Goal: Navigation & Orientation: Find specific page/section

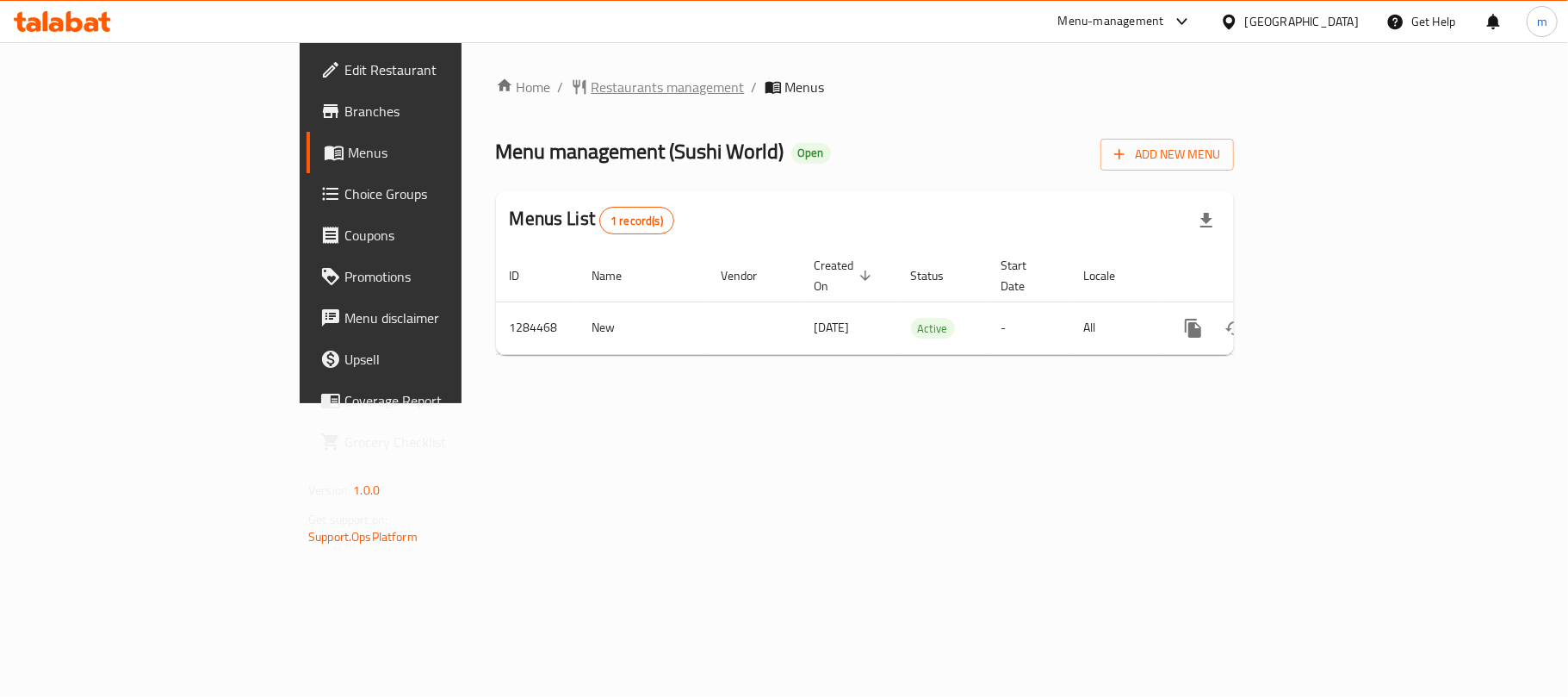
click at [592, 76] on span "Restaurants management" at bounding box center [668, 86] width 153 height 21
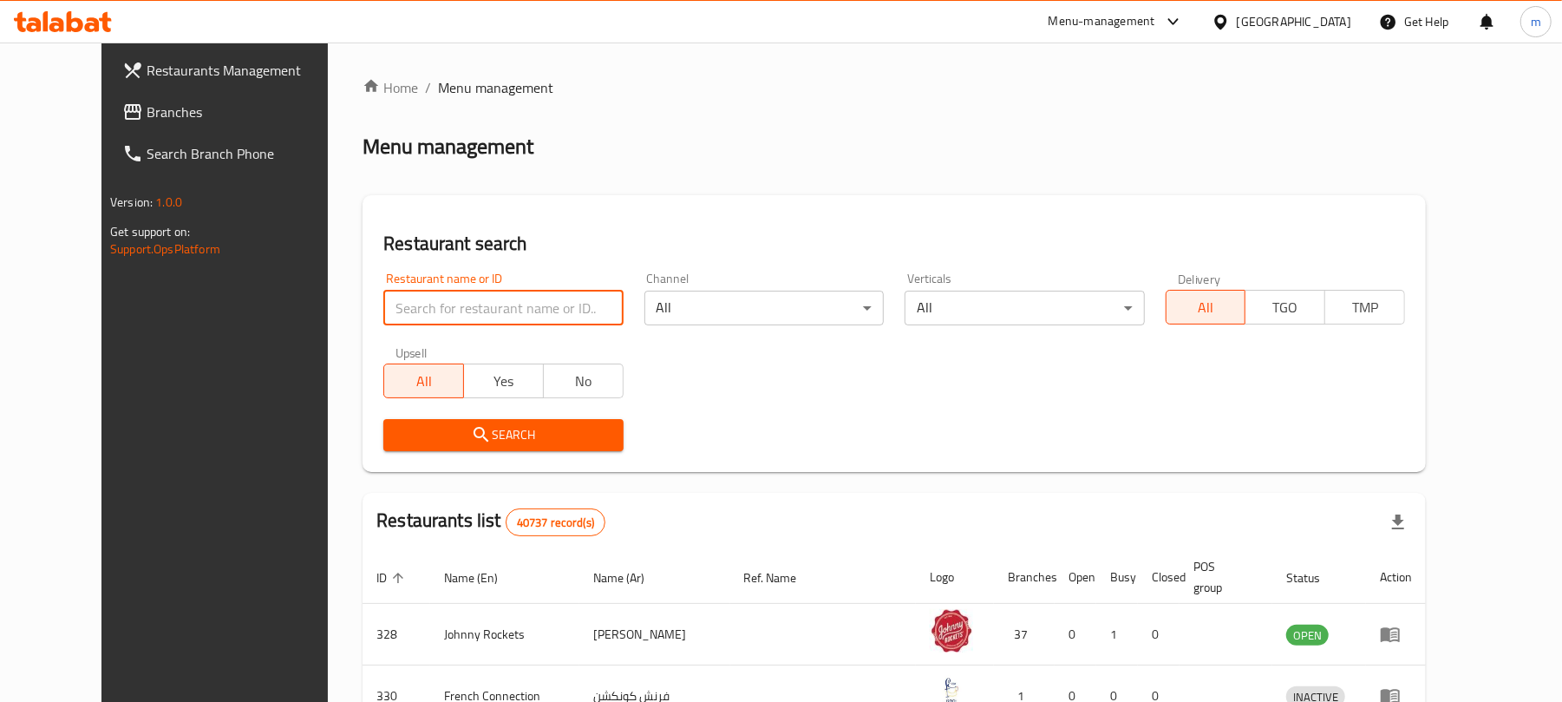
click at [383, 291] on input "search" at bounding box center [502, 308] width 239 height 35
paste input "695692"
type input "695692"
click button "Search" at bounding box center [502, 435] width 239 height 32
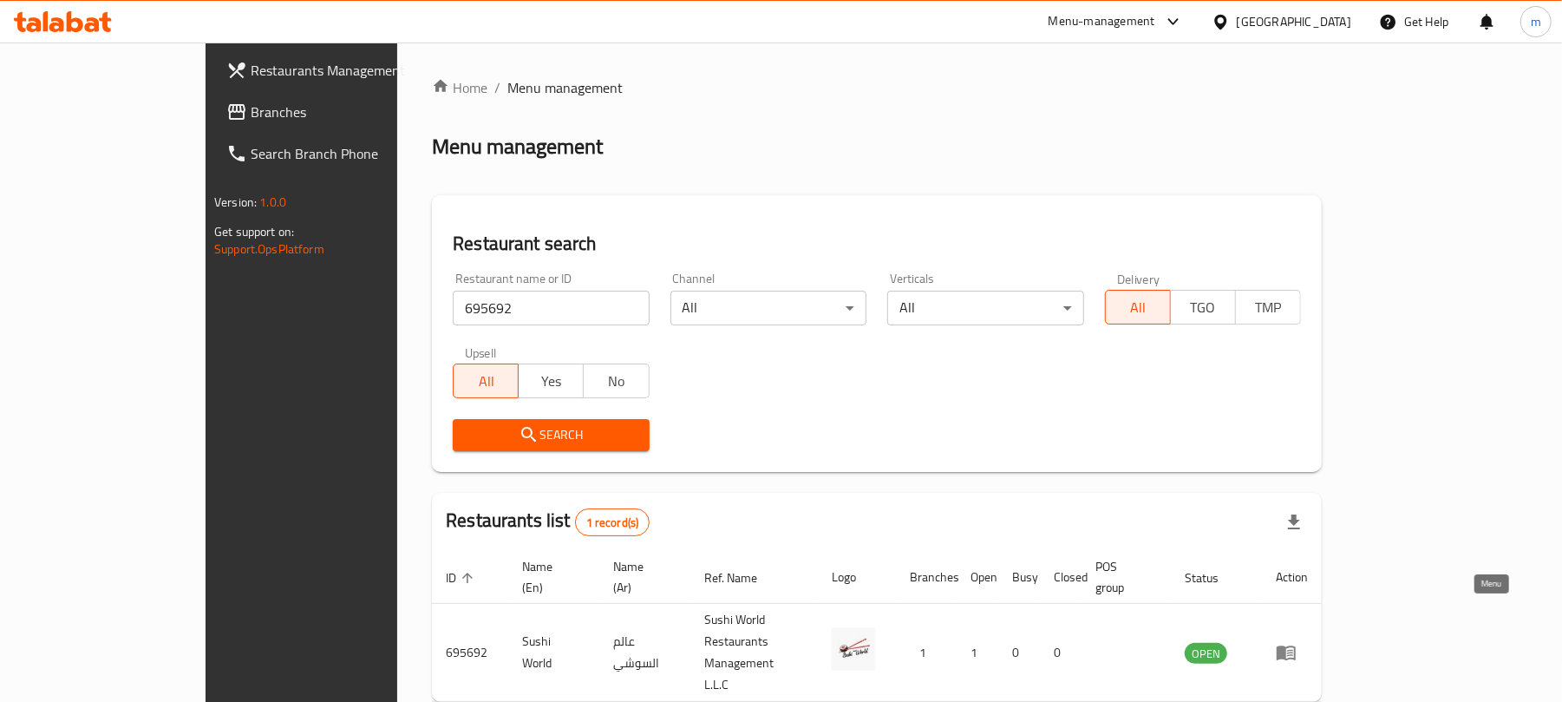
drag, startPoint x: 1492, startPoint y: 625, endPoint x: 1482, endPoint y: 629, distance: 11.0
click at [1308, 642] on link "enhanced table" at bounding box center [1292, 652] width 32 height 21
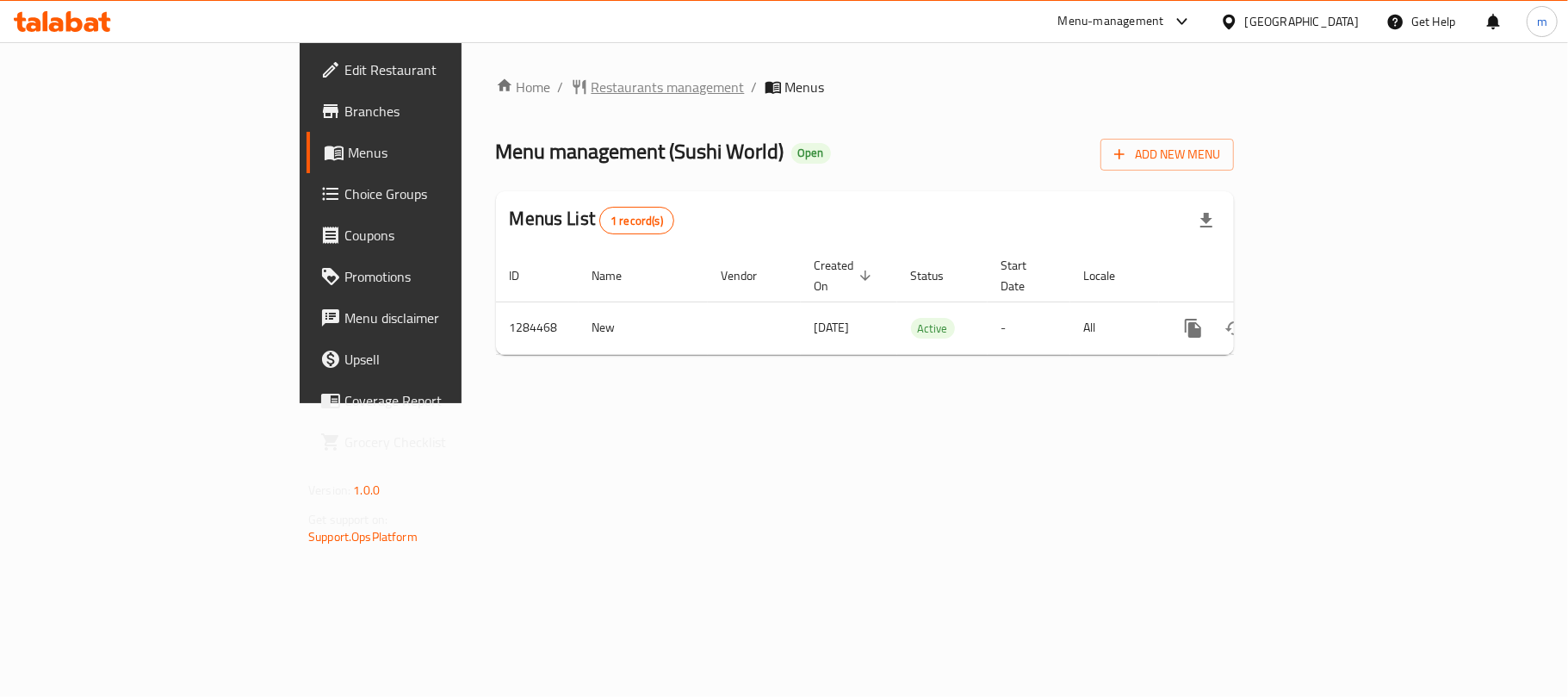
click at [592, 87] on span "Restaurants management" at bounding box center [668, 86] width 153 height 21
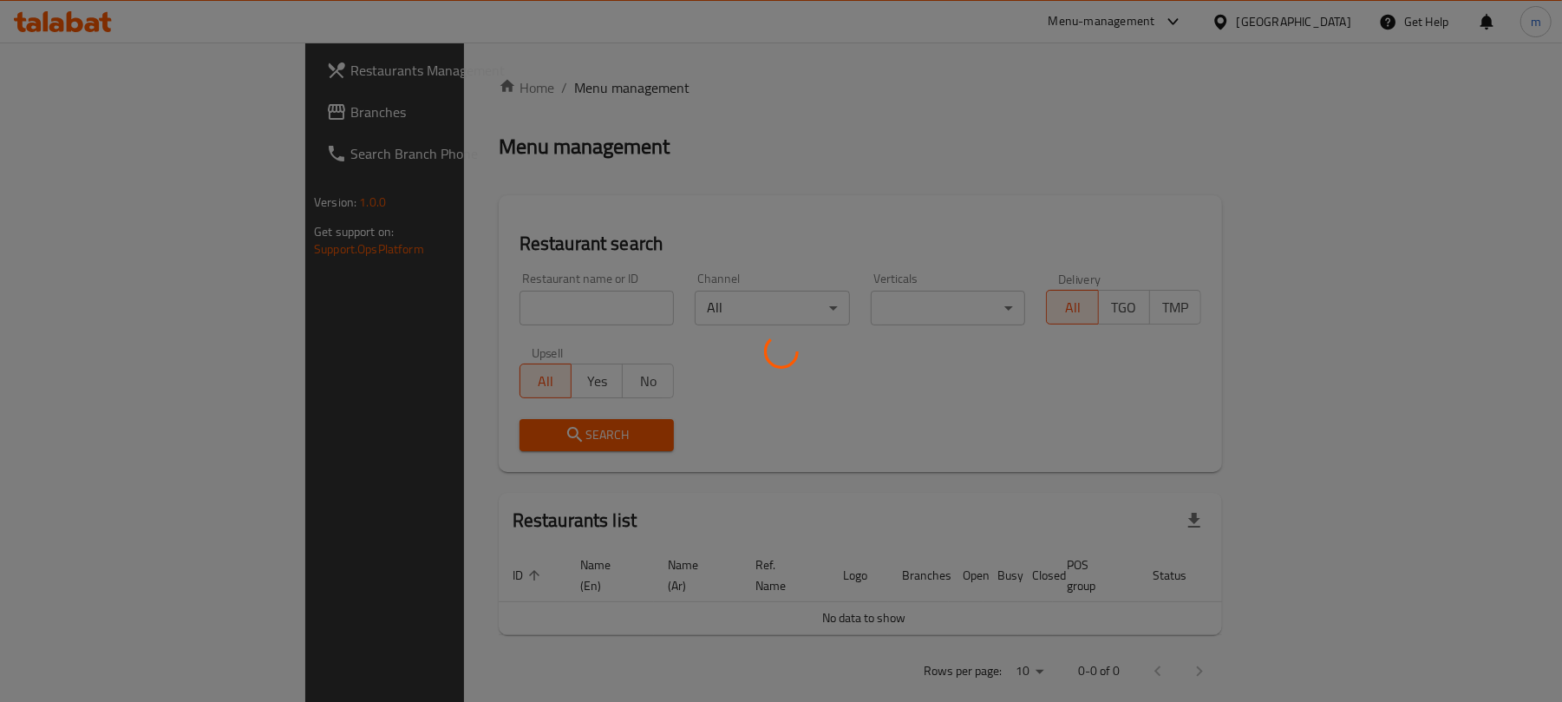
click at [73, 106] on div at bounding box center [781, 351] width 1562 height 702
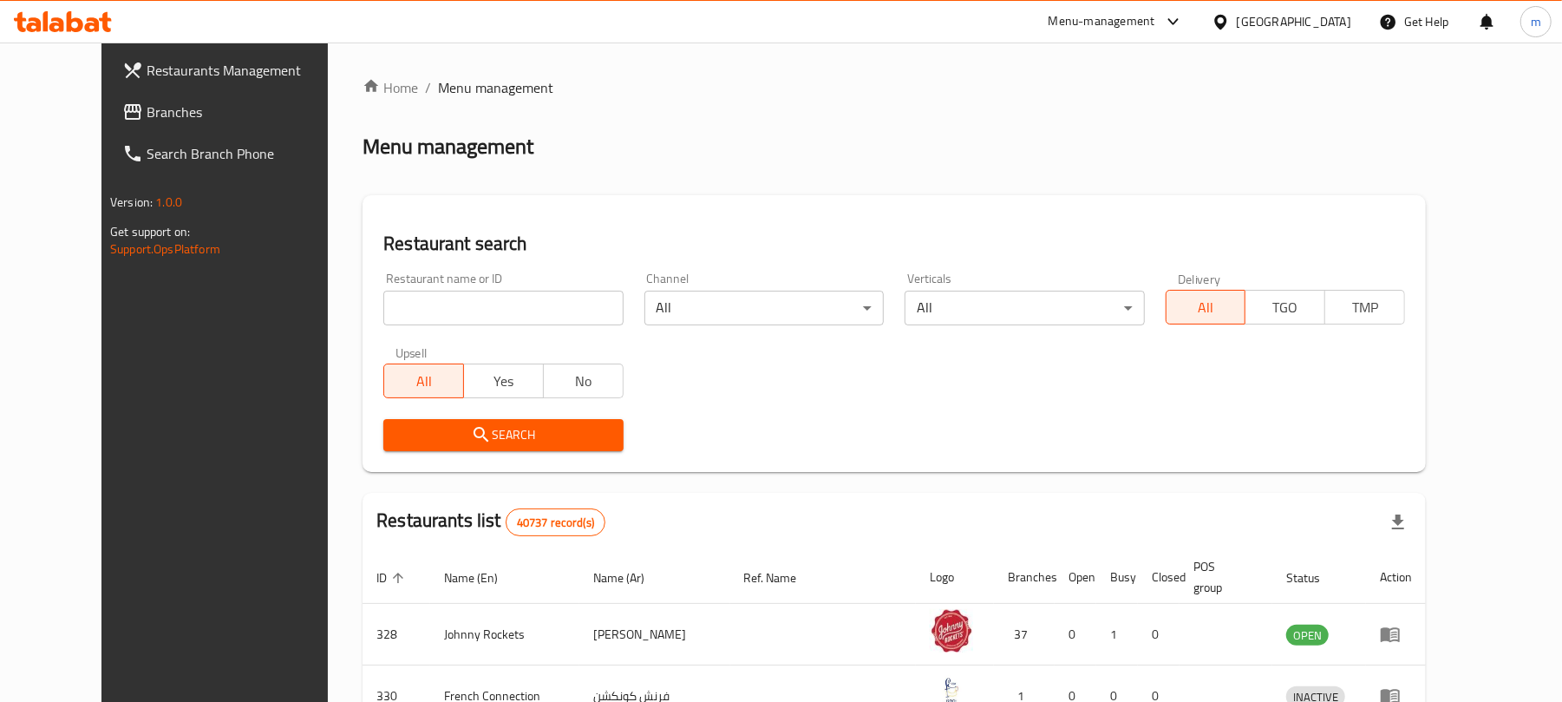
drag, startPoint x: 114, startPoint y: 114, endPoint x: 38, endPoint y: 149, distance: 83.8
click at [147, 114] on span "Branches" at bounding box center [248, 111] width 202 height 21
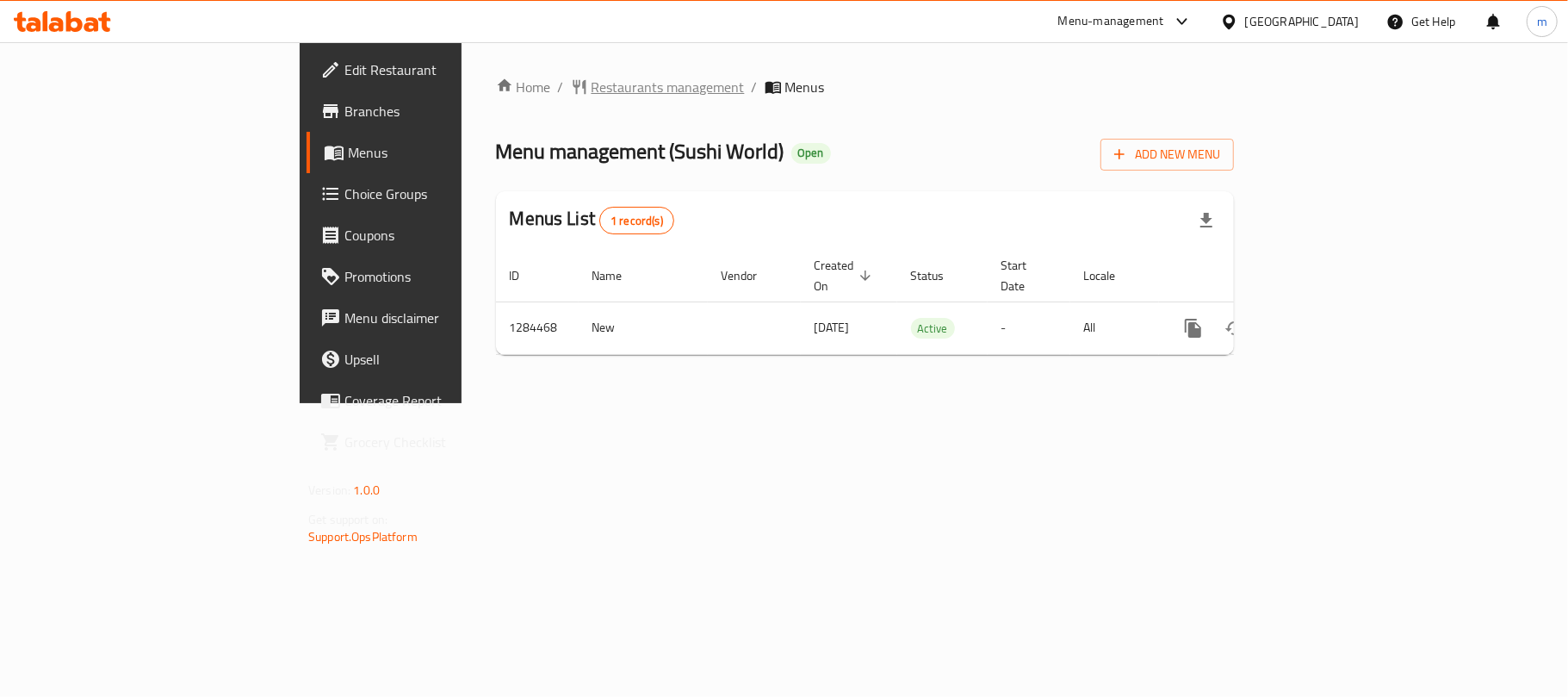
click at [592, 77] on span "Restaurants management" at bounding box center [668, 86] width 153 height 21
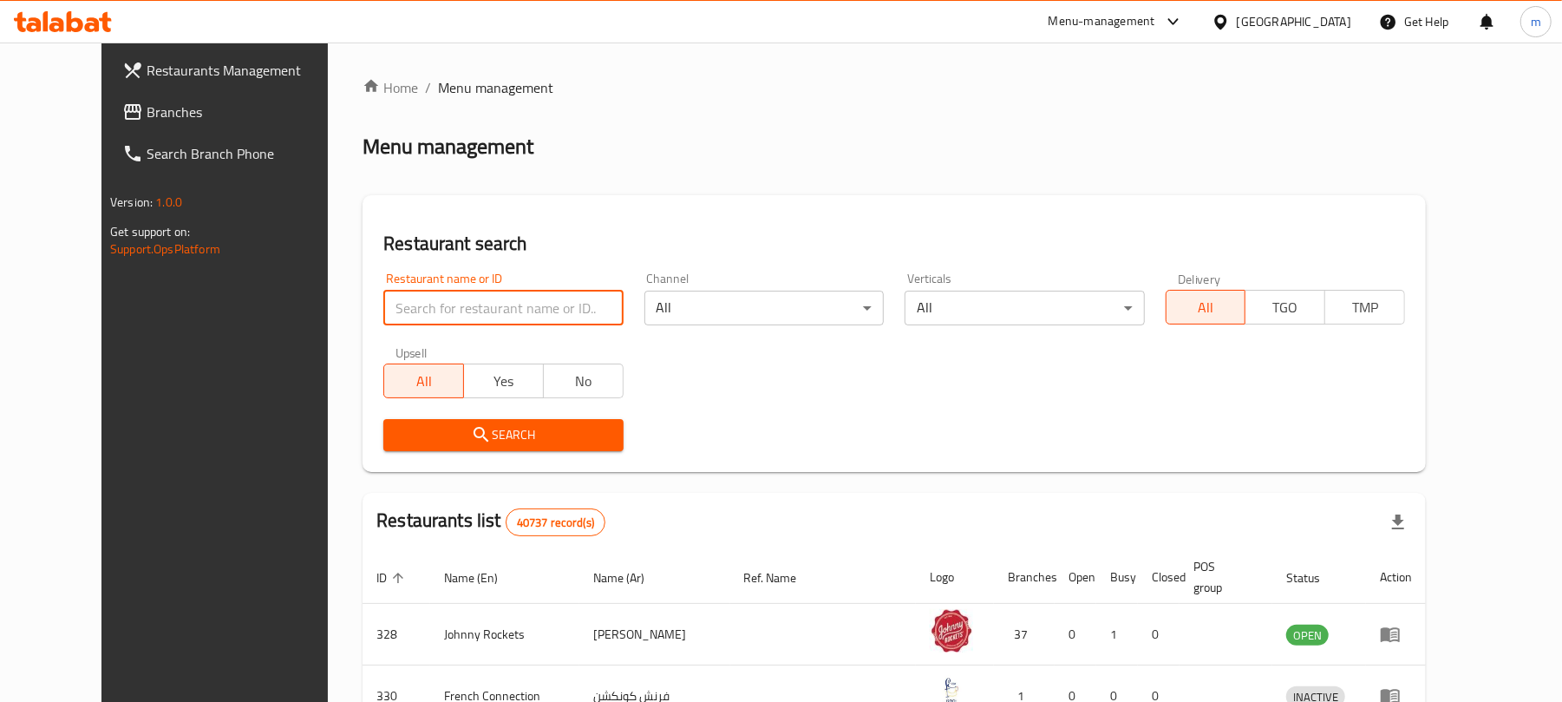
click at [447, 303] on input "search" at bounding box center [502, 308] width 239 height 35
paste input "695692"
type input "695692"
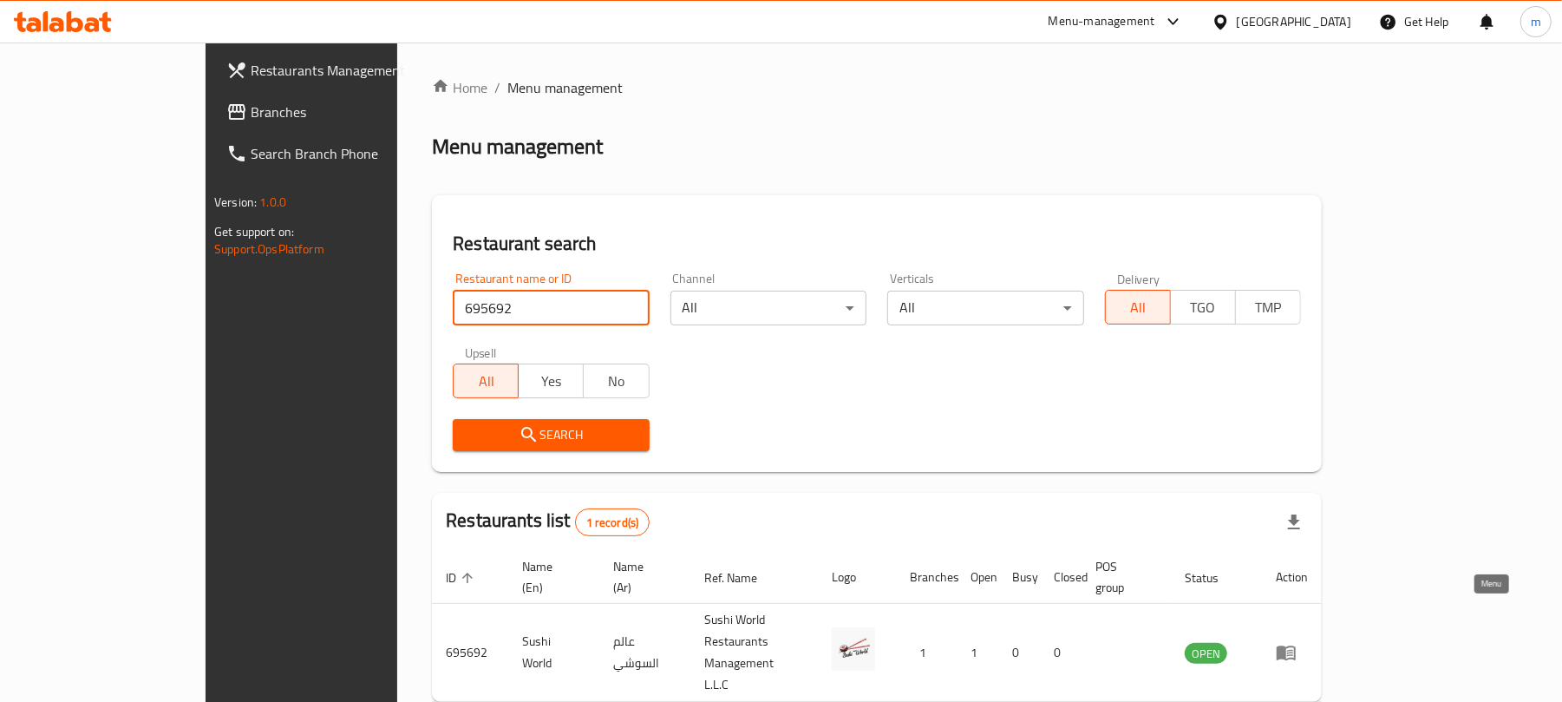
drag, startPoint x: 1483, startPoint y: 611, endPoint x: 1472, endPoint y: 612, distance: 11.3
click at [1296, 646] on icon "enhanced table" at bounding box center [1286, 653] width 19 height 15
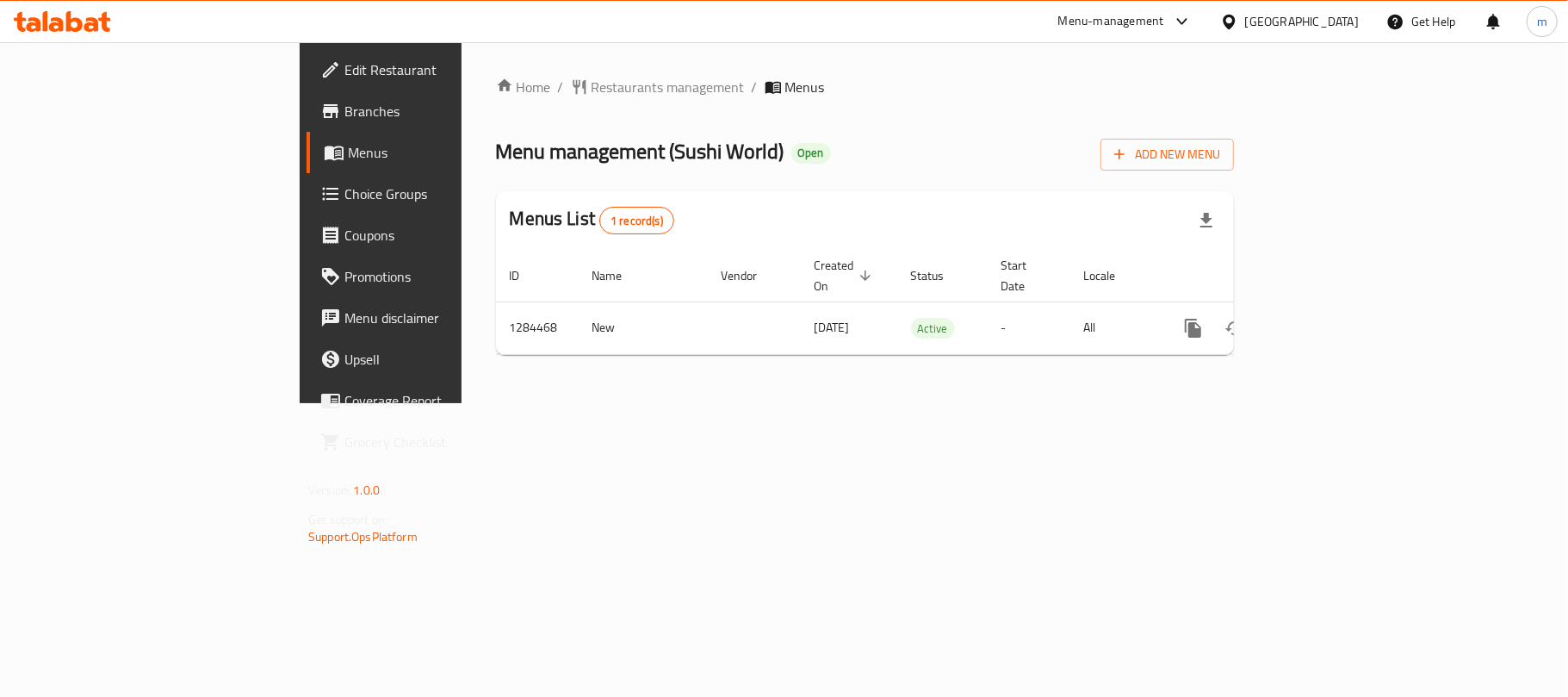
click at [80, 10] on div at bounding box center [63, 21] width 125 height 35
click at [87, 26] on icon at bounding box center [91, 24] width 15 height 15
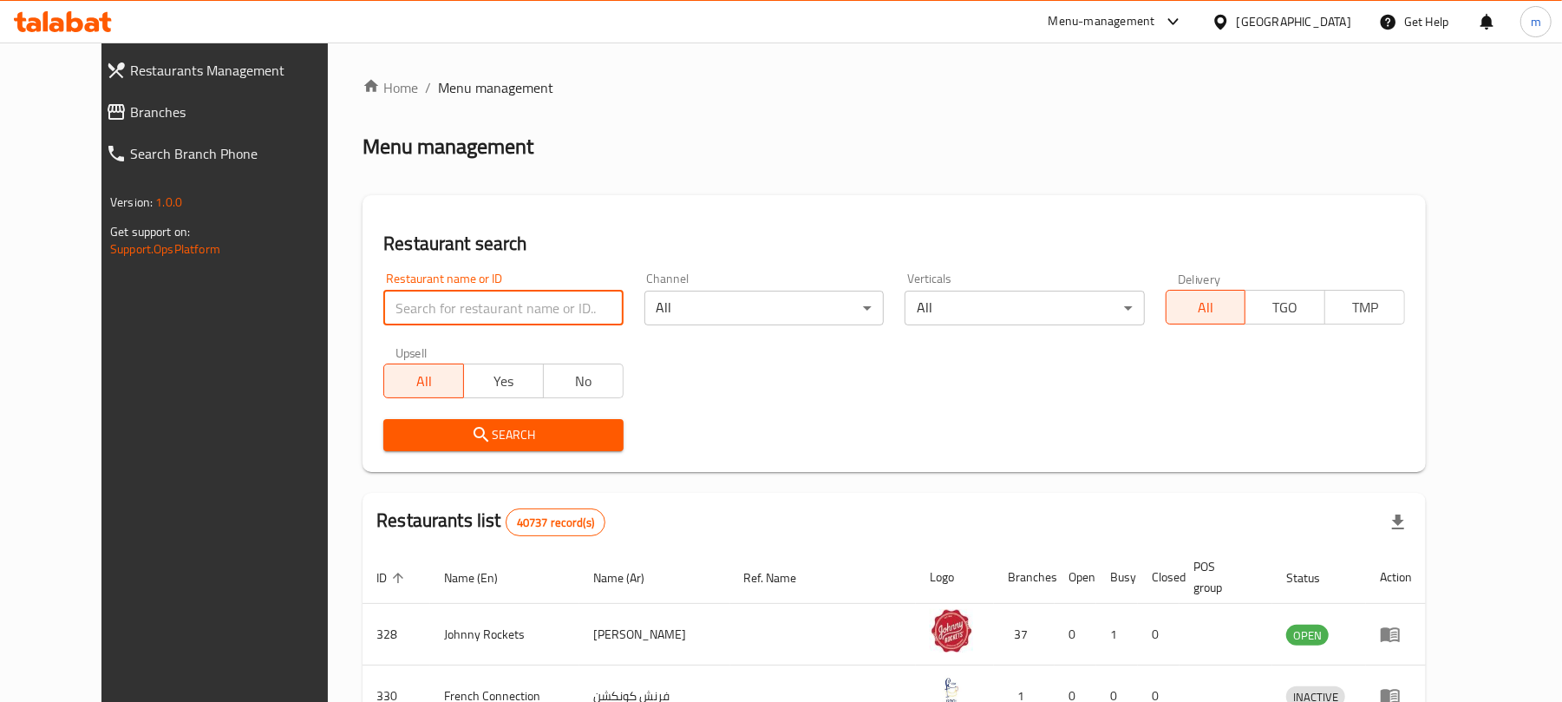
click at [479, 310] on input "search" at bounding box center [502, 308] width 239 height 35
paste input "695692"
type input "695692"
click button "Search" at bounding box center [502, 435] width 239 height 32
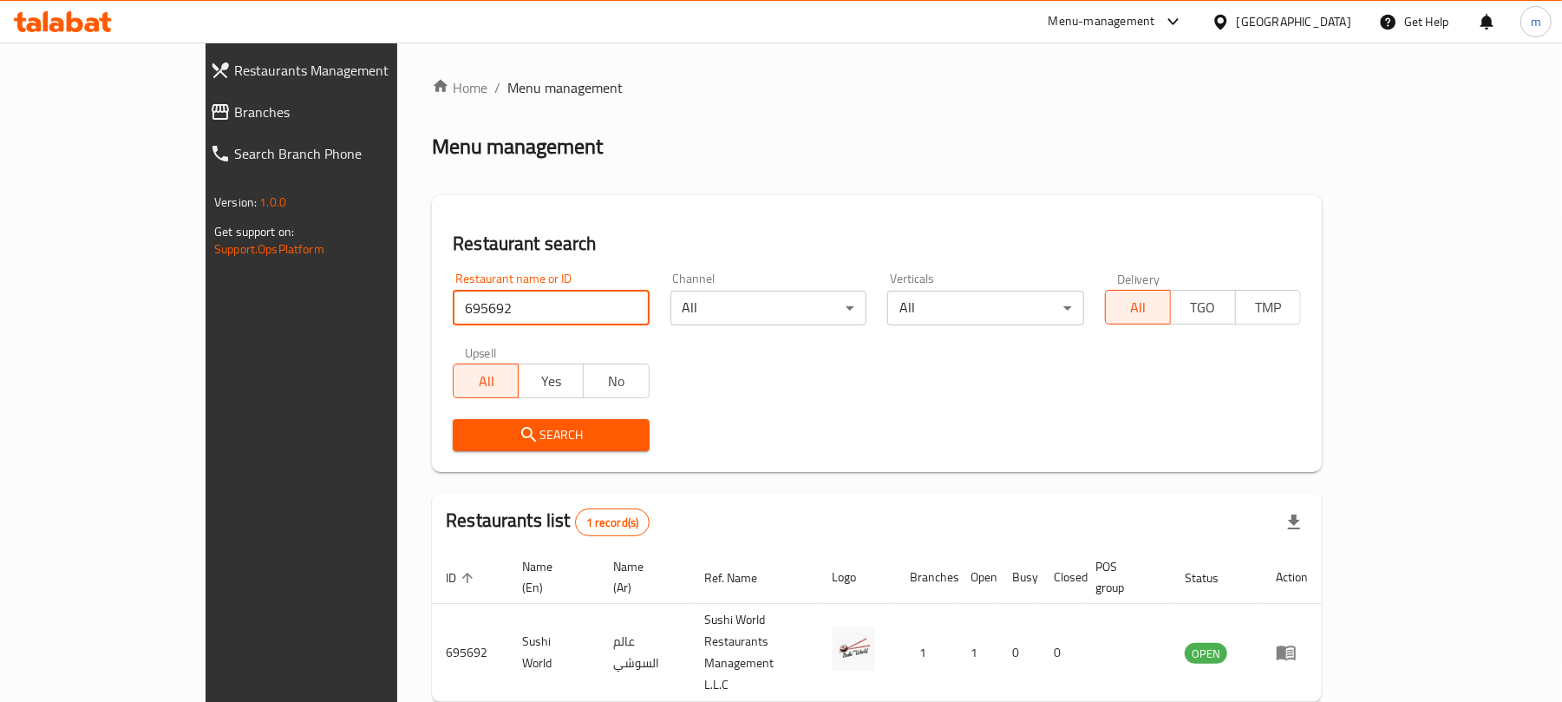
click at [234, 115] on span "Branches" at bounding box center [343, 111] width 219 height 21
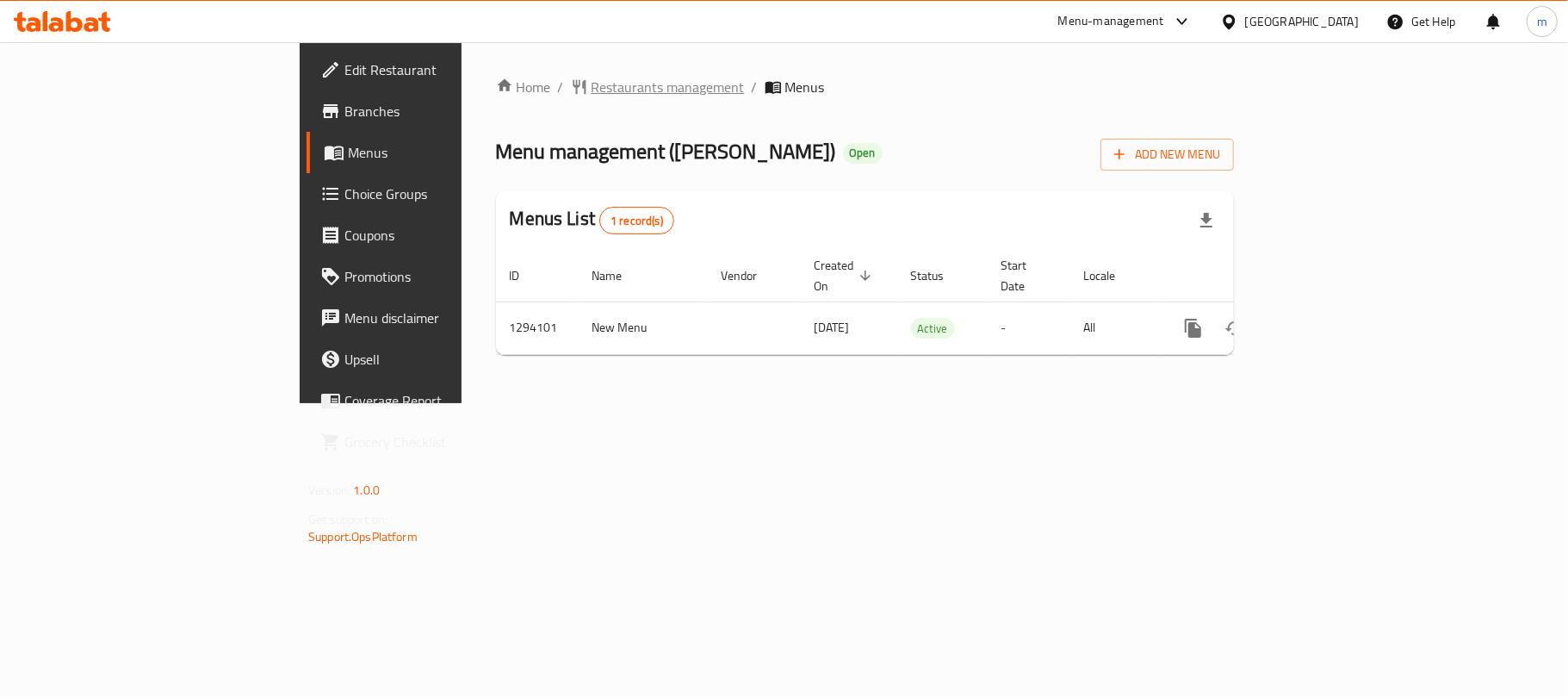
click at [592, 93] on span "Restaurants management" at bounding box center [668, 86] width 153 height 21
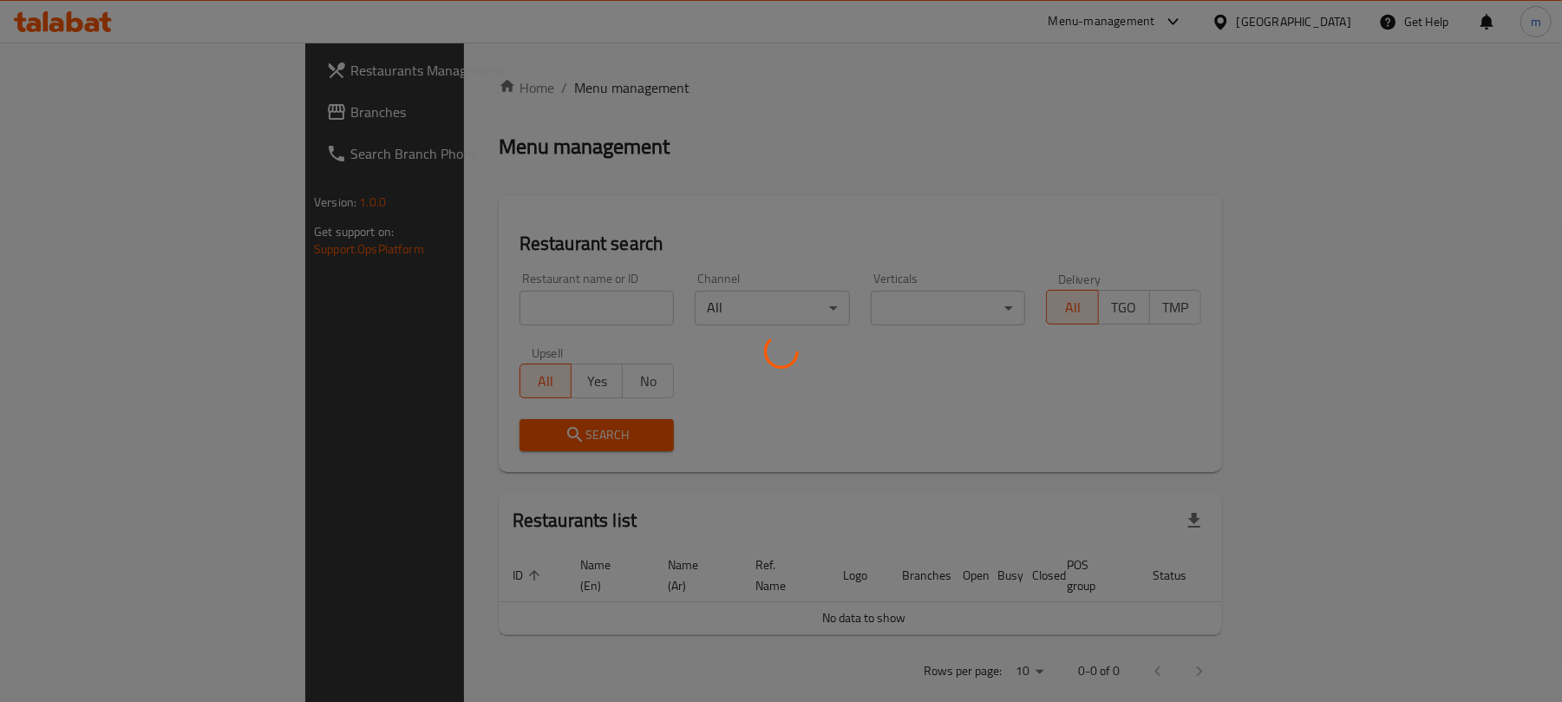
click at [498, 305] on div at bounding box center [781, 351] width 1562 height 702
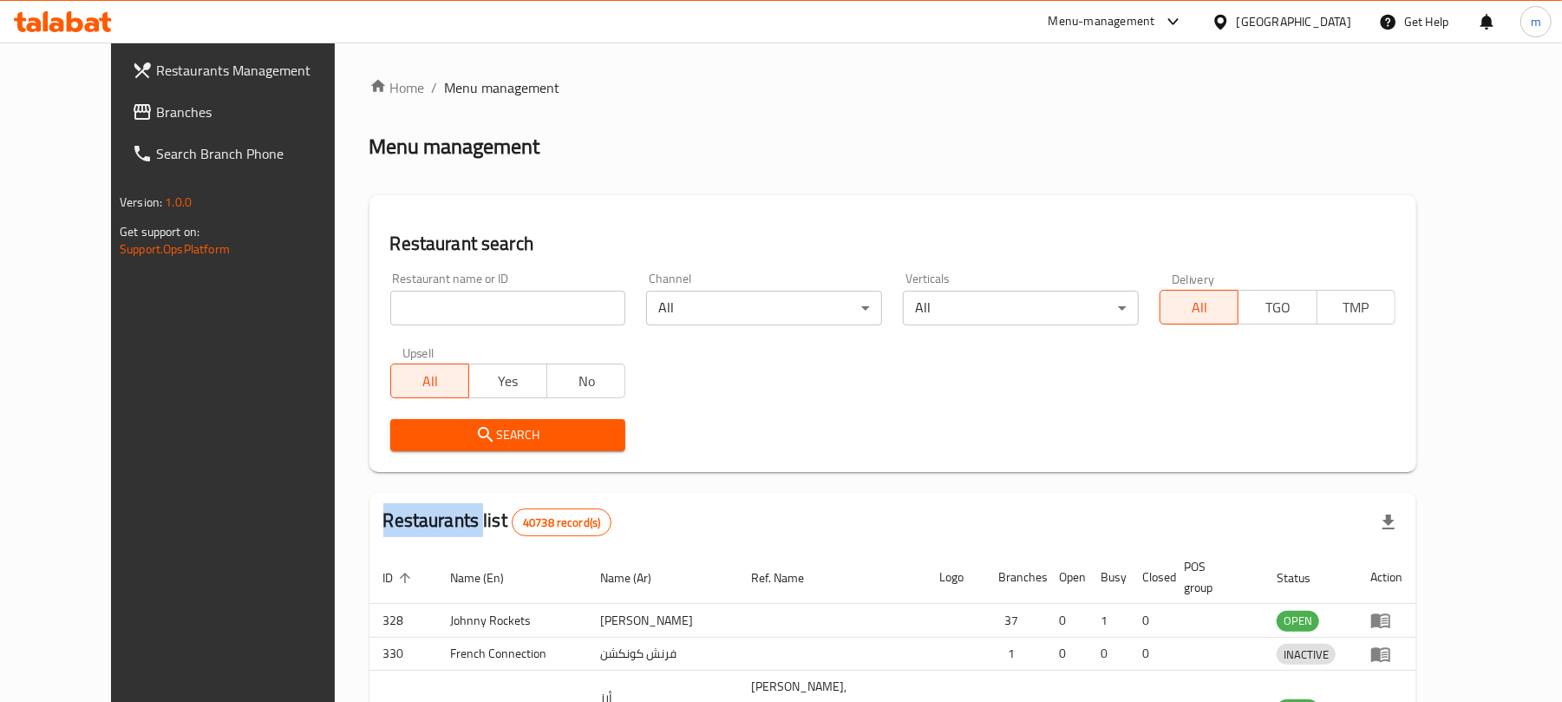
click at [498, 305] on div at bounding box center [781, 351] width 1562 height 702
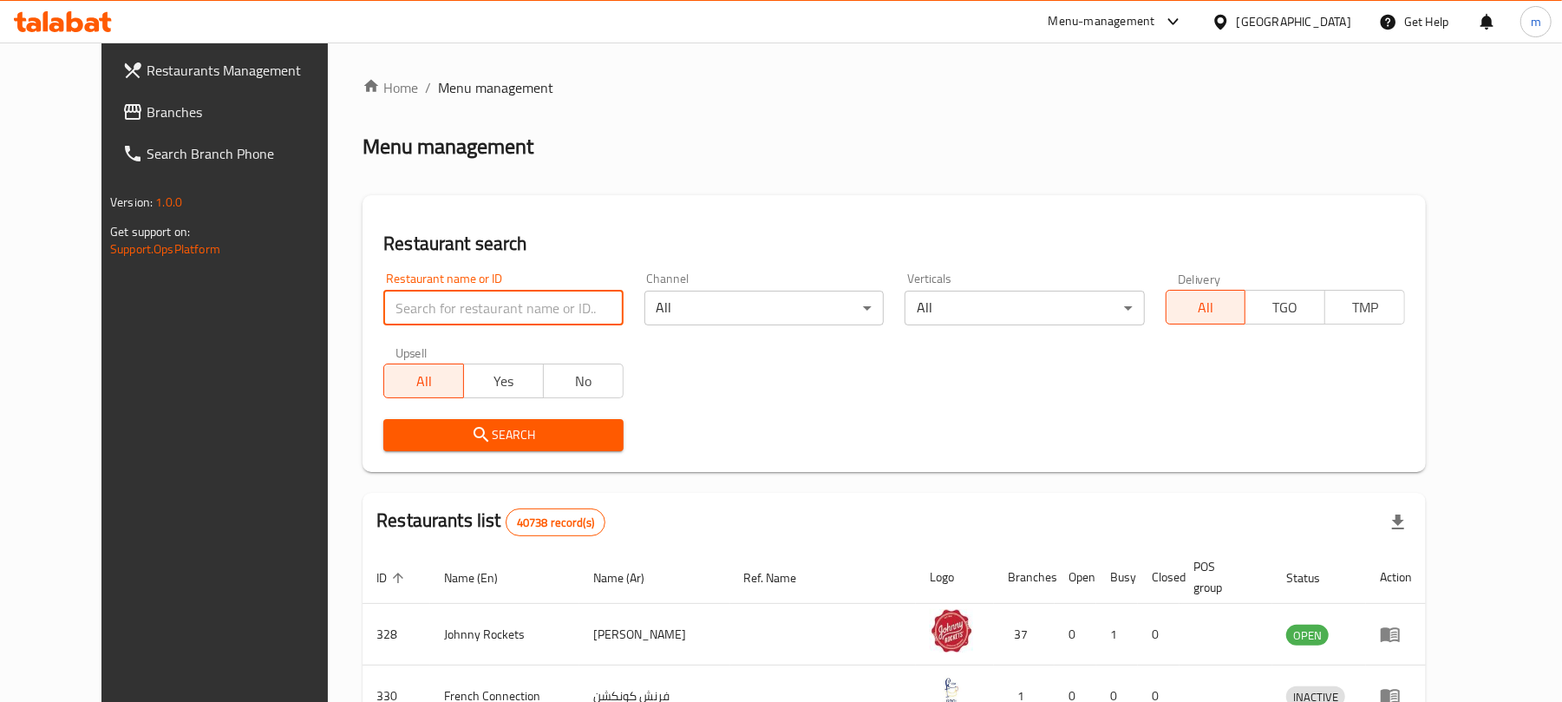
click at [498, 305] on input "search" at bounding box center [502, 308] width 239 height 35
paste input "699728"
type input "699728"
click button "Search" at bounding box center [502, 435] width 239 height 32
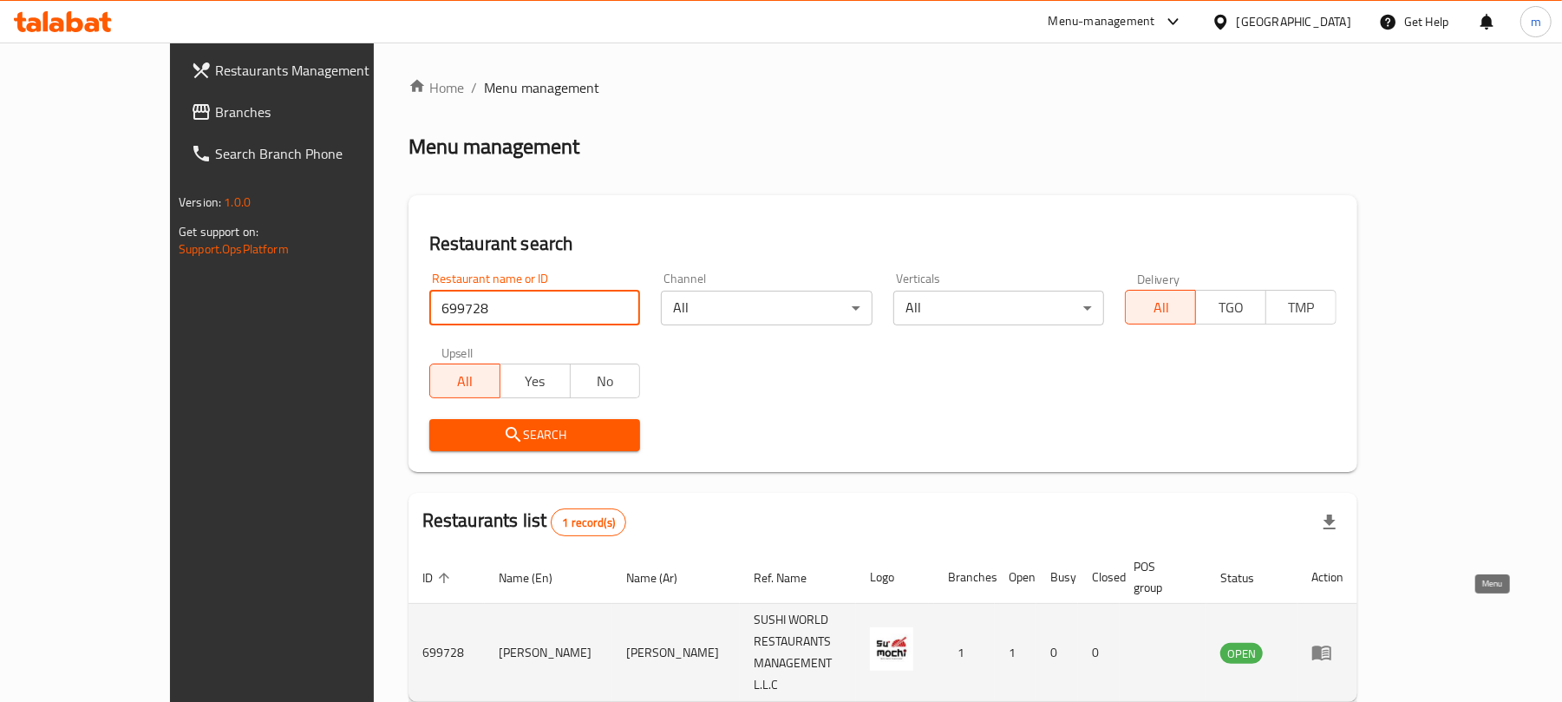
click at [1332, 642] on icon "enhanced table" at bounding box center [1321, 652] width 21 height 21
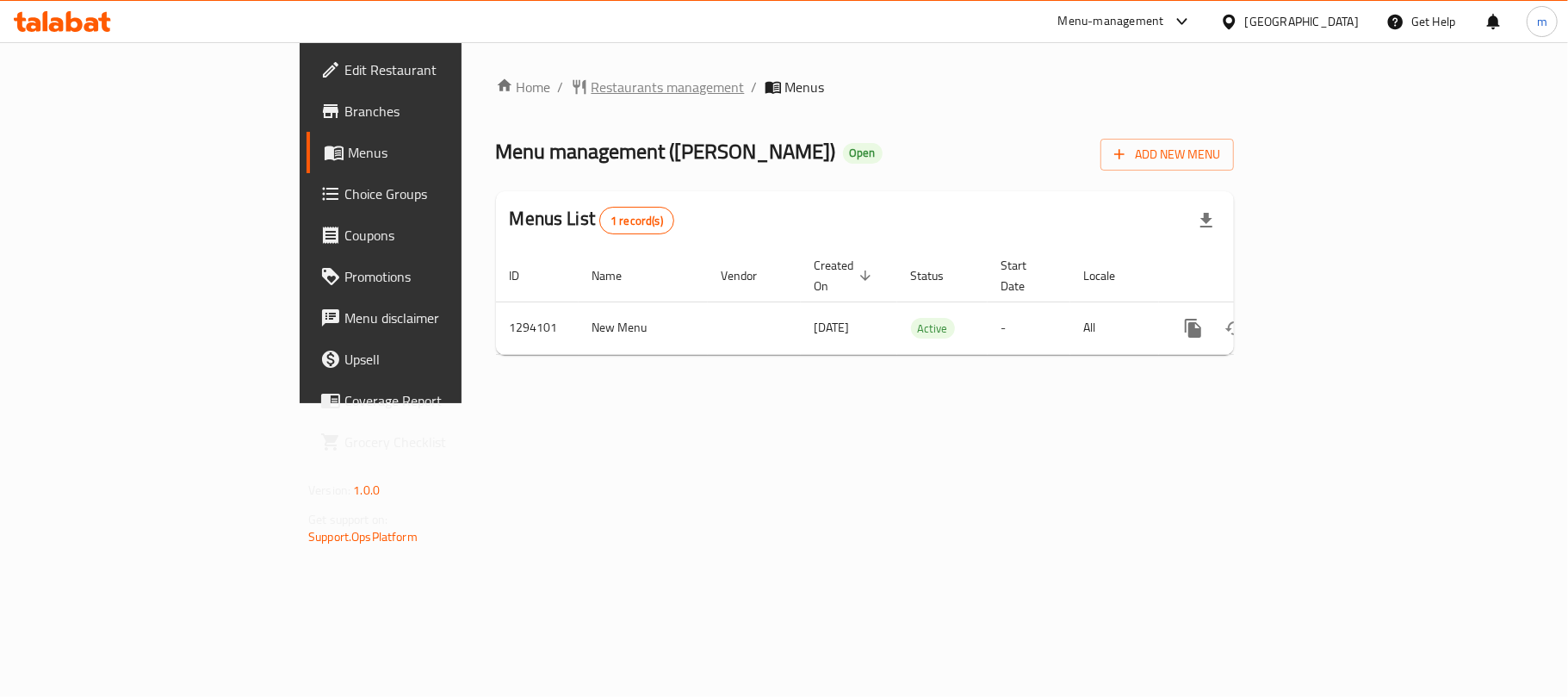
click at [571, 93] on icon "breadcrumb" at bounding box center [579, 86] width 17 height 17
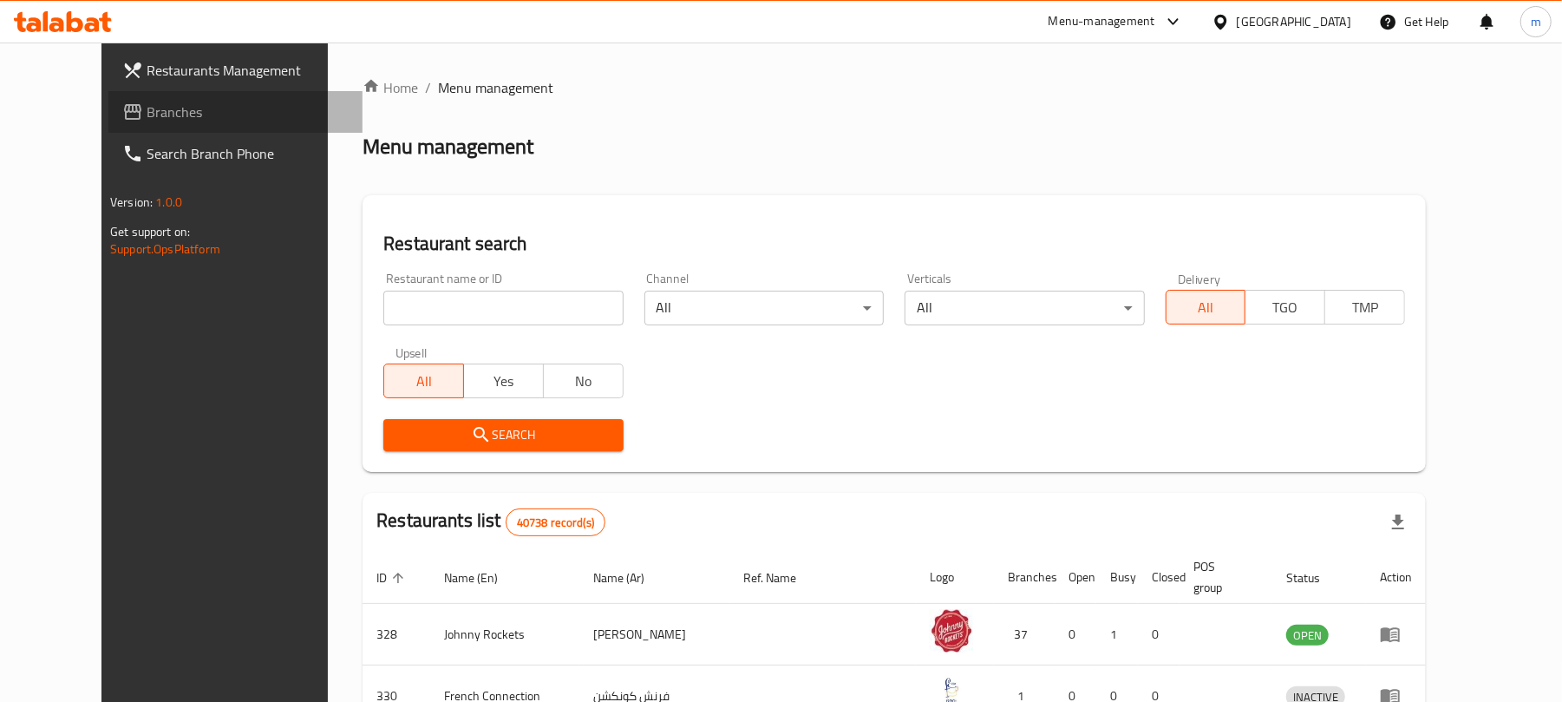
click at [129, 122] on link "Branches" at bounding box center [235, 112] width 254 height 42
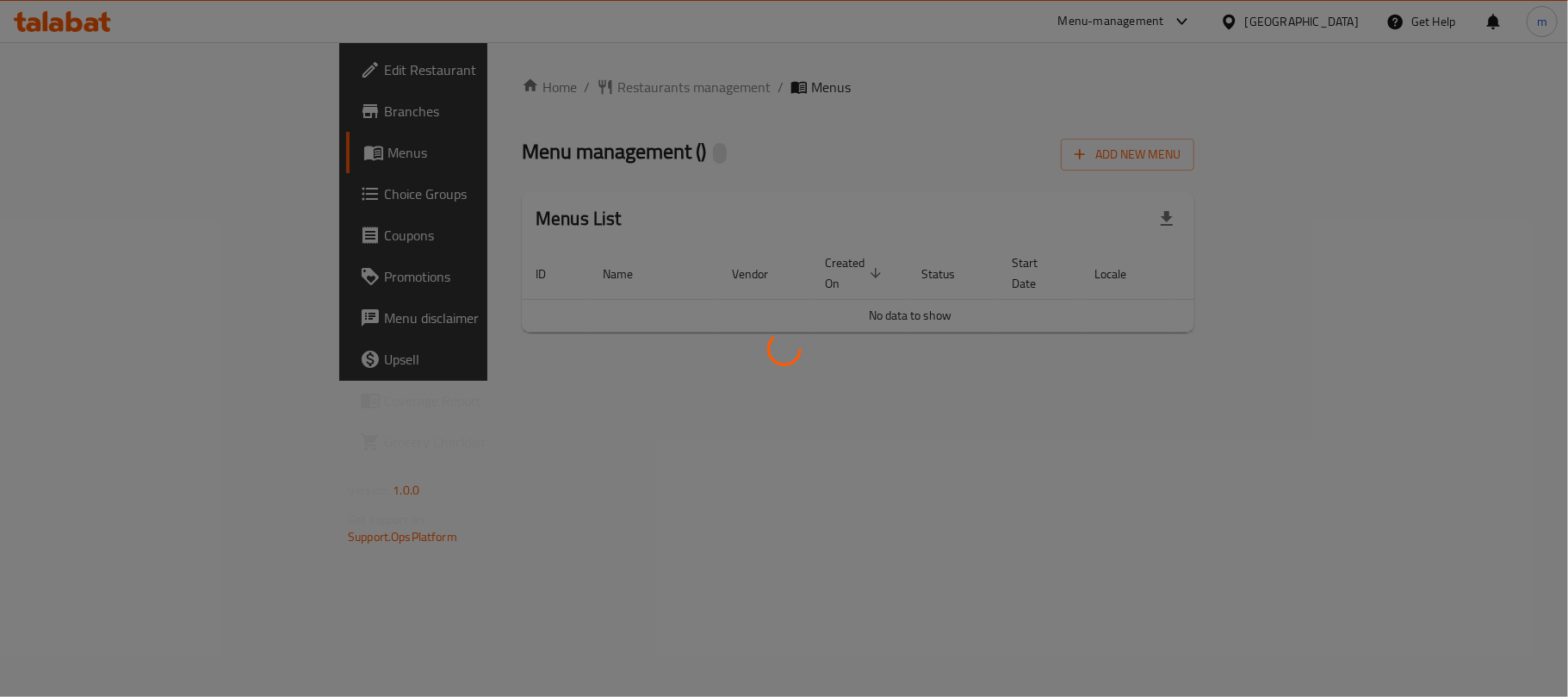
click at [413, 97] on div at bounding box center [784, 348] width 1568 height 697
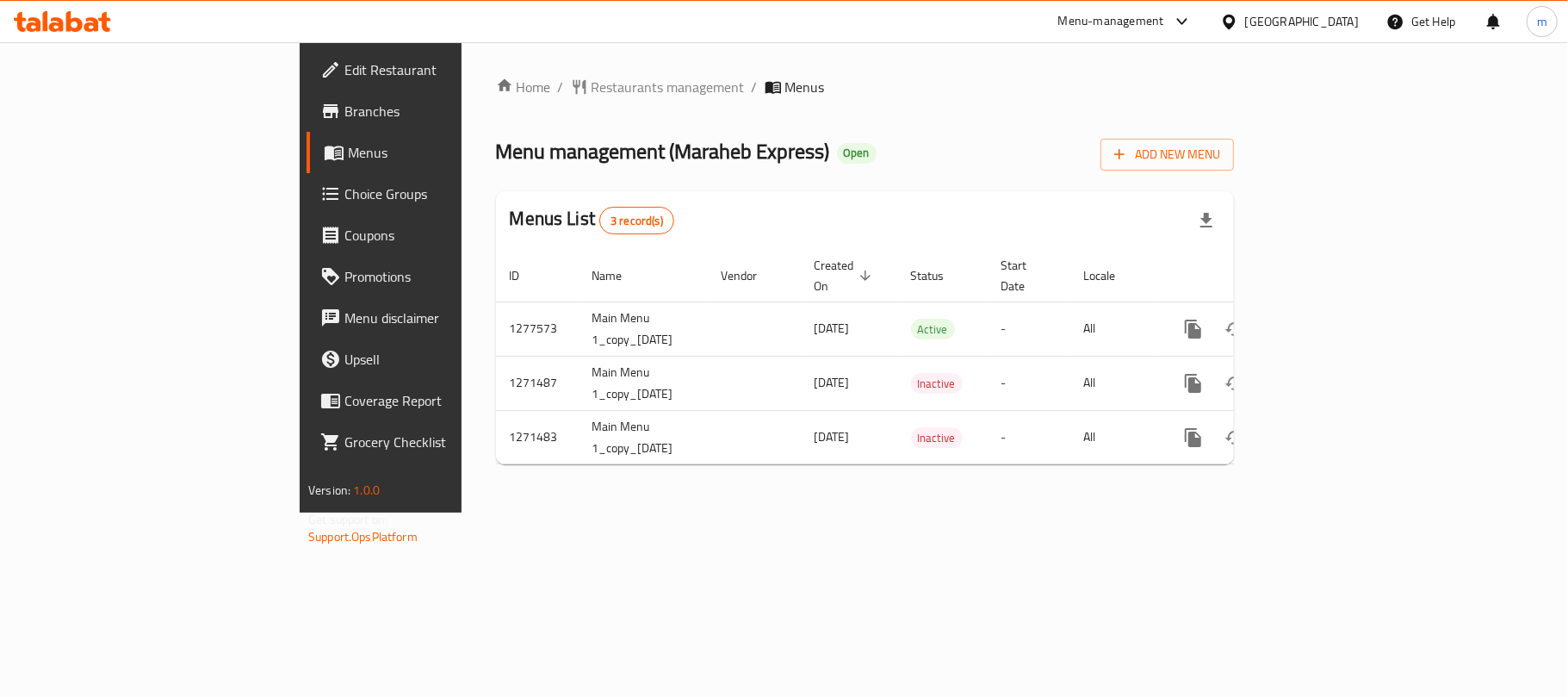
click at [592, 86] on span "Restaurants management" at bounding box center [668, 86] width 153 height 21
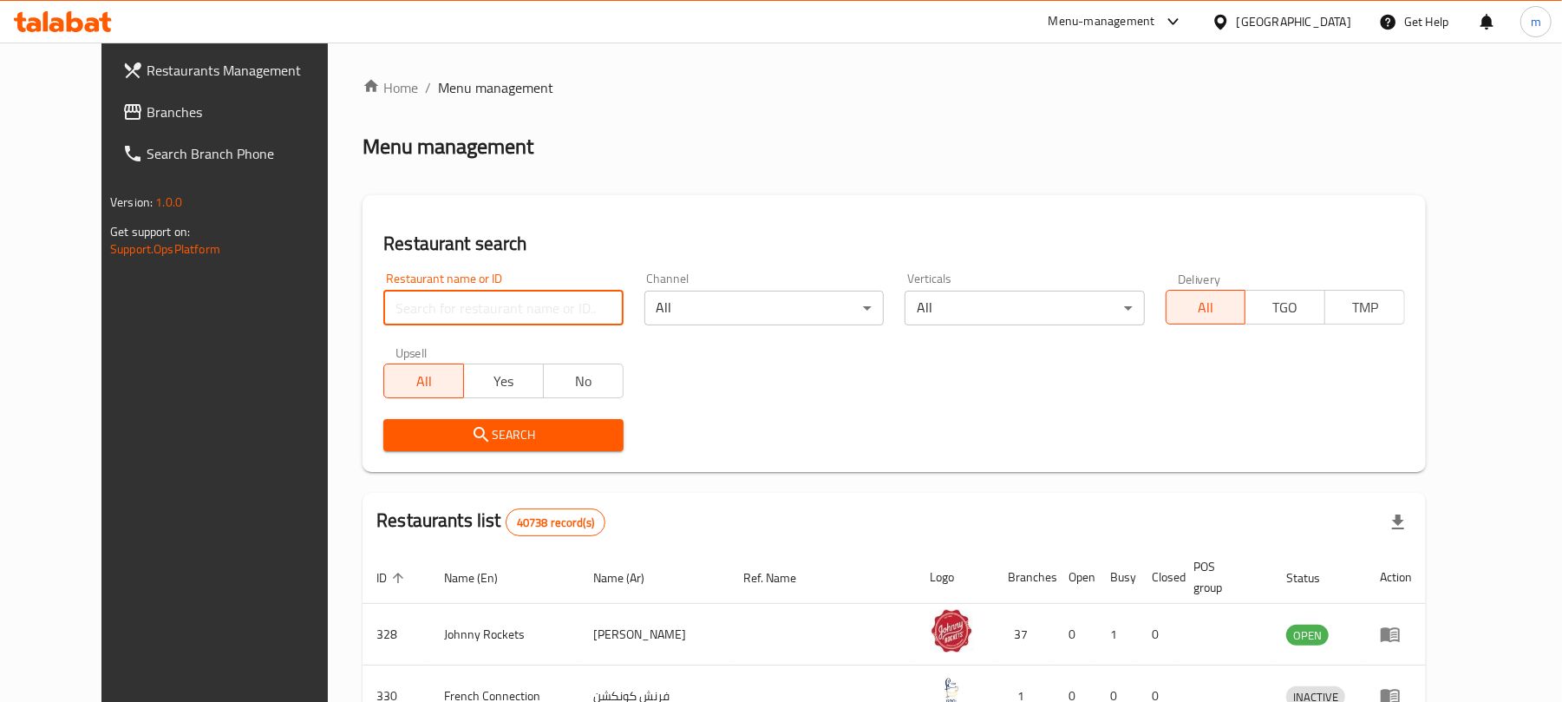
drag, startPoint x: 437, startPoint y: 310, endPoint x: 428, endPoint y: 307, distance: 9.3
click at [437, 310] on input "search" at bounding box center [502, 308] width 239 height 35
paste input "636944"
type input "636944"
click button "Search" at bounding box center [502, 435] width 239 height 32
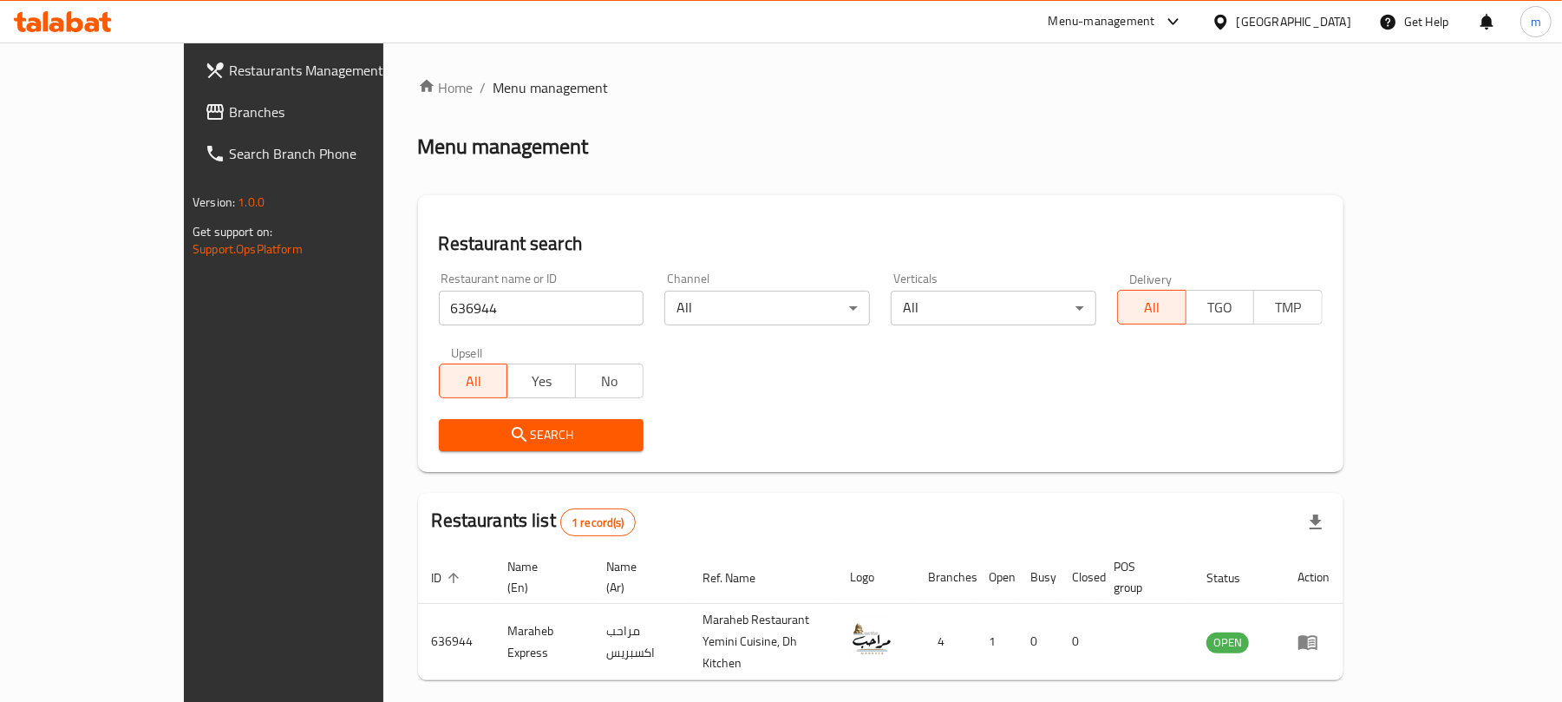
click at [229, 105] on span "Branches" at bounding box center [330, 111] width 202 height 21
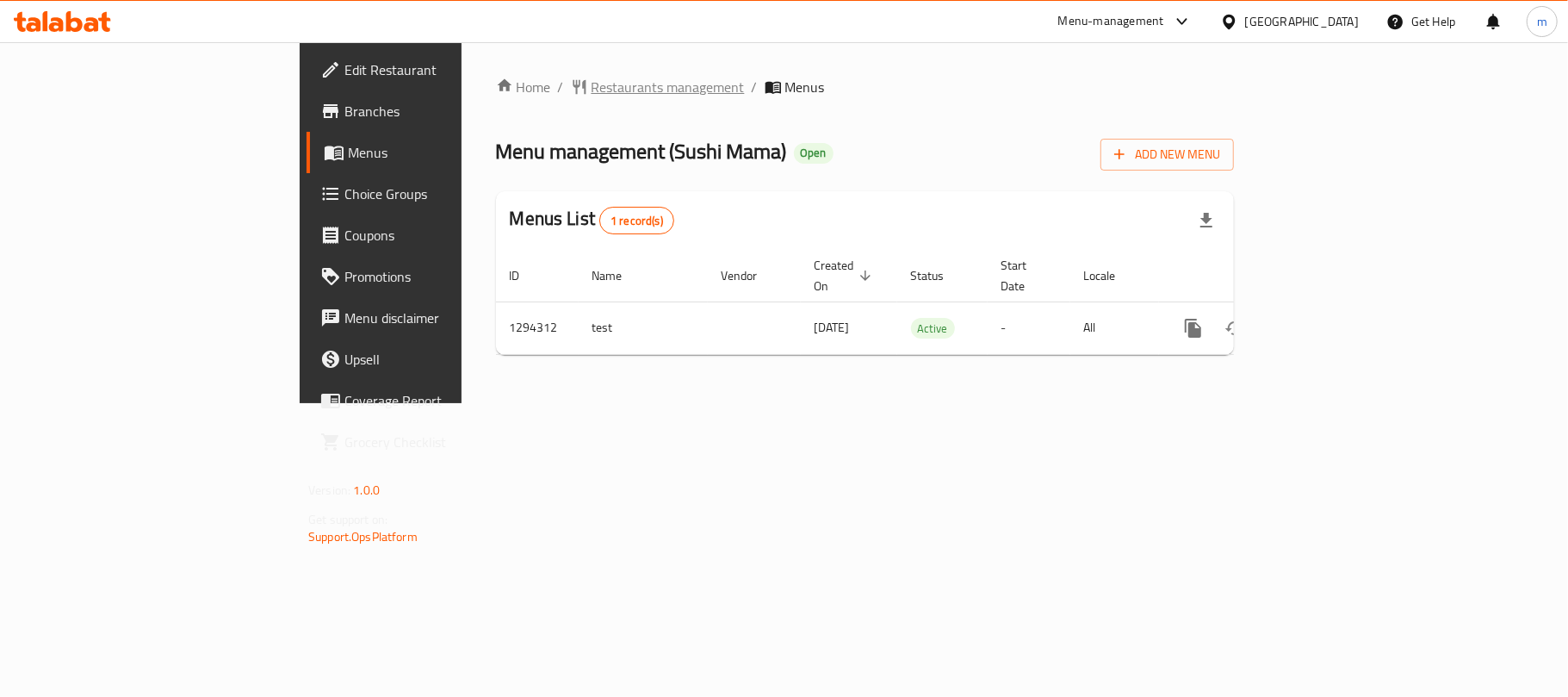
click at [592, 87] on span "Restaurants management" at bounding box center [668, 86] width 153 height 21
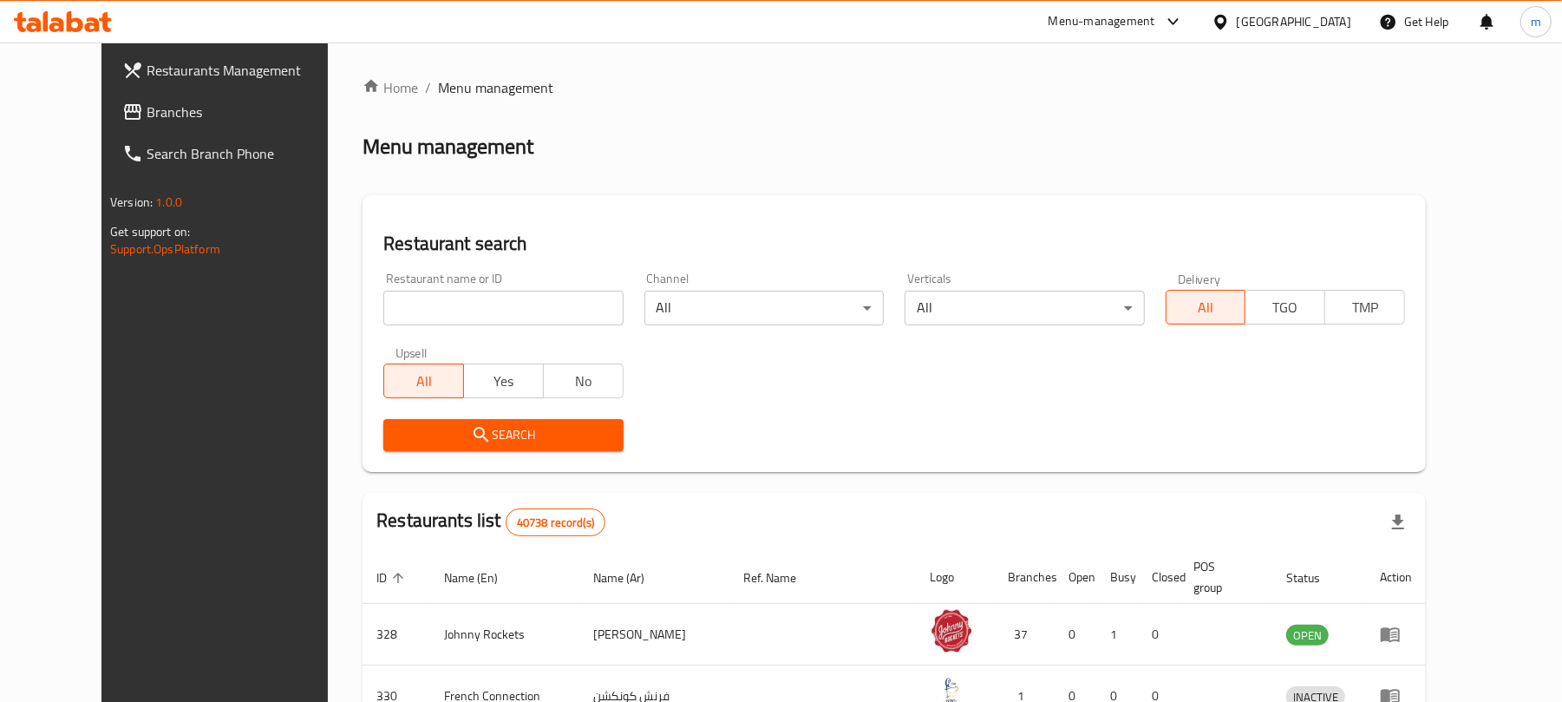
click at [474, 309] on input "search" at bounding box center [502, 308] width 239 height 35
paste input "699729"
type input "699729"
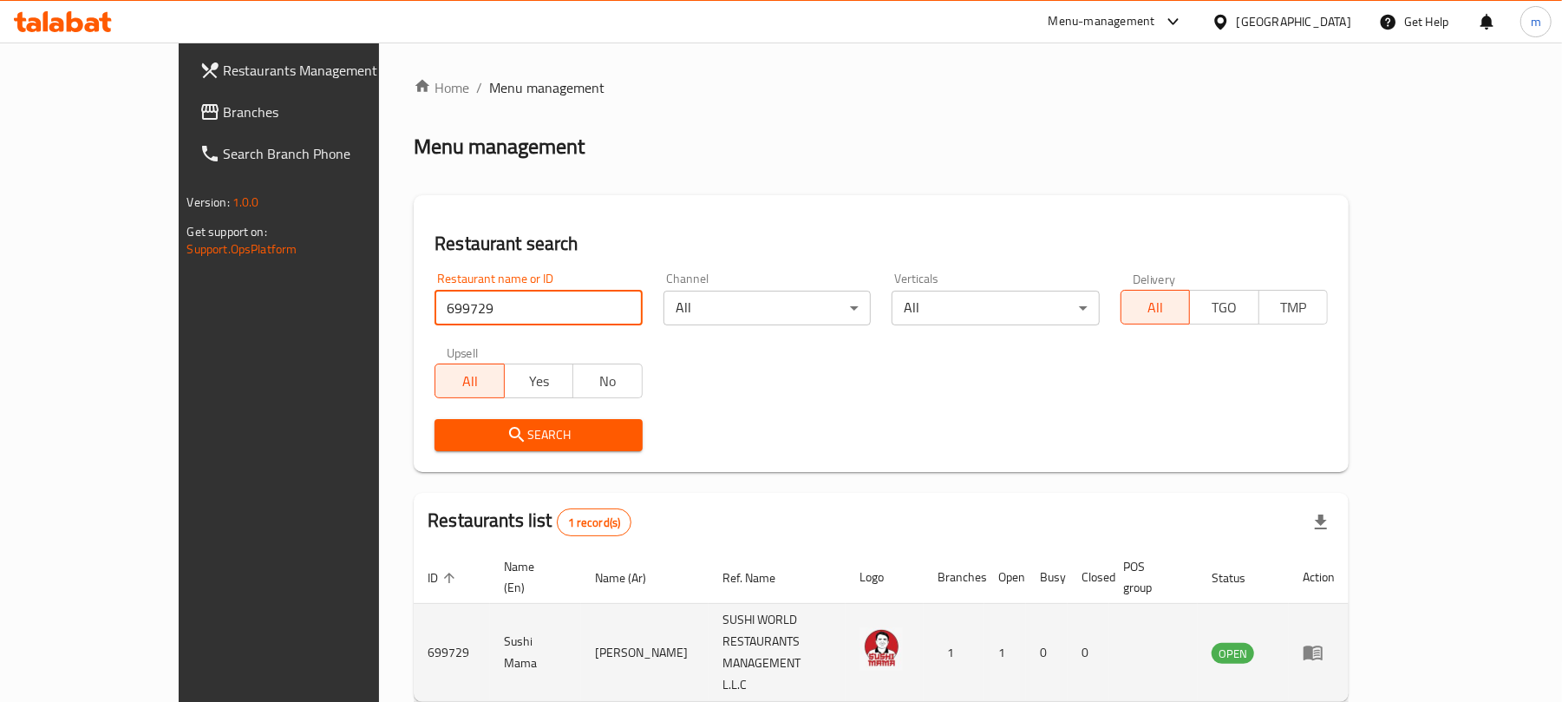
click at [1349, 623] on td "enhanced table" at bounding box center [1319, 653] width 60 height 98
click at [1323, 642] on icon "enhanced table" at bounding box center [1313, 652] width 21 height 21
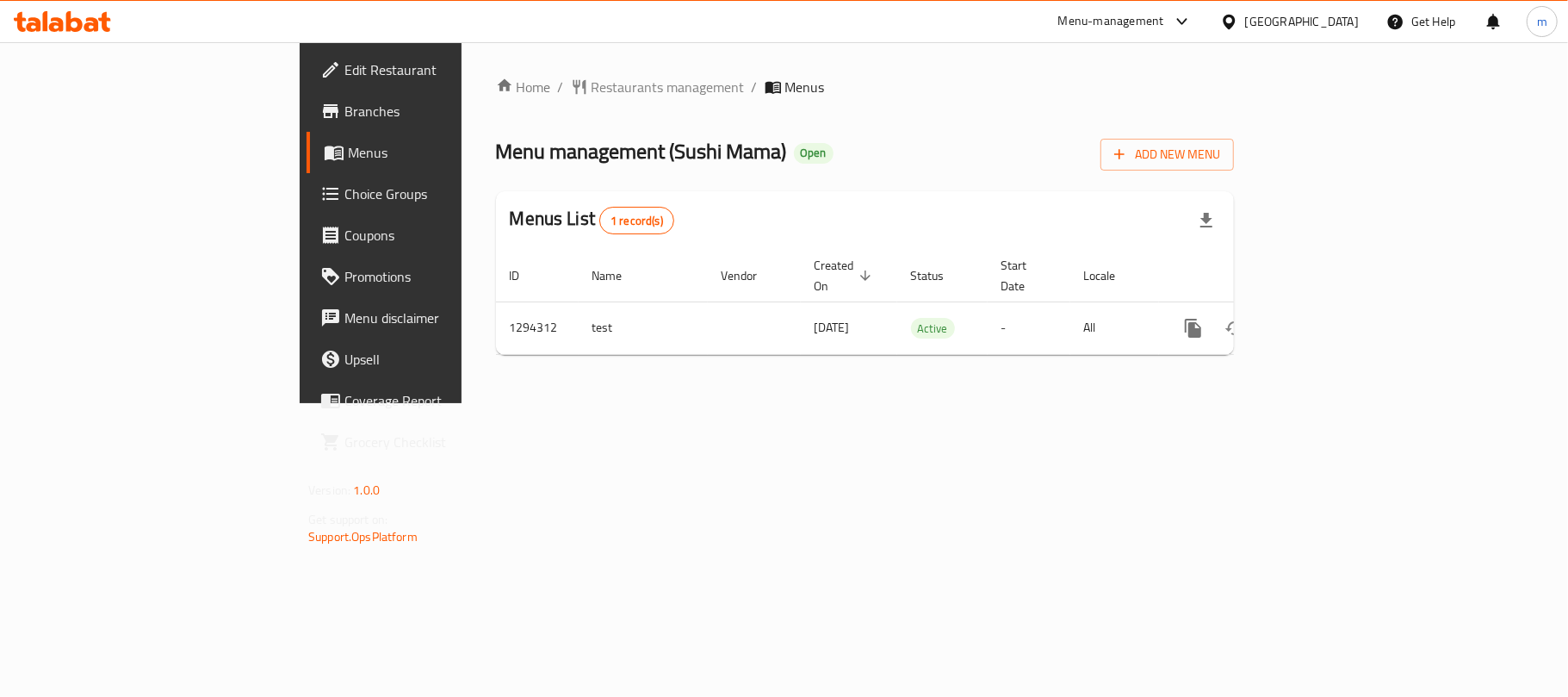
click at [1295, 29] on div "United Arab Emirates" at bounding box center [1302, 21] width 113 height 19
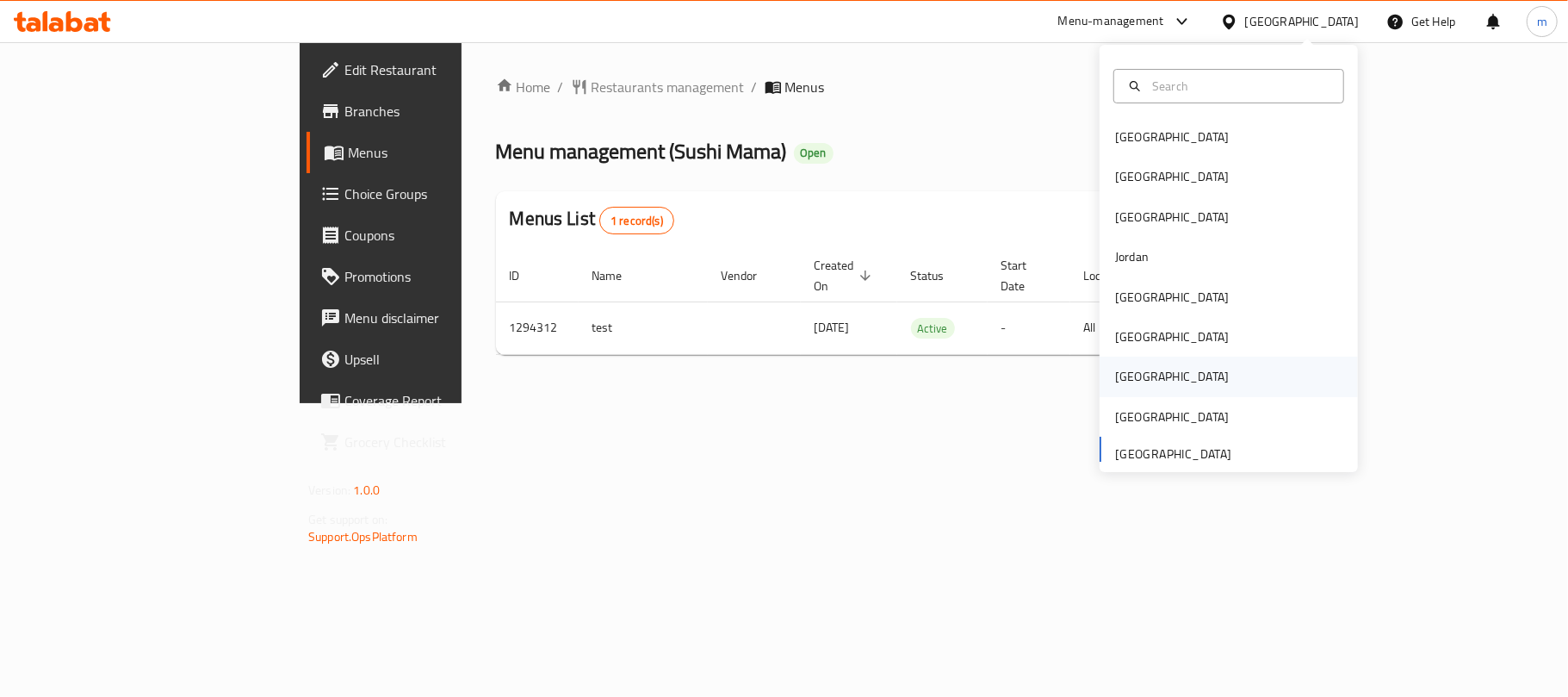
click at [1151, 375] on div "[GEOGRAPHIC_DATA]" at bounding box center [1228, 376] width 258 height 40
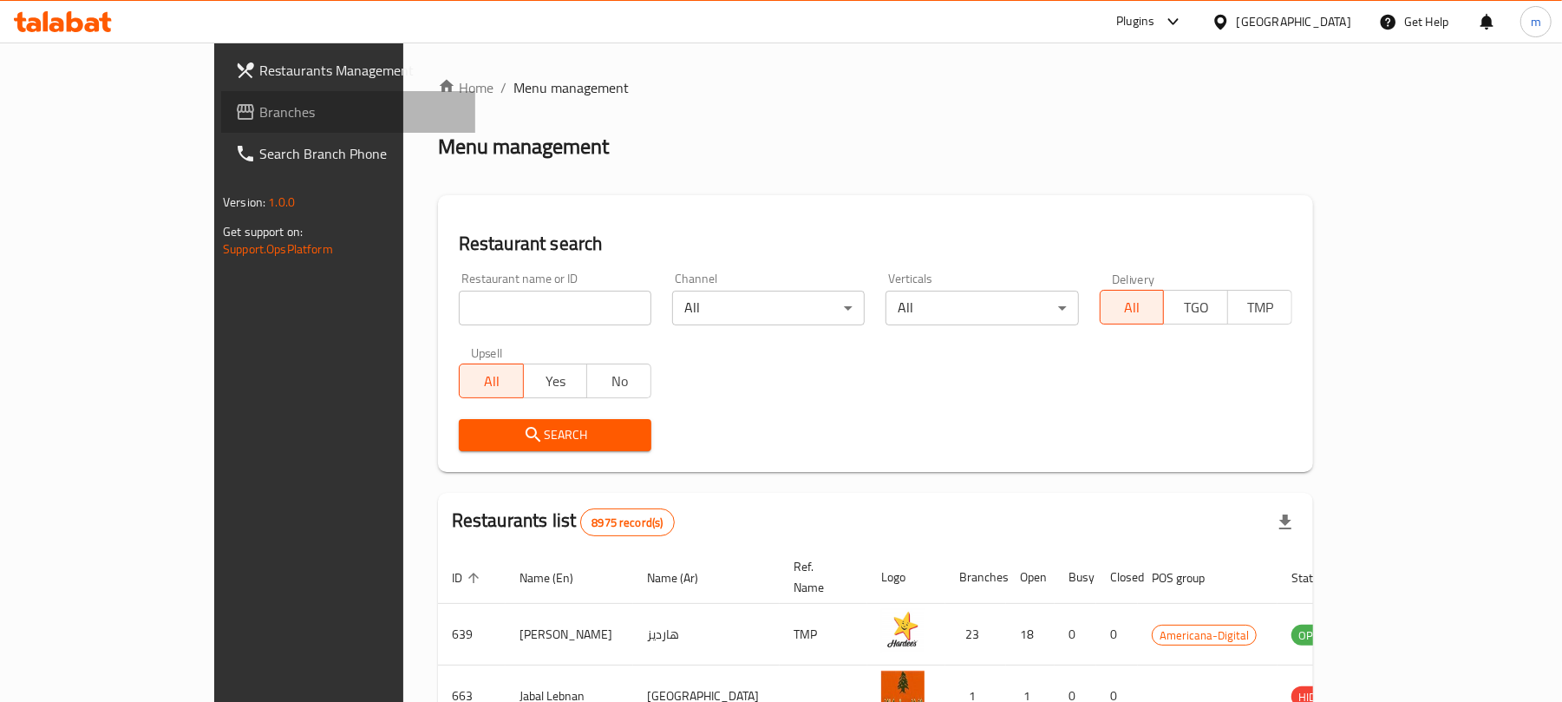
click at [259, 122] on span "Branches" at bounding box center [360, 111] width 202 height 21
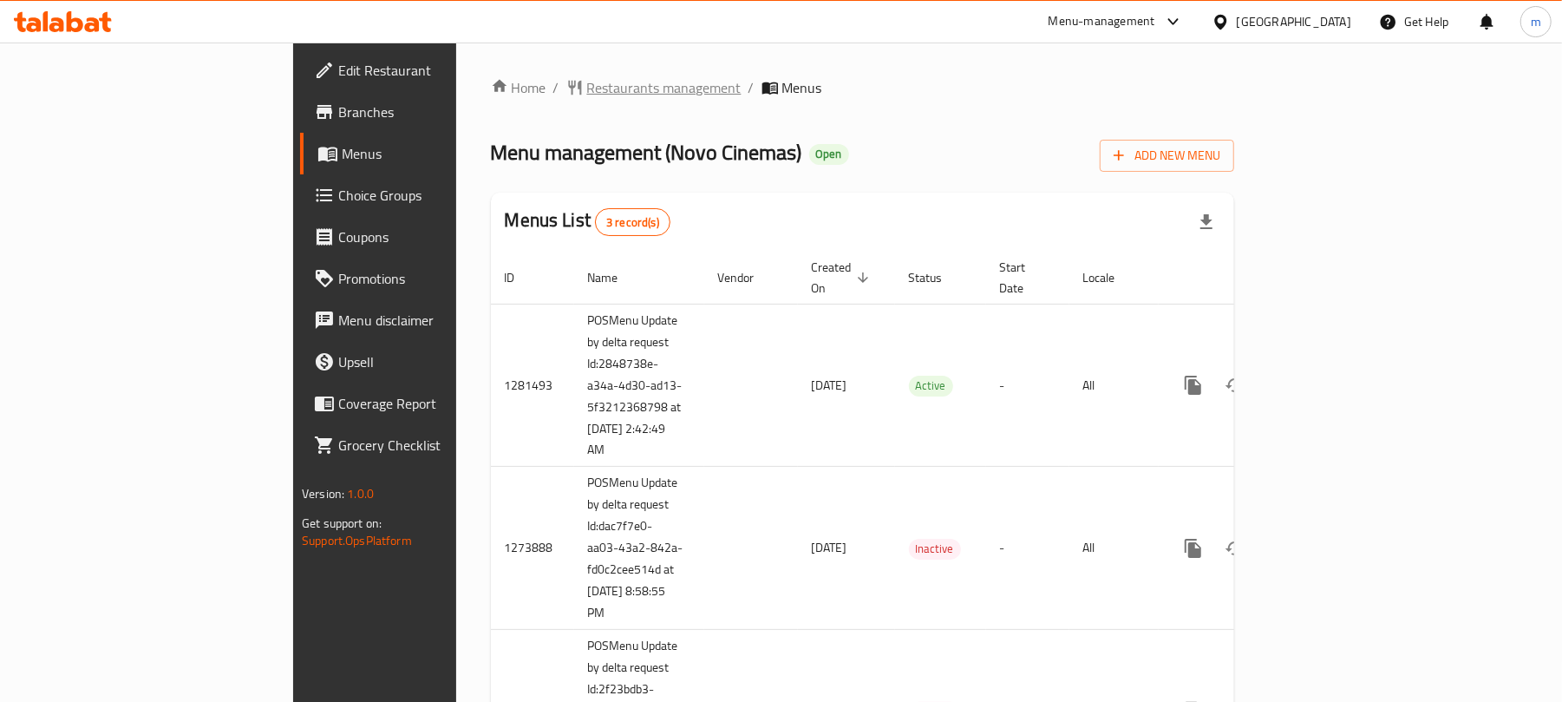
click at [587, 88] on span "Restaurants management" at bounding box center [664, 87] width 154 height 21
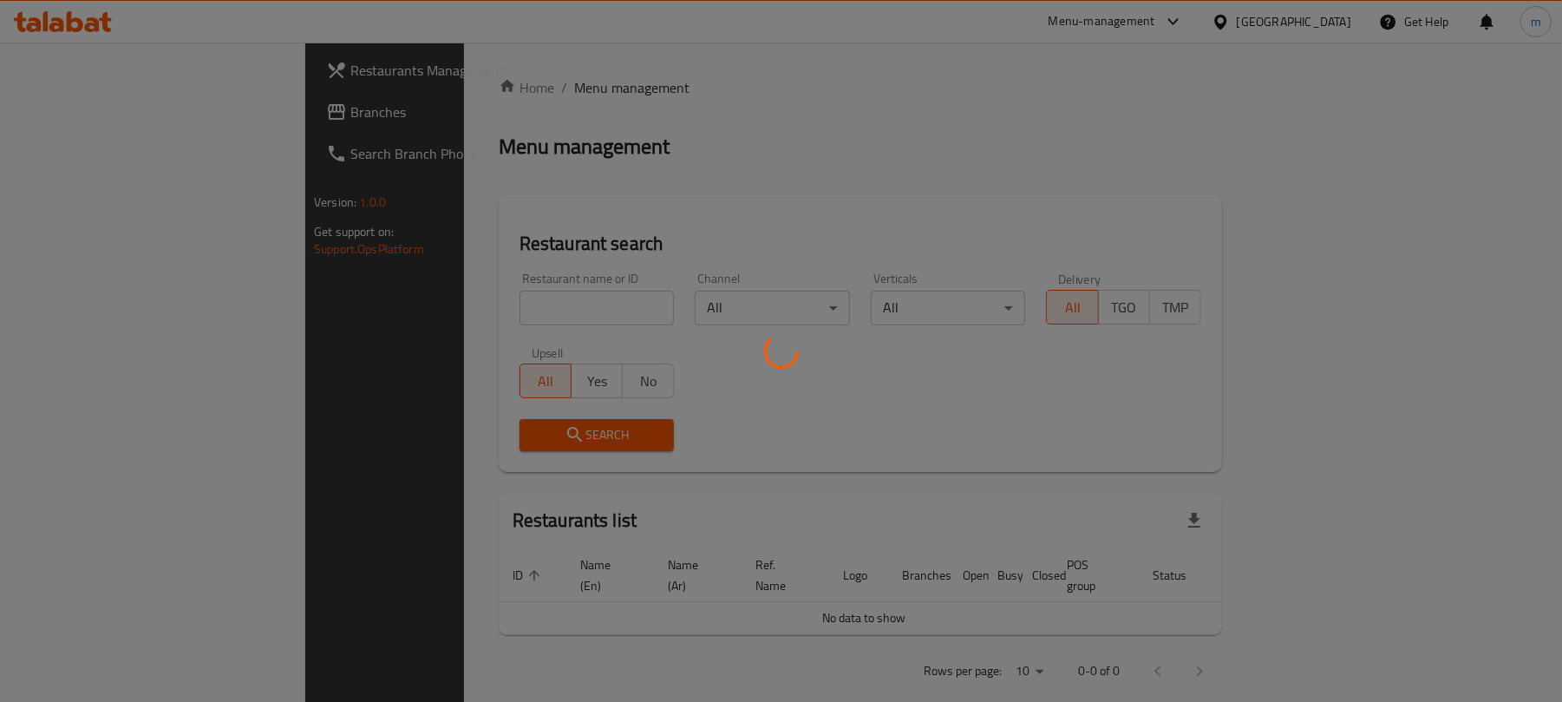
click at [434, 292] on div at bounding box center [781, 351] width 1562 height 702
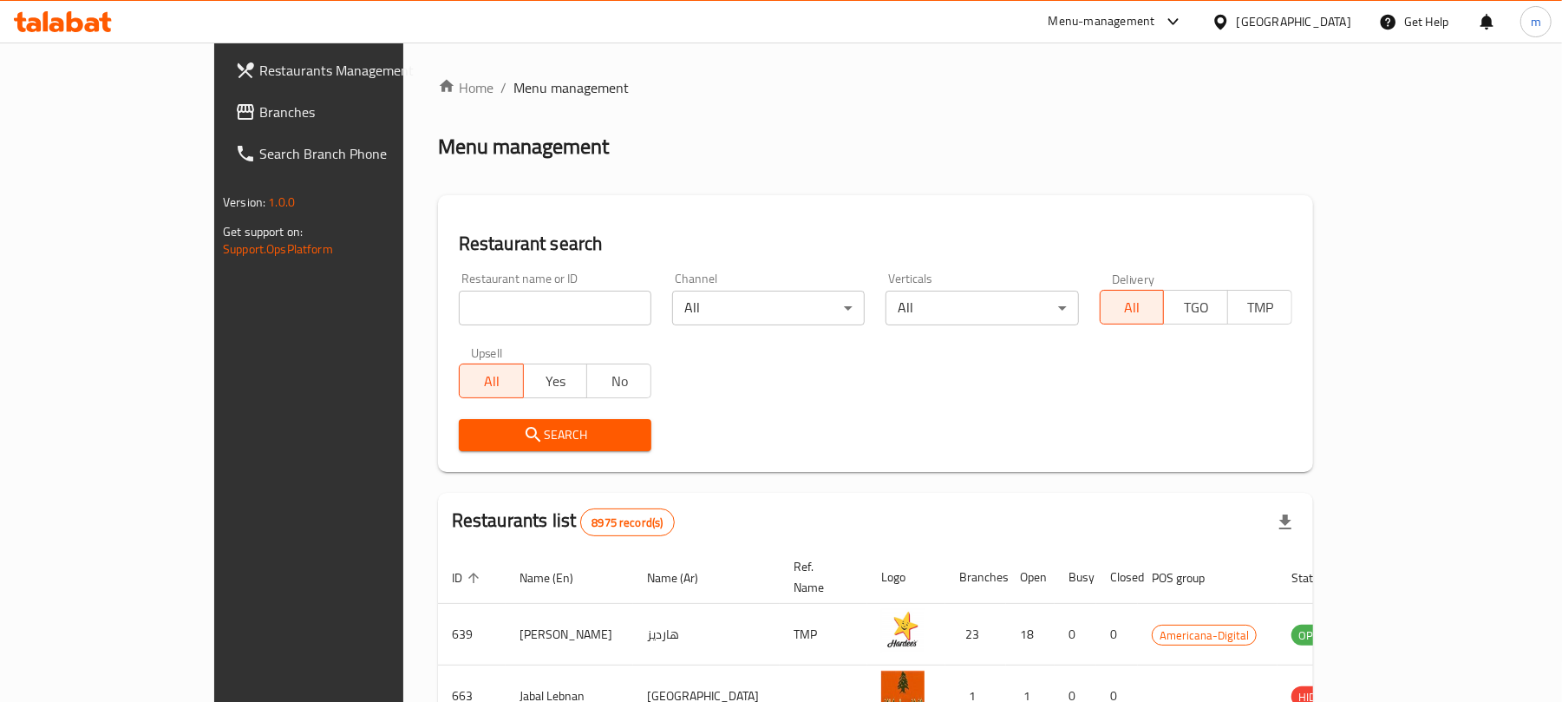
click at [459, 304] on input "search" at bounding box center [555, 308] width 193 height 35
click at [459, 312] on input "search" at bounding box center [555, 308] width 193 height 35
paste input "624401"
type input "624401"
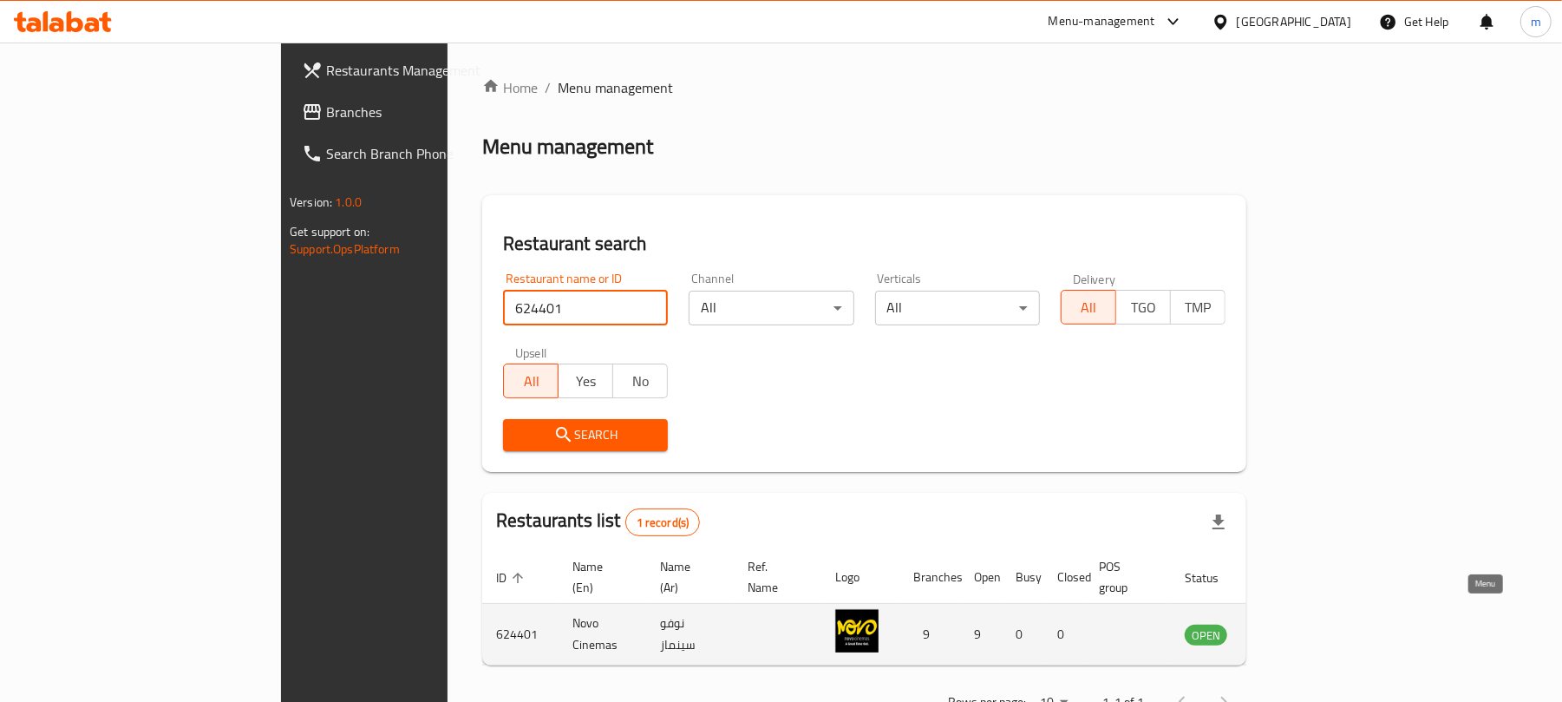
click at [1297, 624] on icon "enhanced table" at bounding box center [1286, 634] width 21 height 21
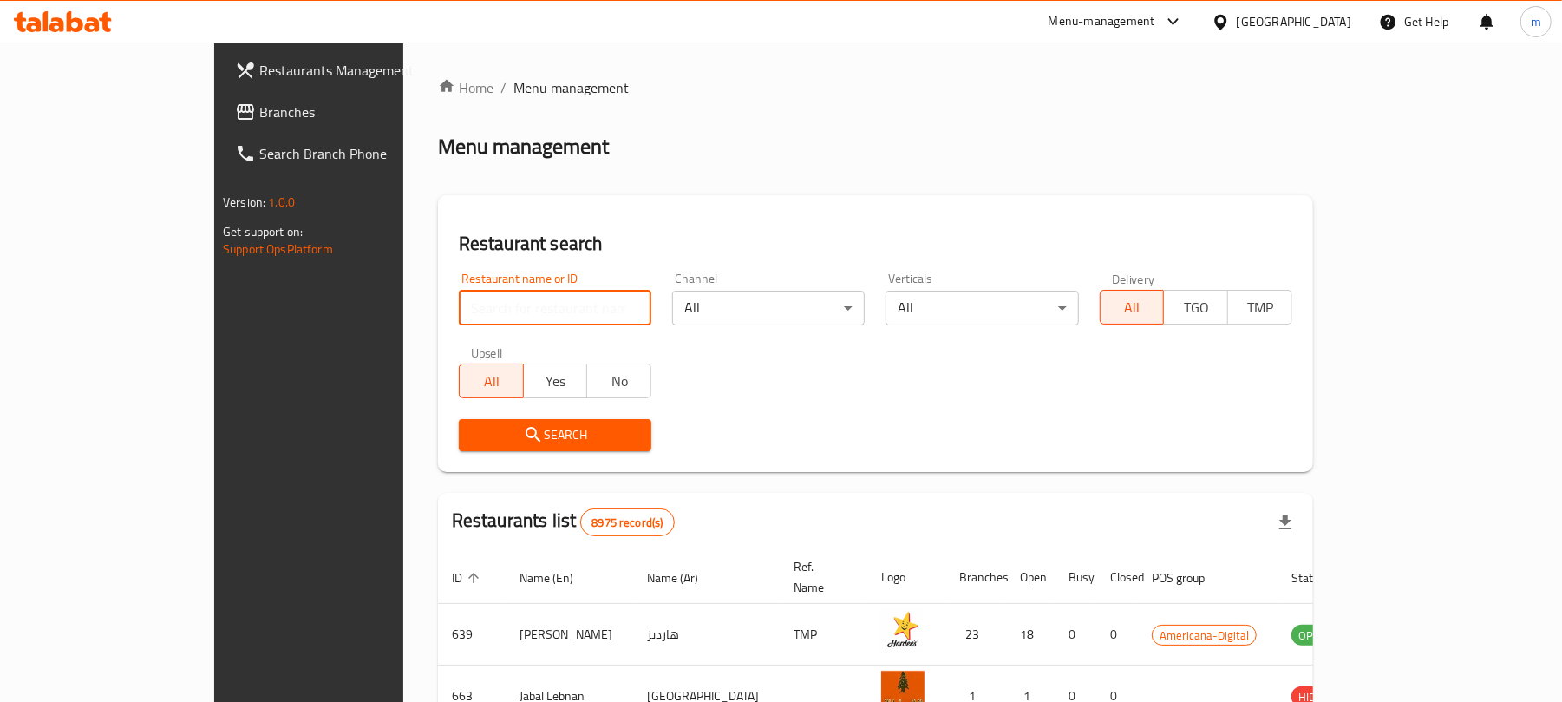
drag, startPoint x: 518, startPoint y: 309, endPoint x: 468, endPoint y: 288, distance: 53.6
click at [518, 309] on input "search" at bounding box center [555, 308] width 193 height 35
paste input "624401"
type input "624401"
click button "Search" at bounding box center [555, 435] width 193 height 32
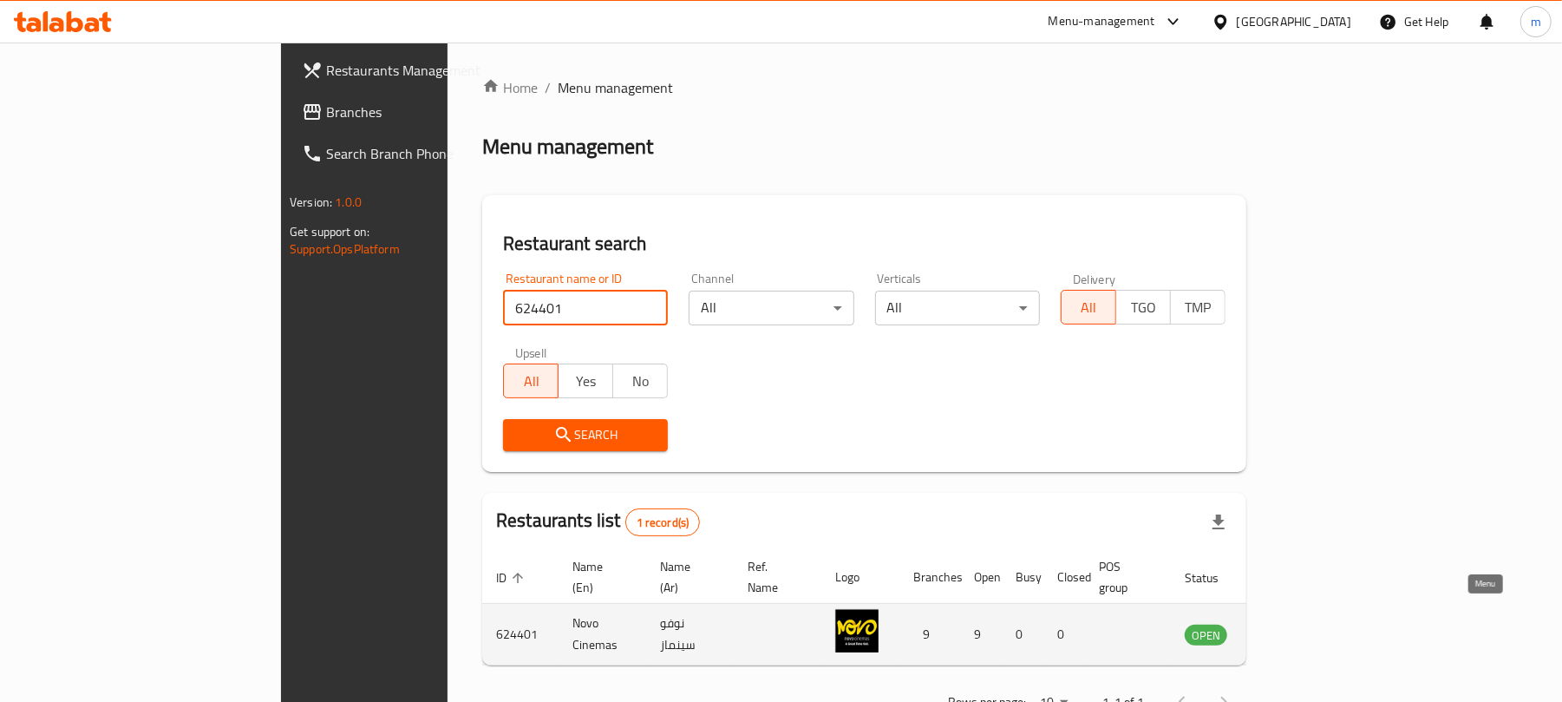
click at [1296, 628] on icon "enhanced table" at bounding box center [1286, 635] width 19 height 15
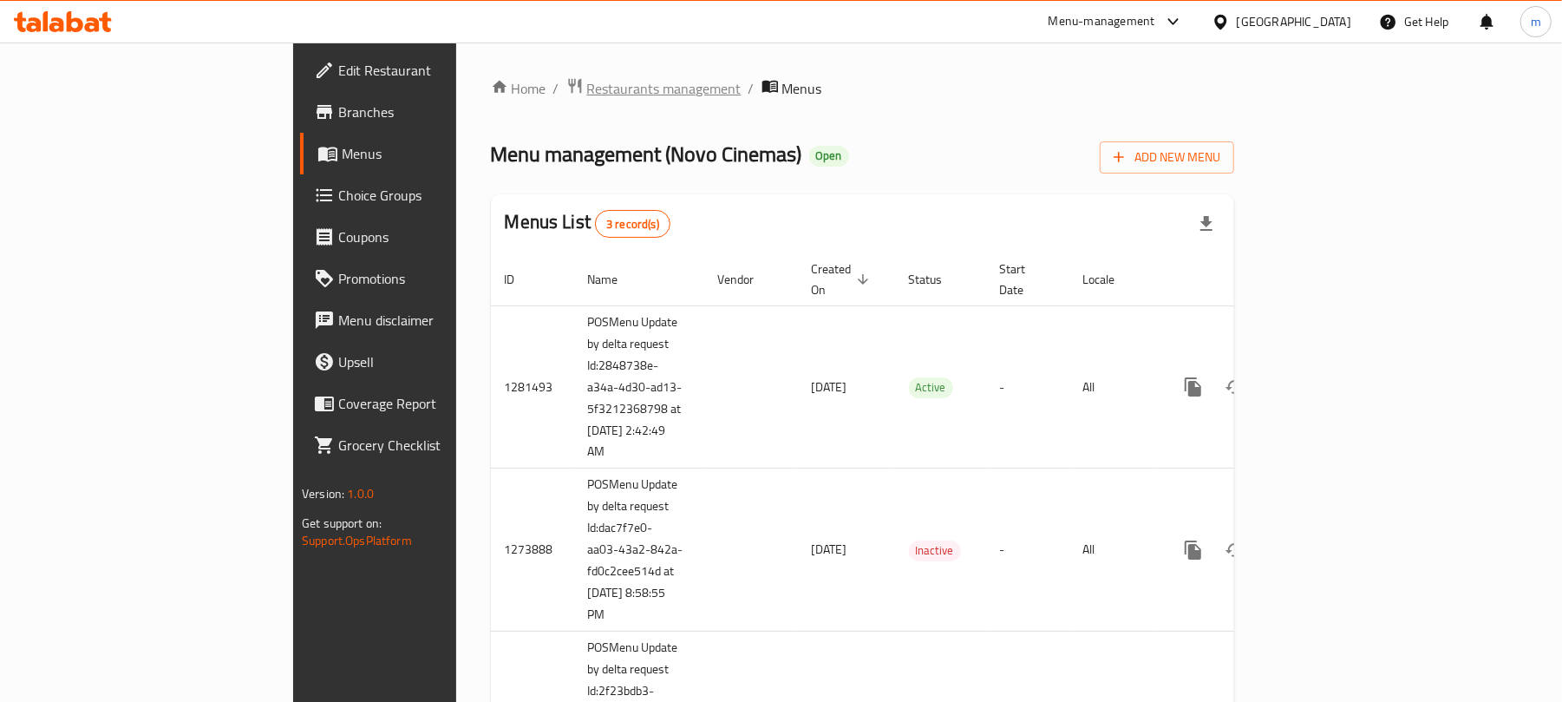
click at [587, 88] on span "Restaurants management" at bounding box center [664, 88] width 154 height 21
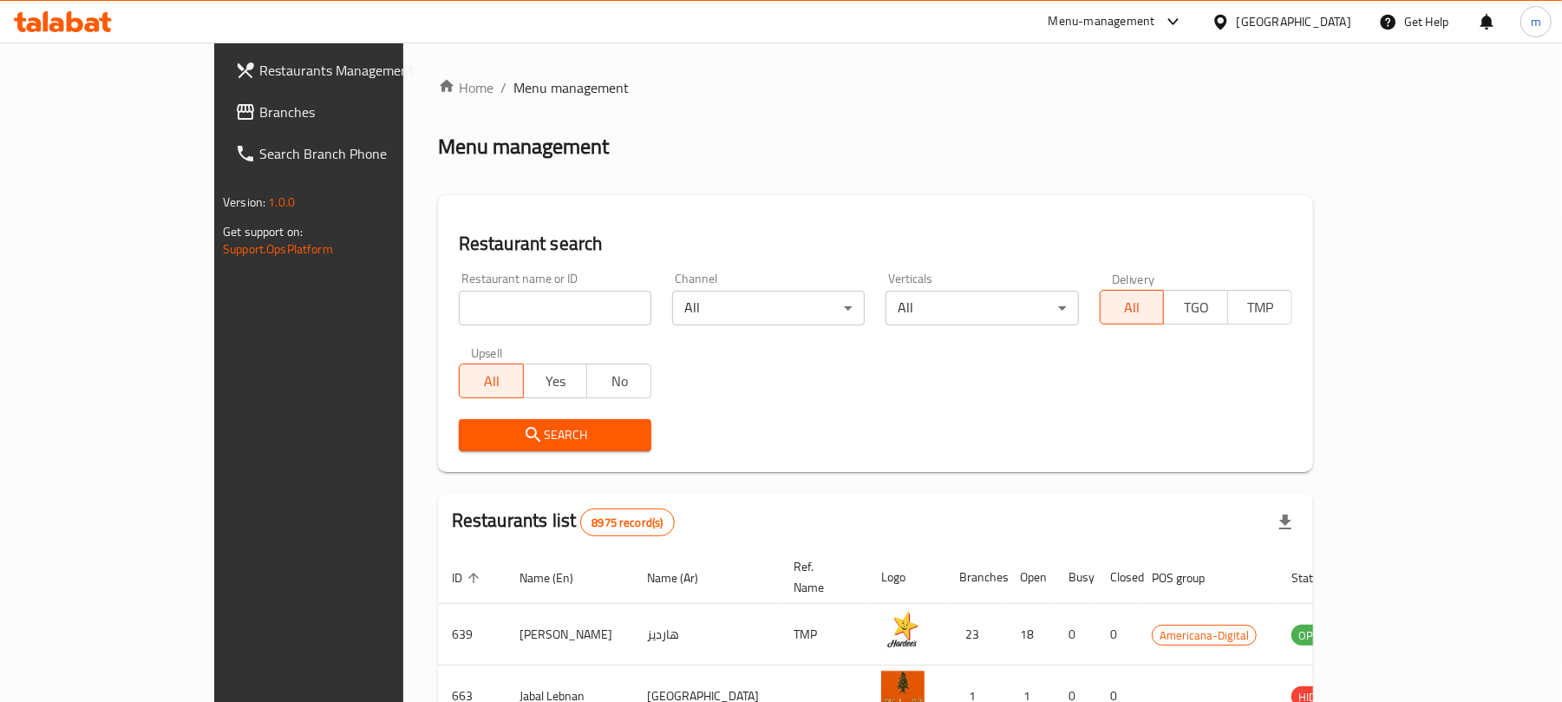
click at [259, 108] on span "Branches" at bounding box center [360, 111] width 202 height 21
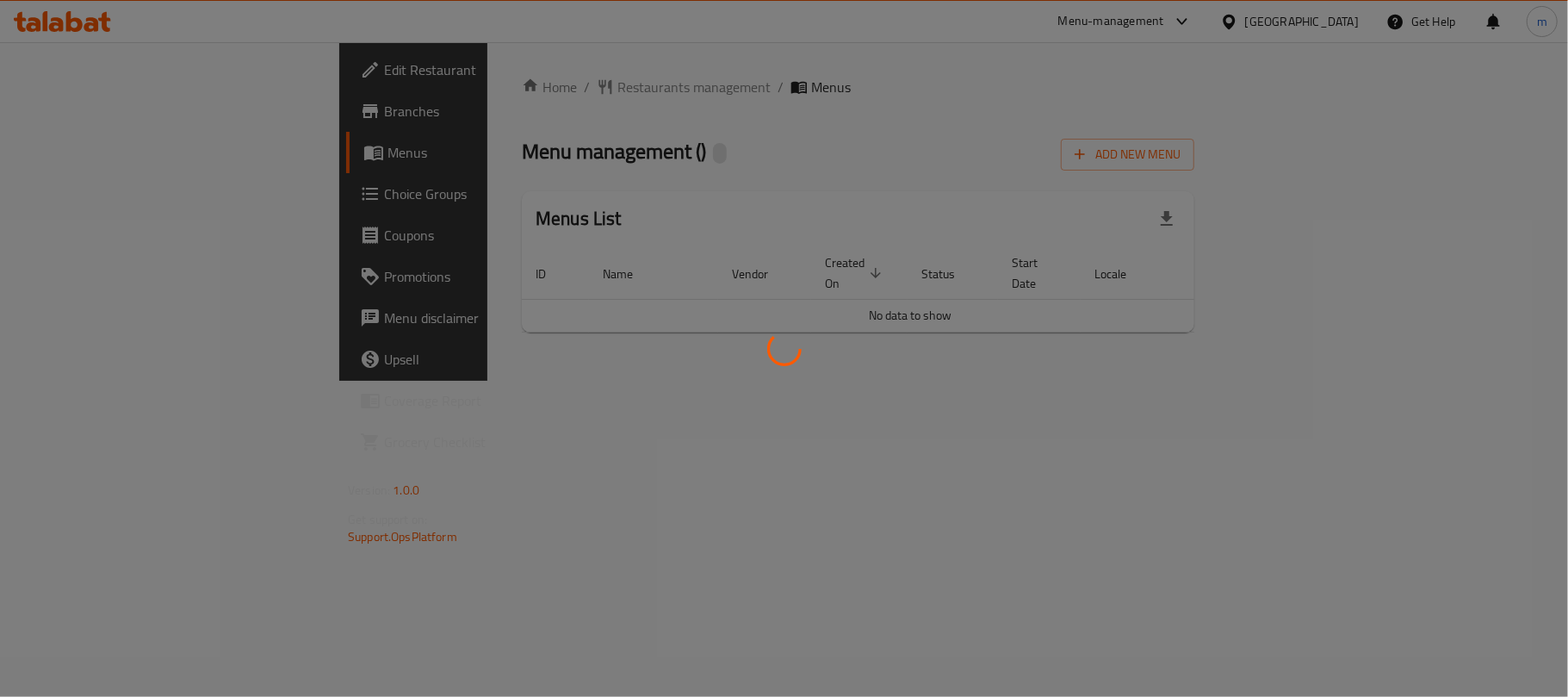
click at [473, 73] on div at bounding box center [784, 348] width 1568 height 697
click at [469, 82] on div at bounding box center [784, 348] width 1568 height 697
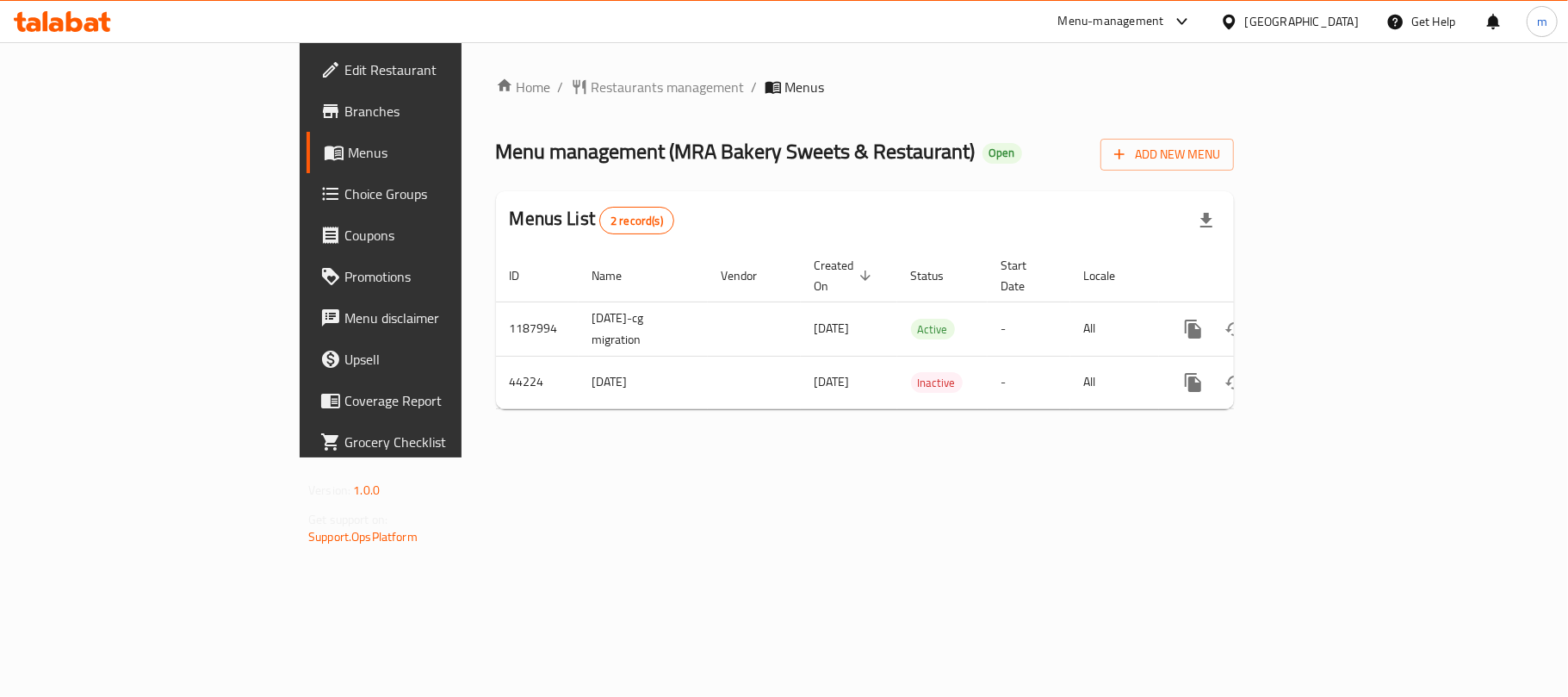
click at [462, 90] on div at bounding box center [784, 348] width 1568 height 697
click at [592, 90] on span "Restaurants management" at bounding box center [668, 86] width 153 height 21
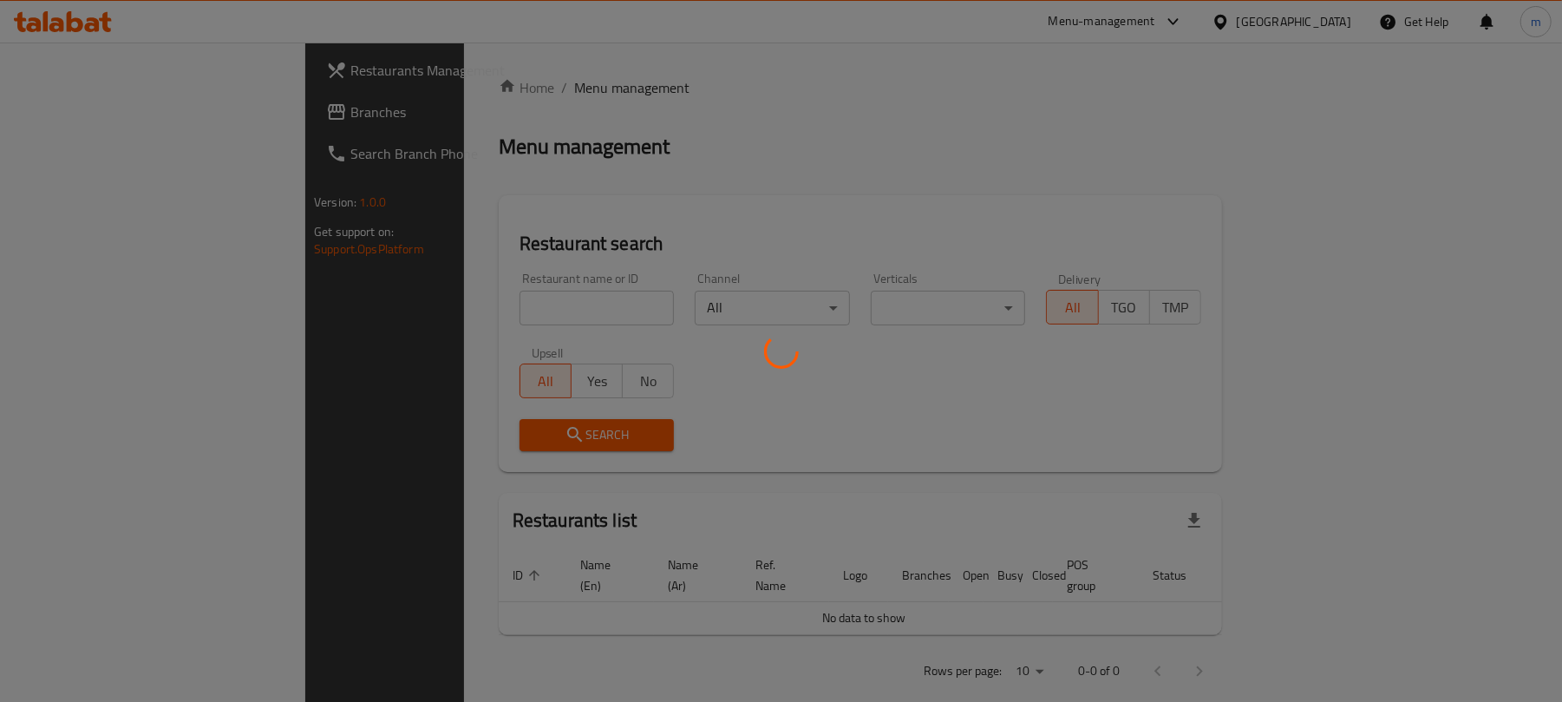
click at [438, 304] on div at bounding box center [781, 351] width 1562 height 702
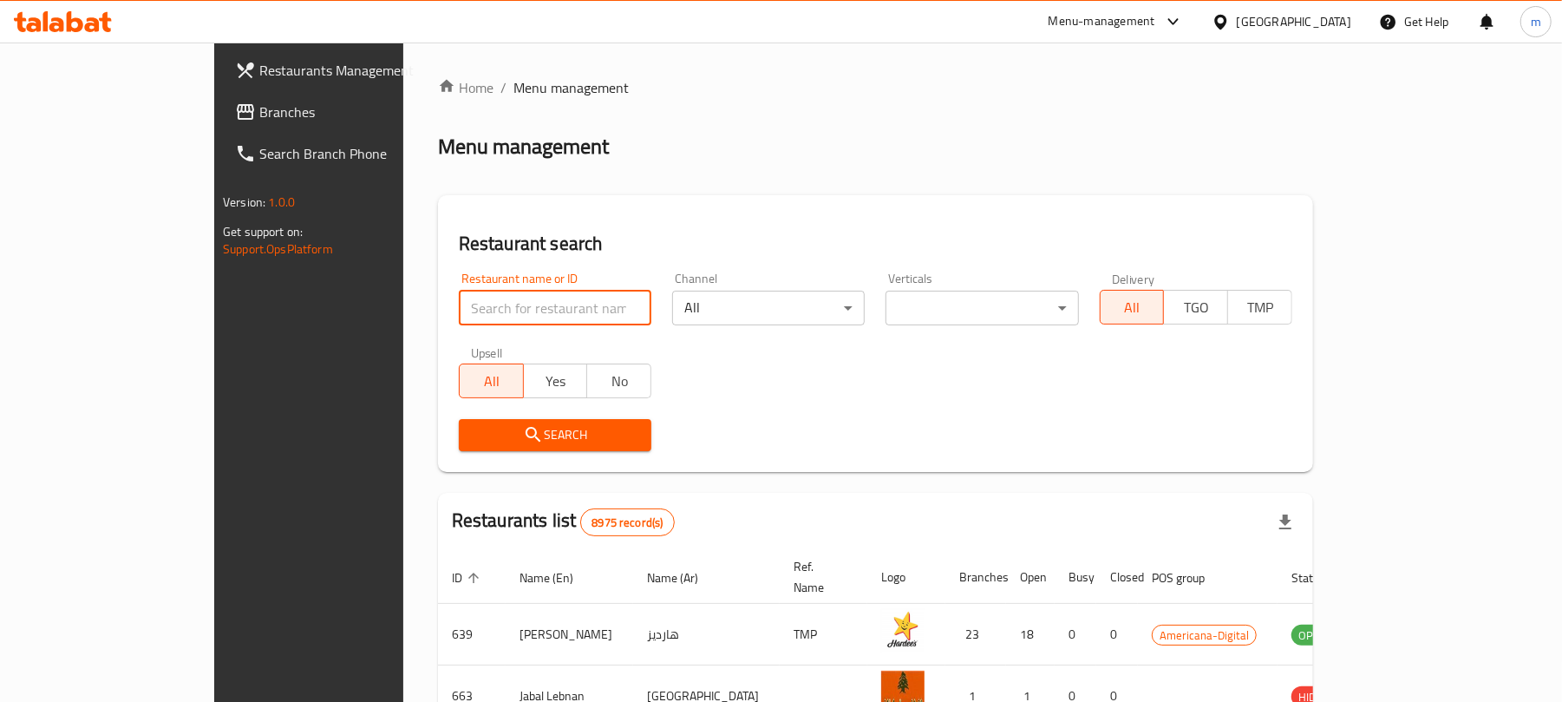
click at [459, 304] on input "search" at bounding box center [555, 308] width 193 height 35
paste input "22706"
type input "22706"
click button "Search" at bounding box center [555, 435] width 193 height 32
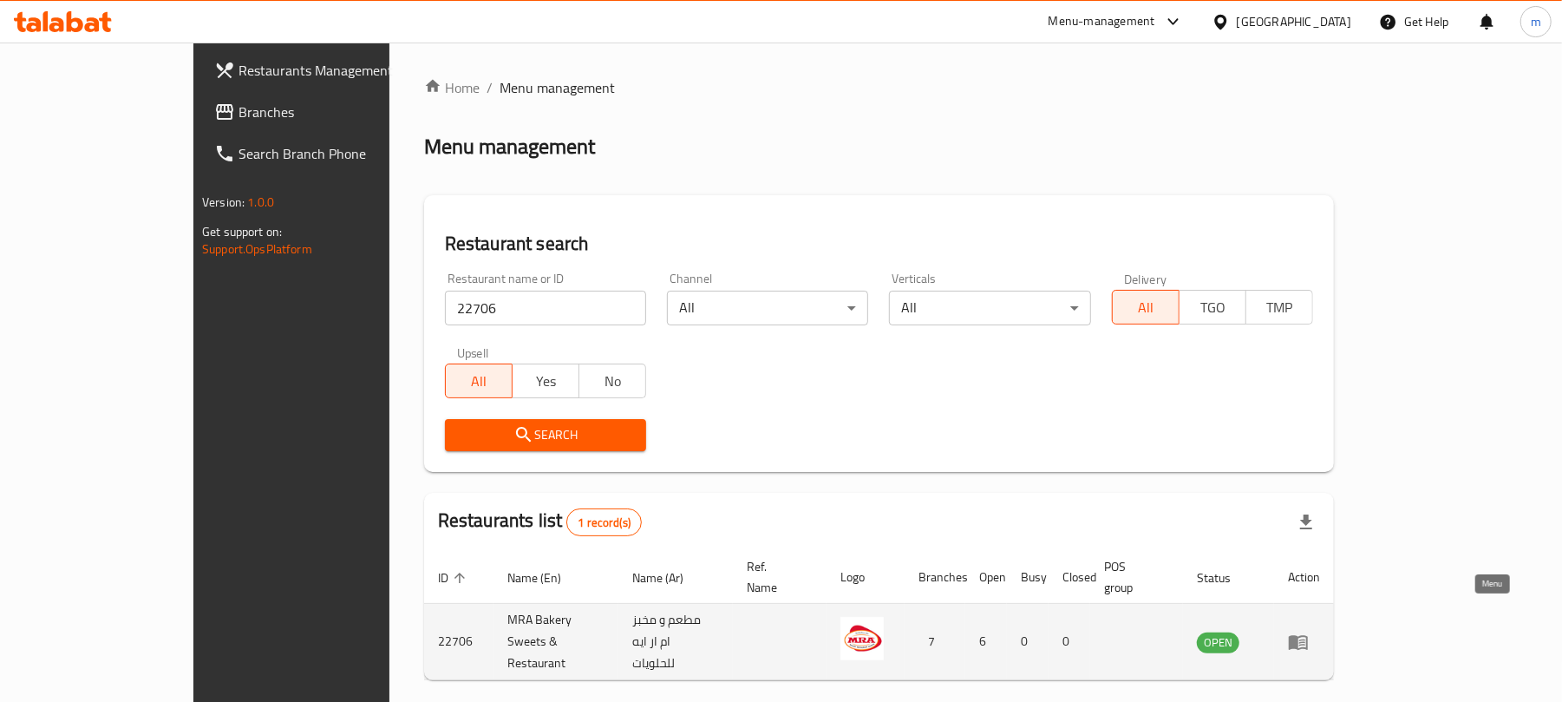
click at [1305, 639] on icon "enhanced table" at bounding box center [1302, 642] width 6 height 7
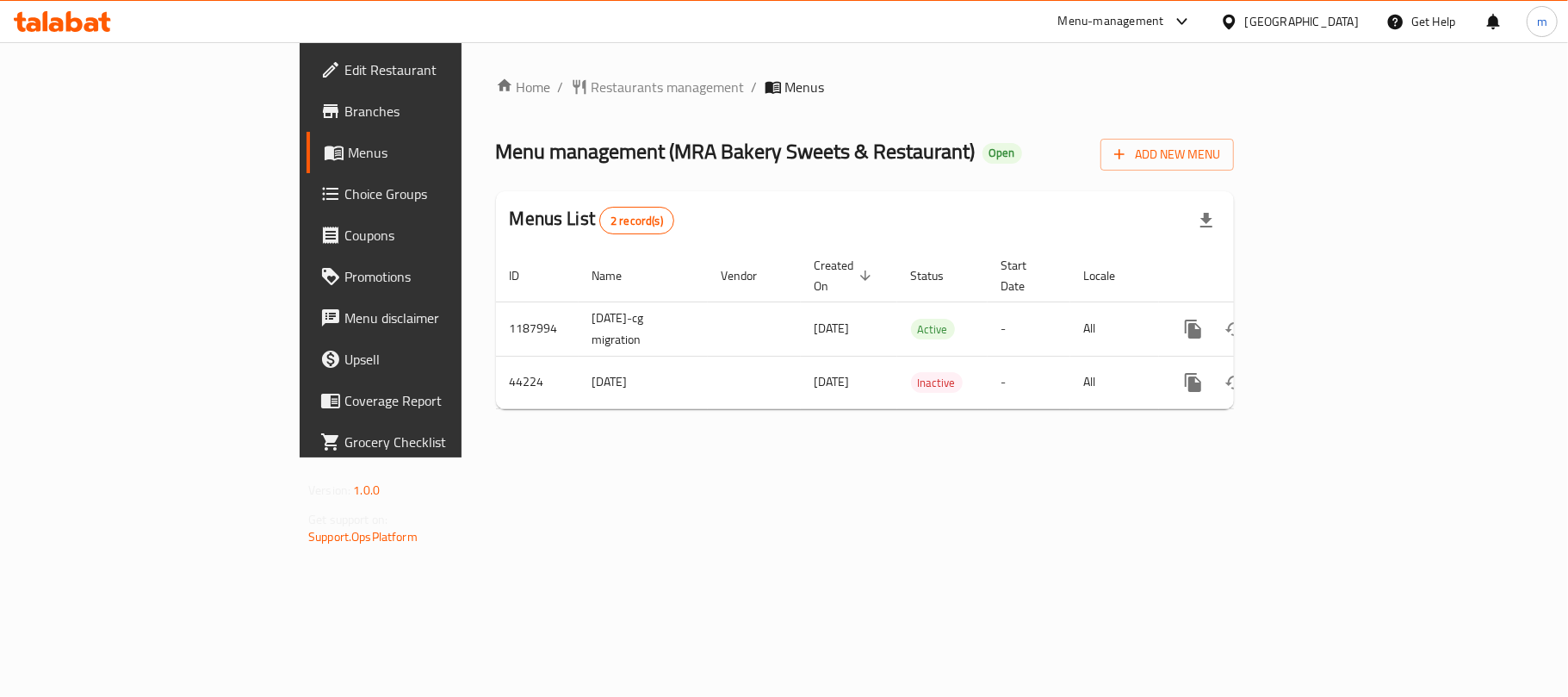
click at [1345, 21] on div "[GEOGRAPHIC_DATA]" at bounding box center [1302, 21] width 113 height 19
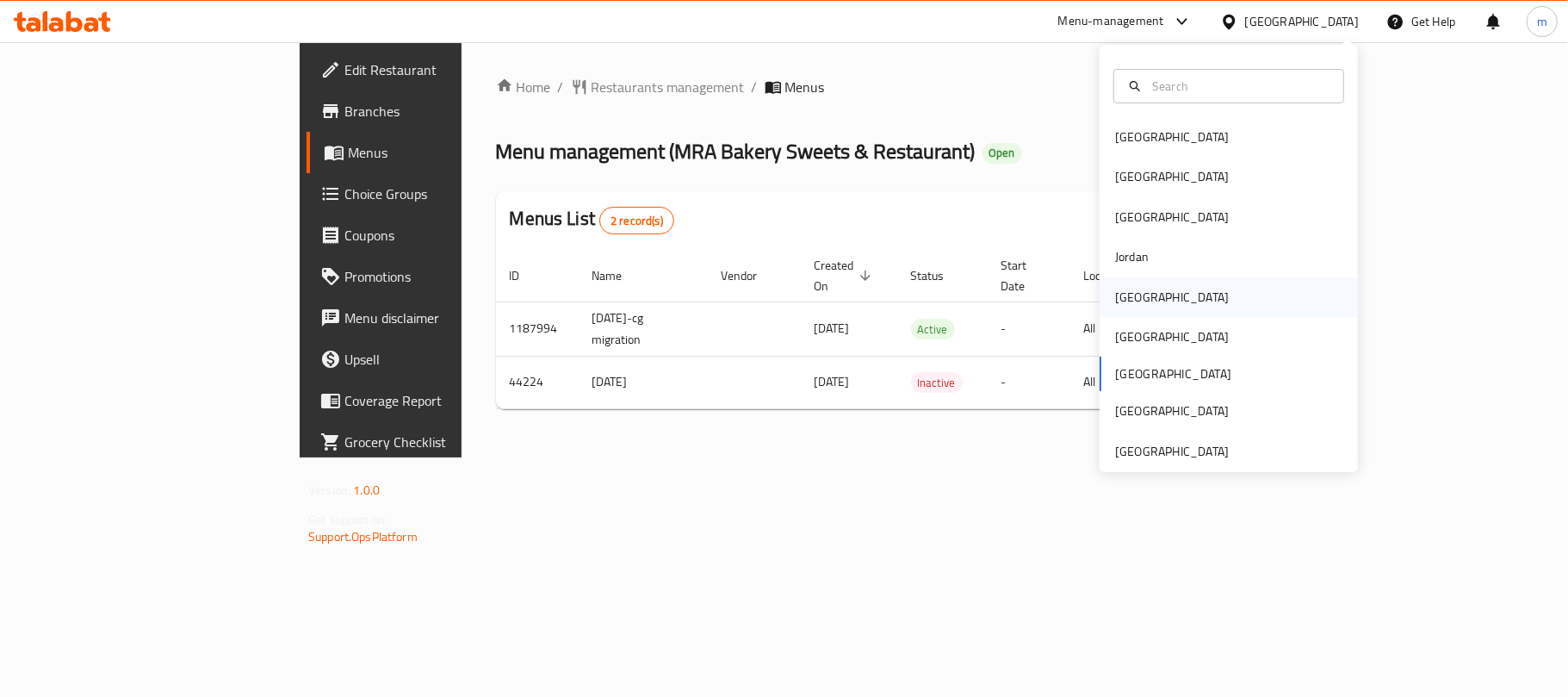
click at [1148, 287] on div "[GEOGRAPHIC_DATA]" at bounding box center [1228, 297] width 258 height 40
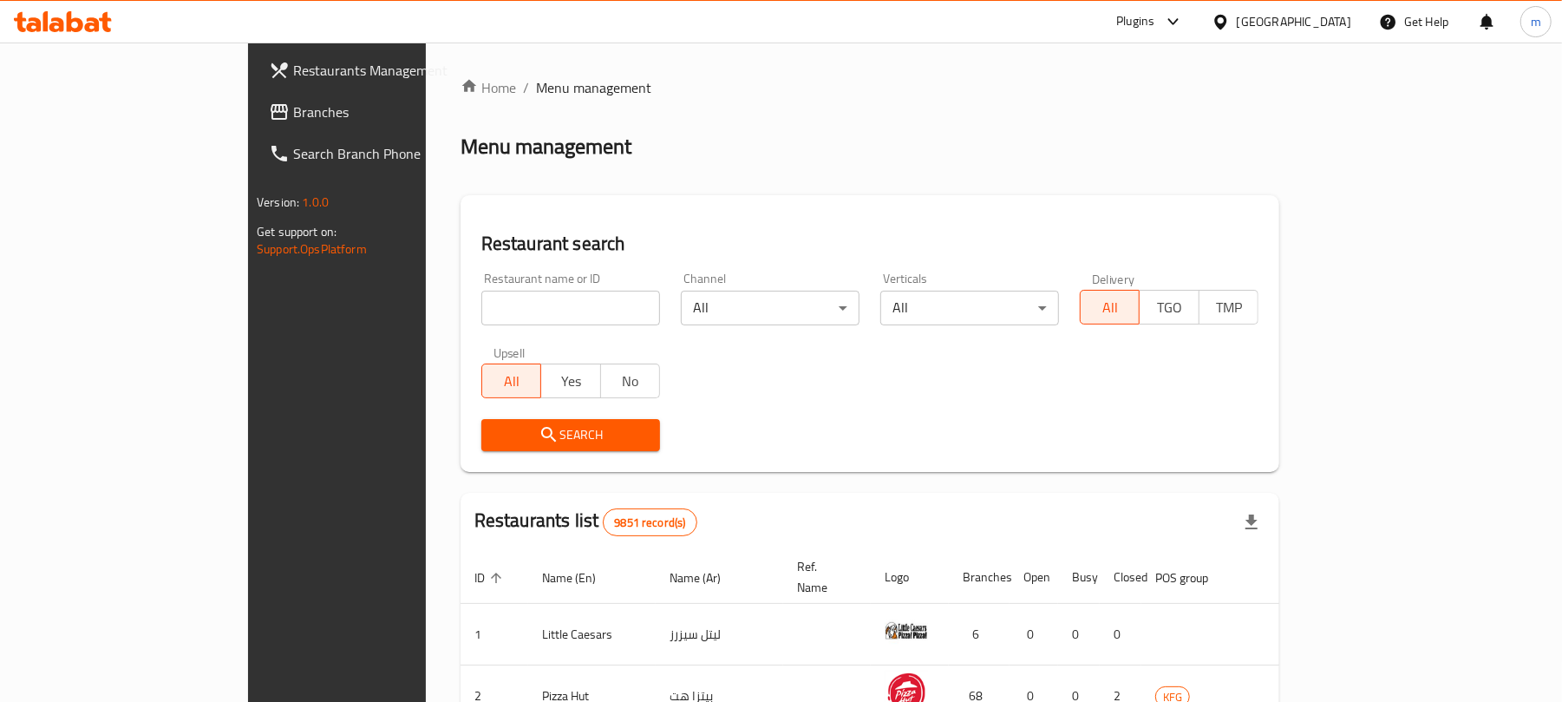
click at [293, 111] on span "Branches" at bounding box center [394, 111] width 202 height 21
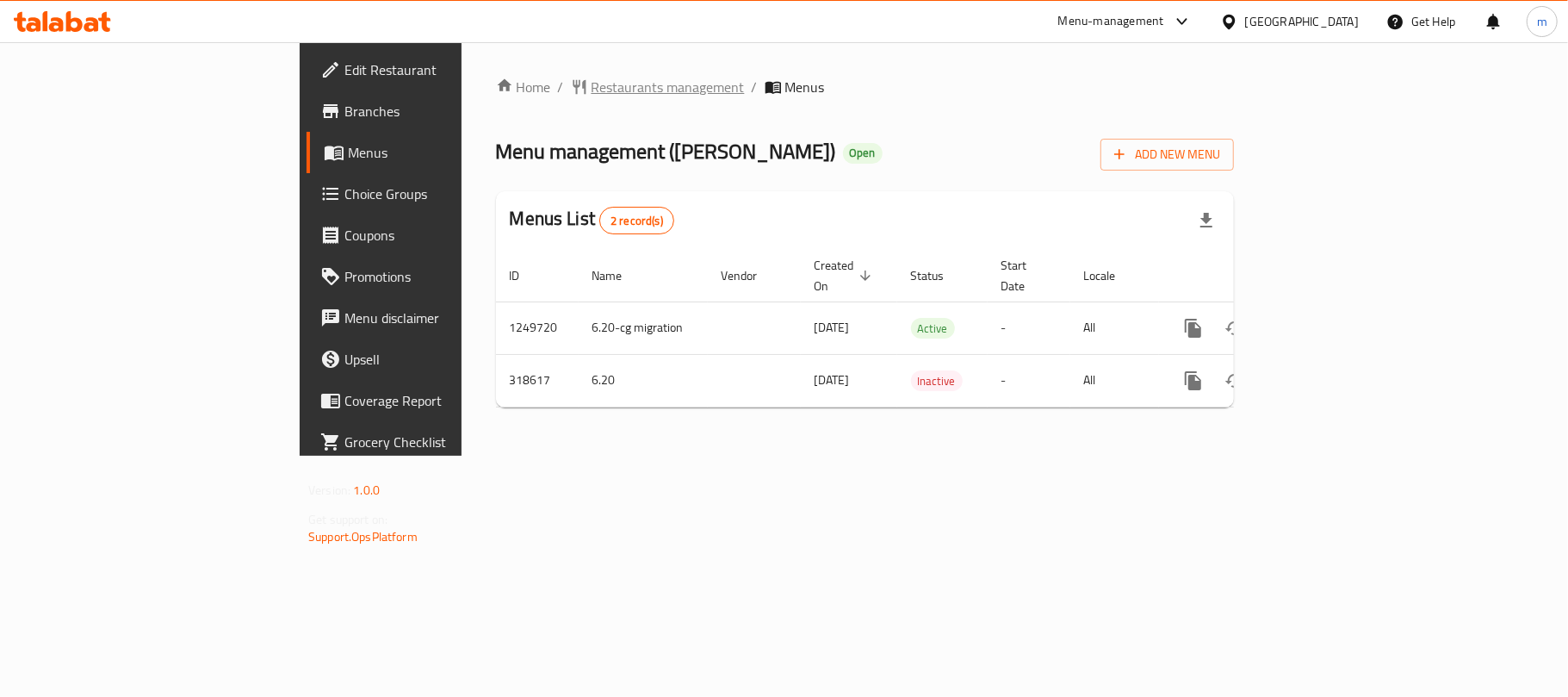
click at [592, 86] on span "Restaurants management" at bounding box center [668, 86] width 153 height 21
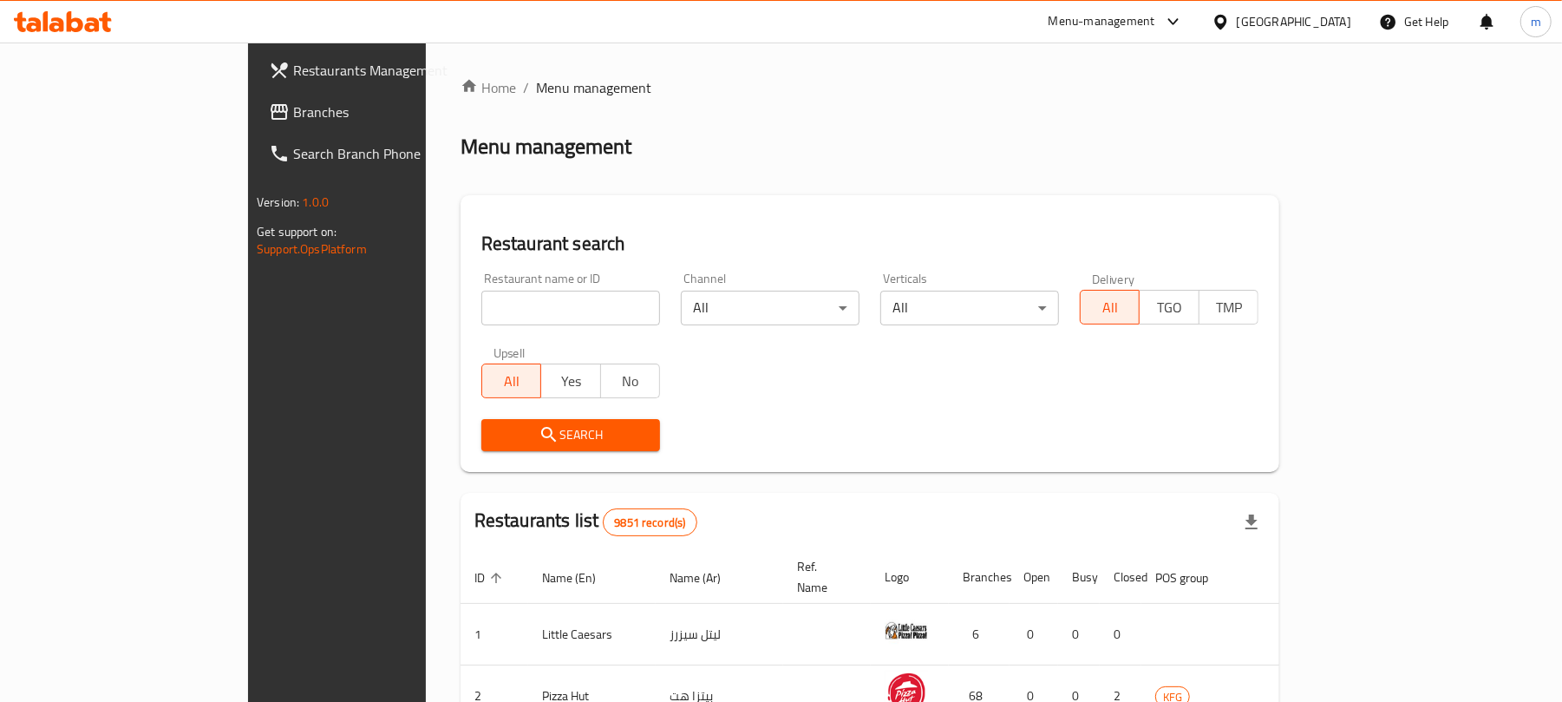
click at [460, 312] on div "Home / Menu management Menu management Restaurant search Restaurant name or ID …" at bounding box center [869, 621] width 819 height 1088
click at [481, 312] on input "search" at bounding box center [570, 308] width 179 height 35
paste input "629304"
type input "629304"
click button "Search" at bounding box center [570, 435] width 179 height 32
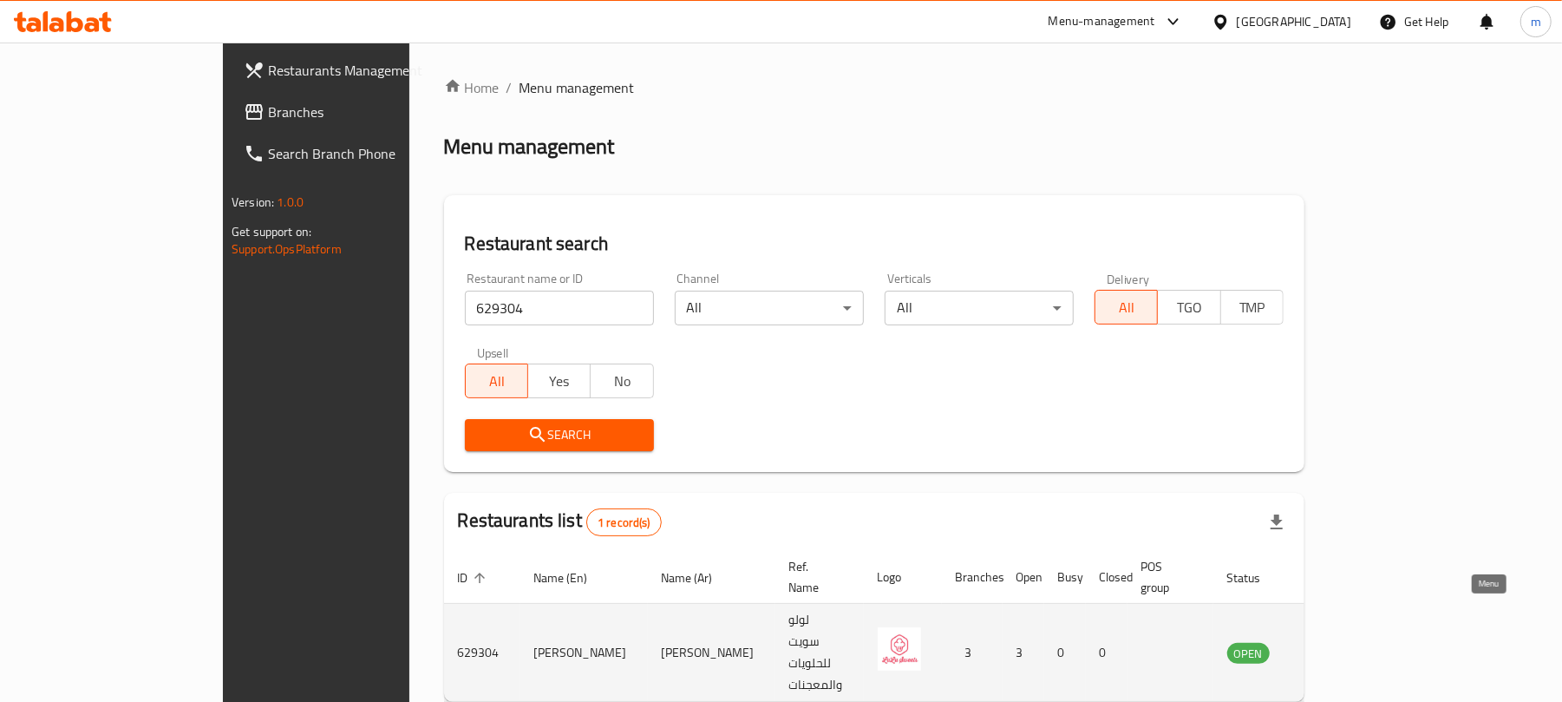
click at [1339, 642] on icon "enhanced table" at bounding box center [1328, 652] width 21 height 21
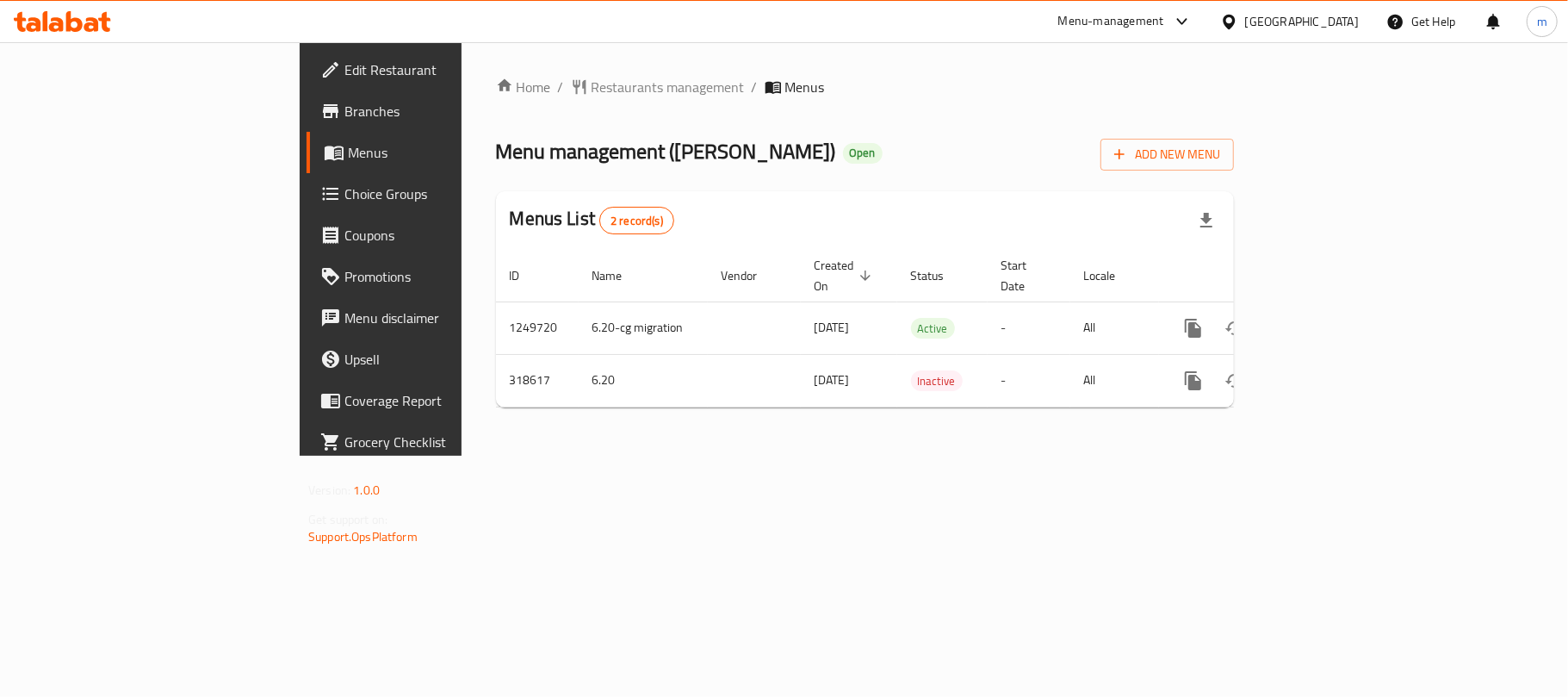
click at [1245, 14] on div at bounding box center [1232, 21] width 25 height 19
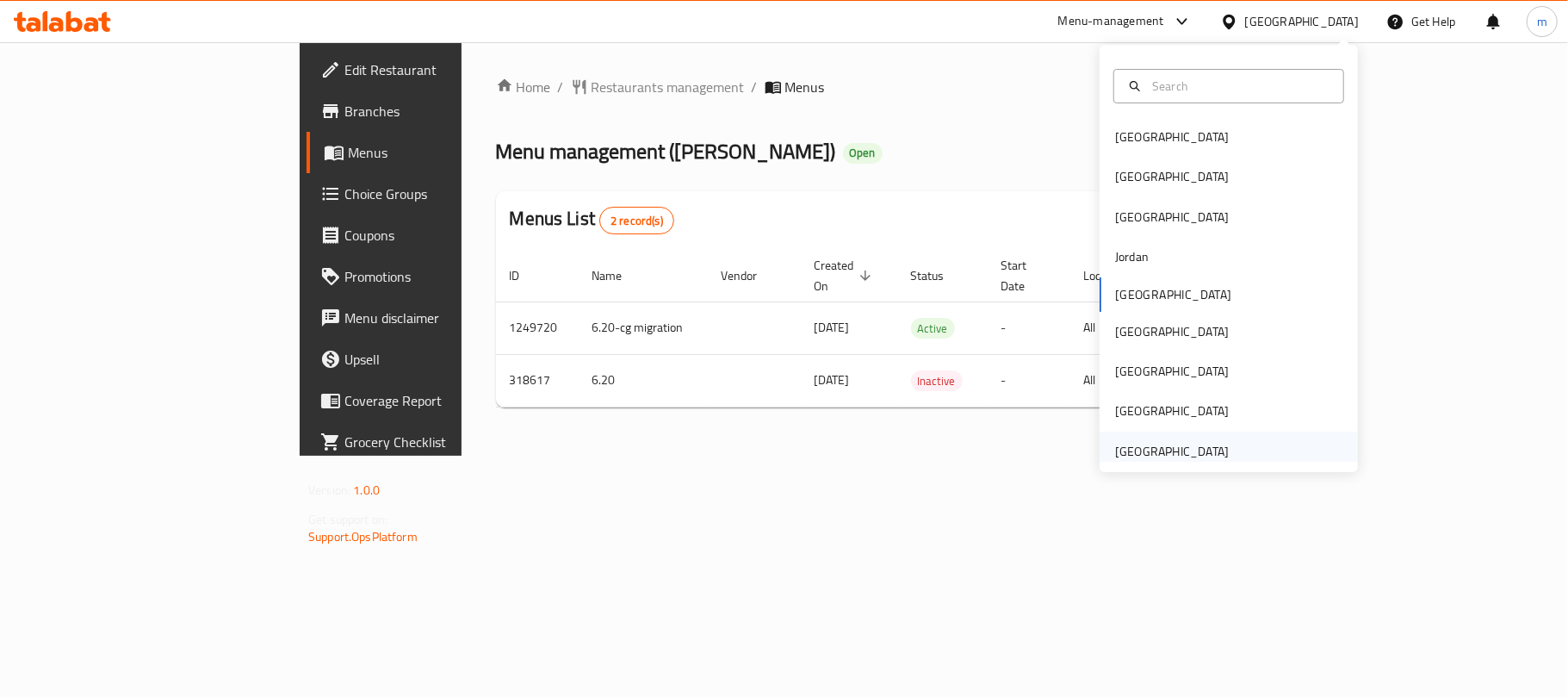
click at [1161, 442] on div "[GEOGRAPHIC_DATA]" at bounding box center [1172, 451] width 113 height 19
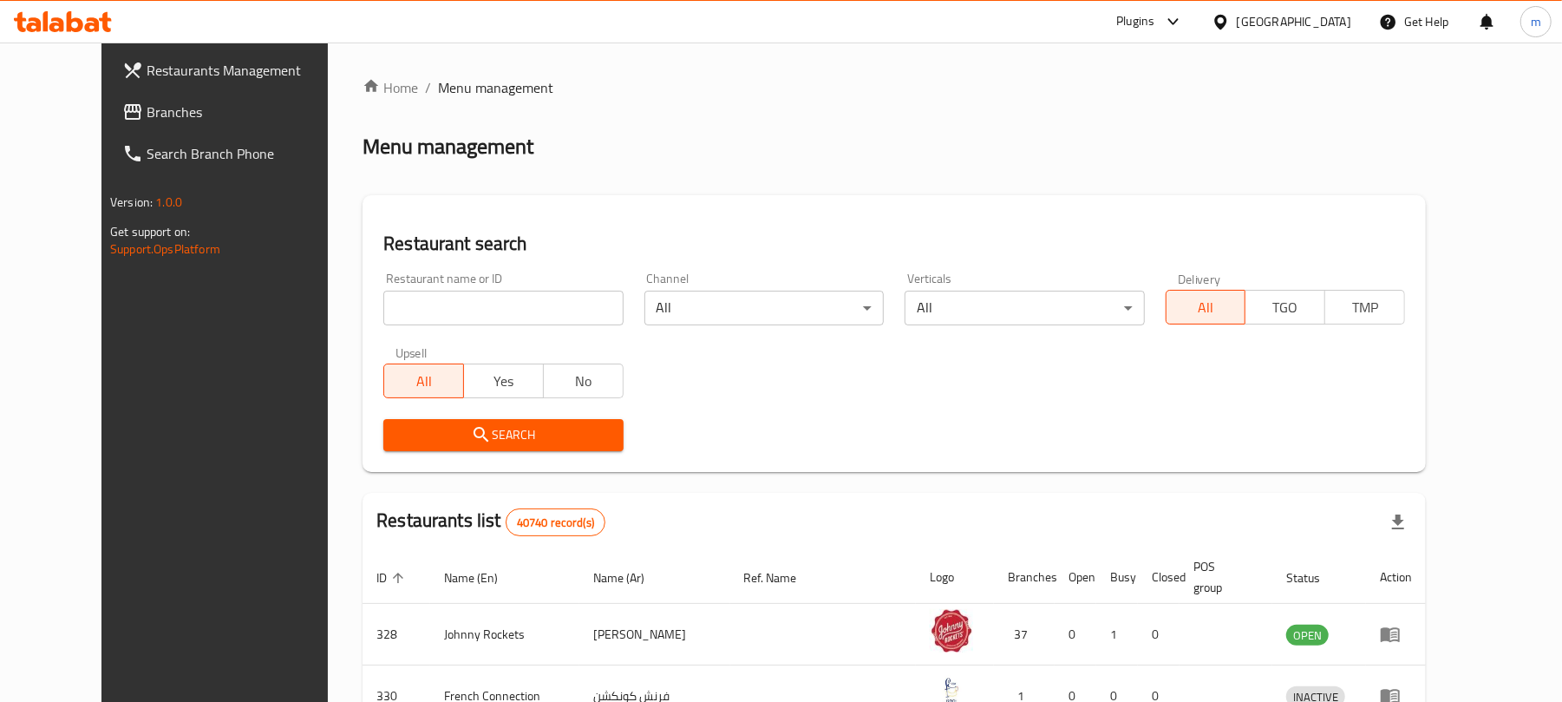
click at [147, 106] on span "Branches" at bounding box center [248, 111] width 202 height 21
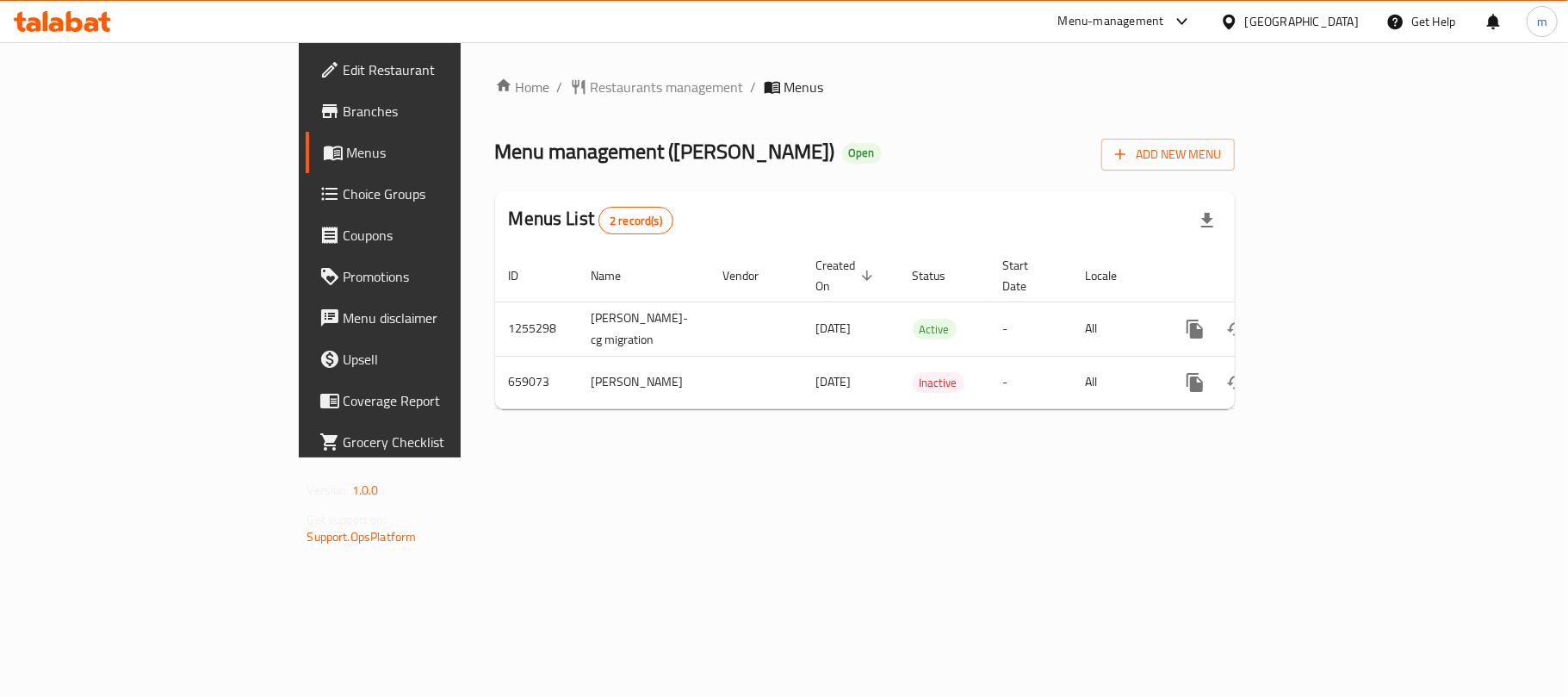
click at [461, 70] on div "Home / Restaurants management / Menus Menu management ( [PERSON_NAME] ) Open Ad…" at bounding box center [865, 249] width 809 height 415
click at [591, 82] on span "Restaurants management" at bounding box center [667, 86] width 153 height 21
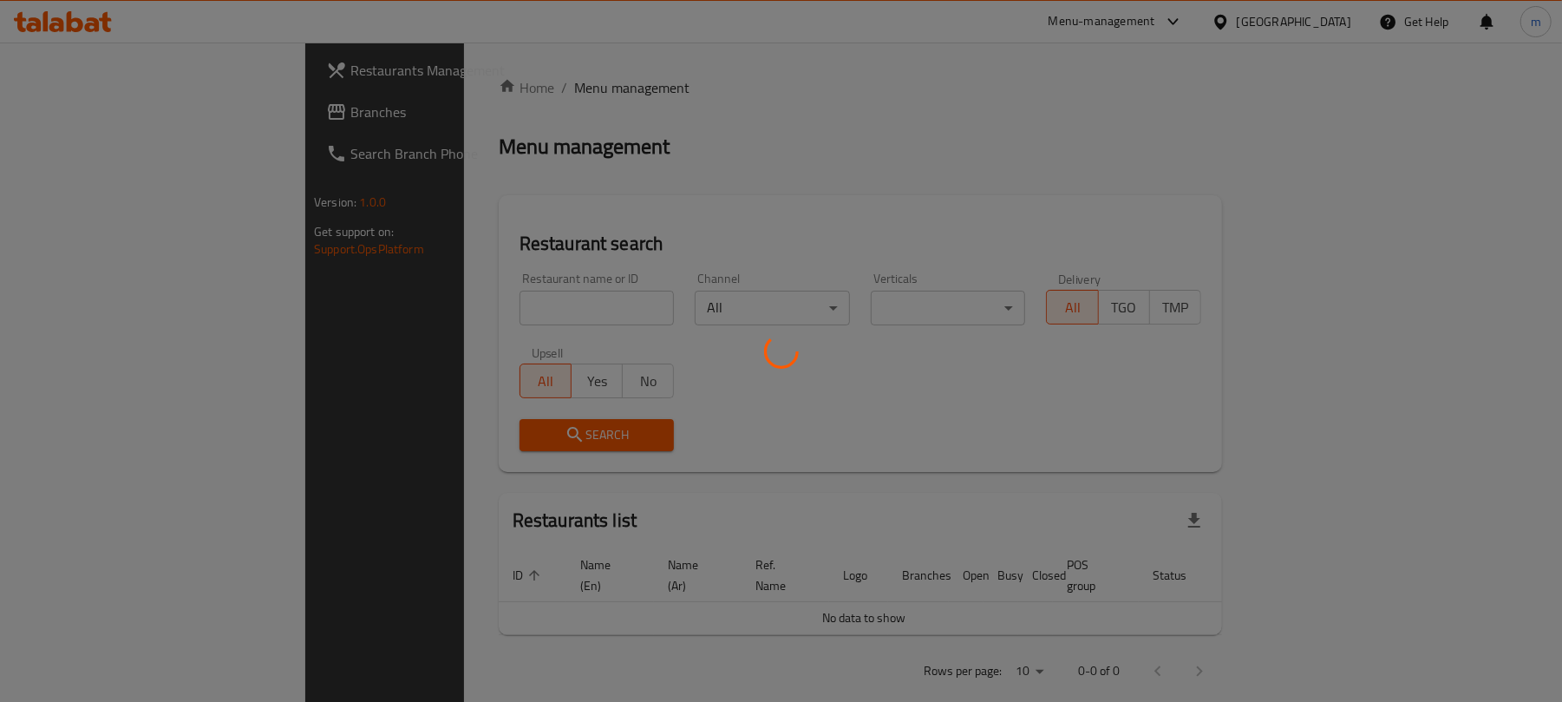
click at [428, 314] on div at bounding box center [781, 351] width 1562 height 702
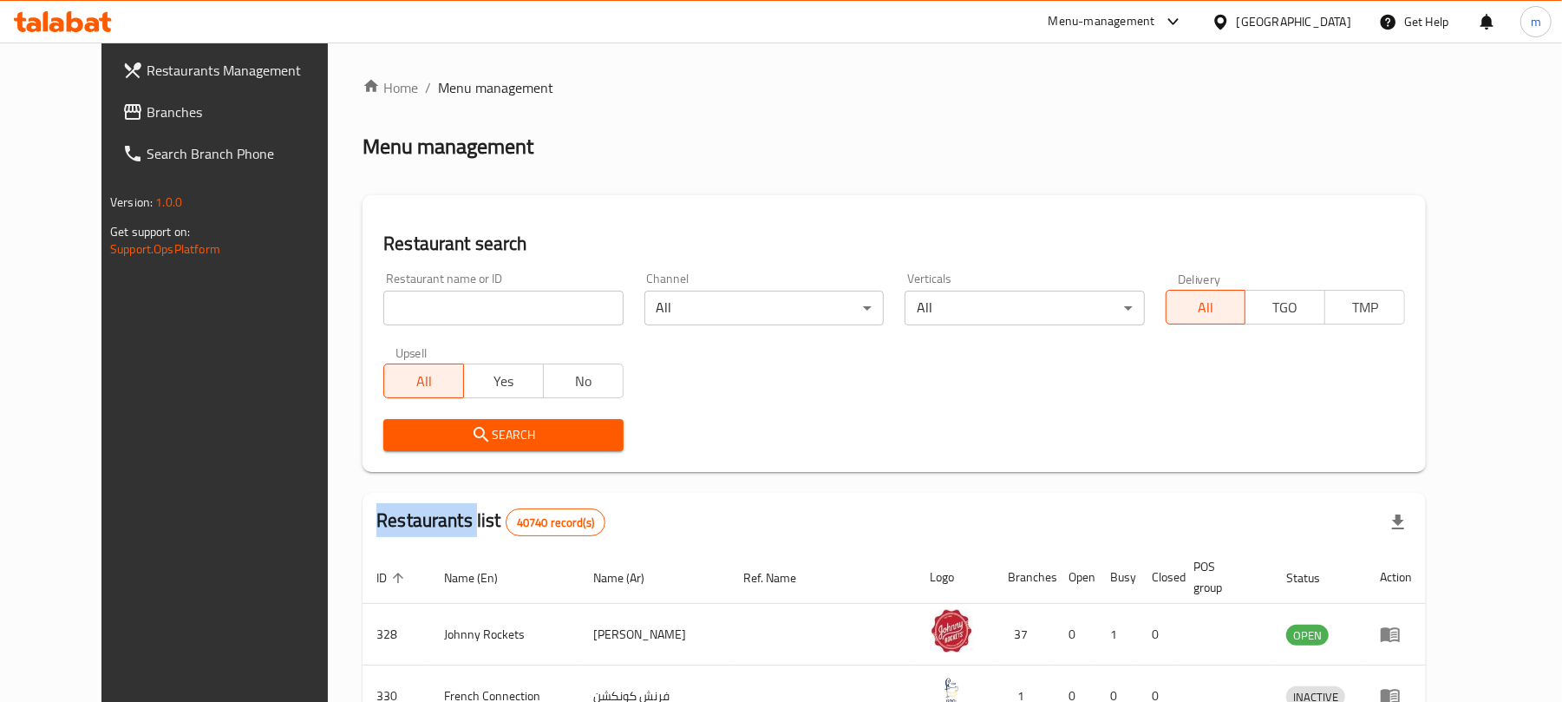
click at [428, 314] on div at bounding box center [781, 351] width 1562 height 702
click at [425, 305] on input "search" at bounding box center [502, 308] width 239 height 35
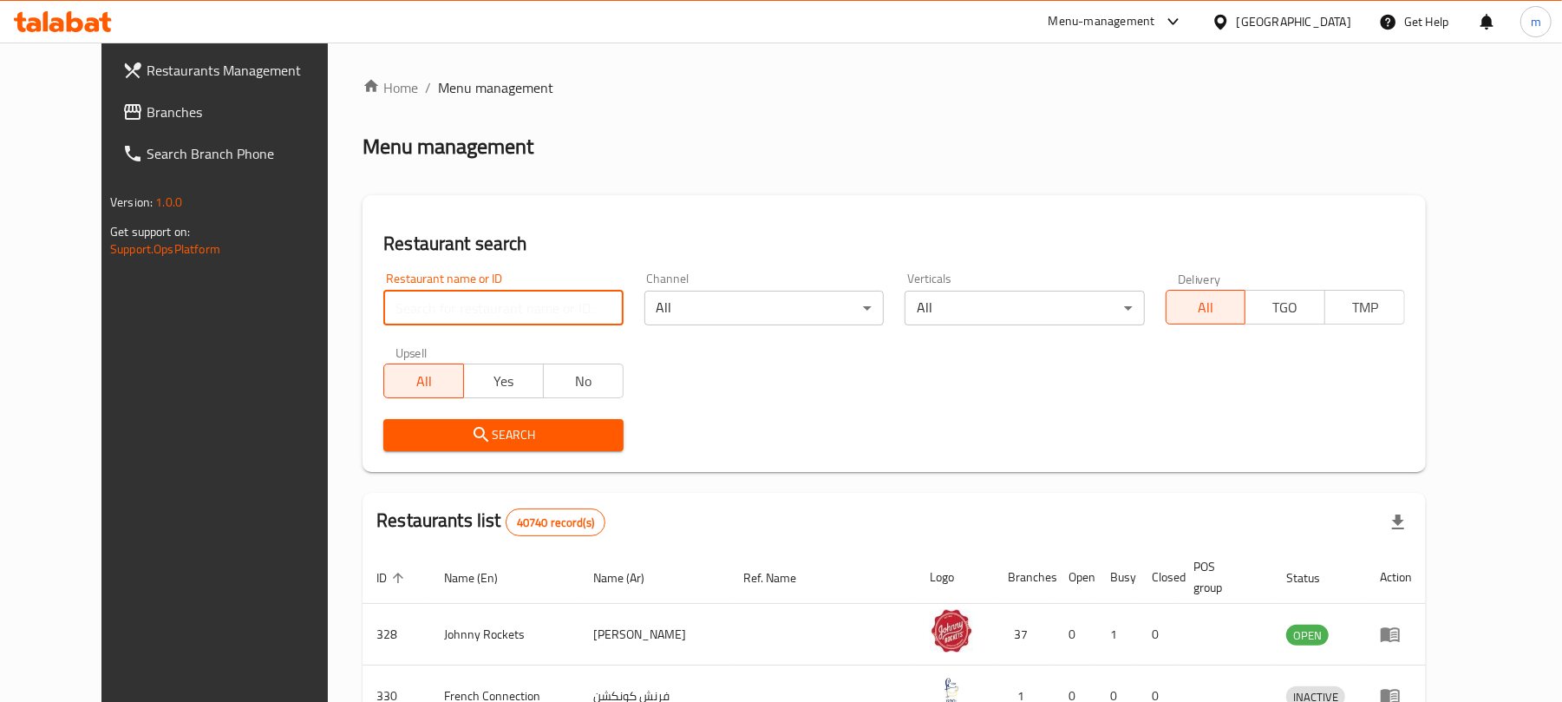
paste input "641691"
type input "641691"
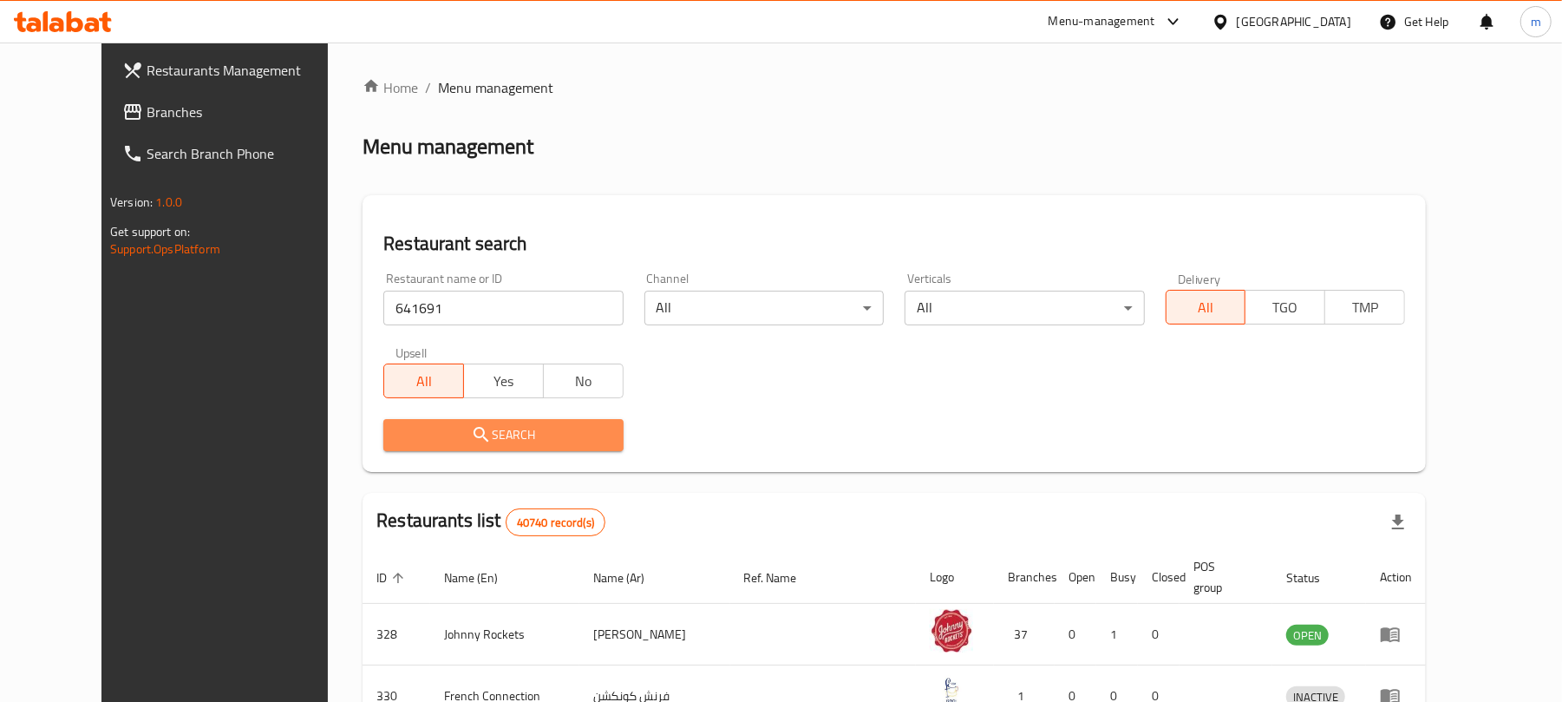
click at [473, 441] on span "Search" at bounding box center [503, 435] width 212 height 22
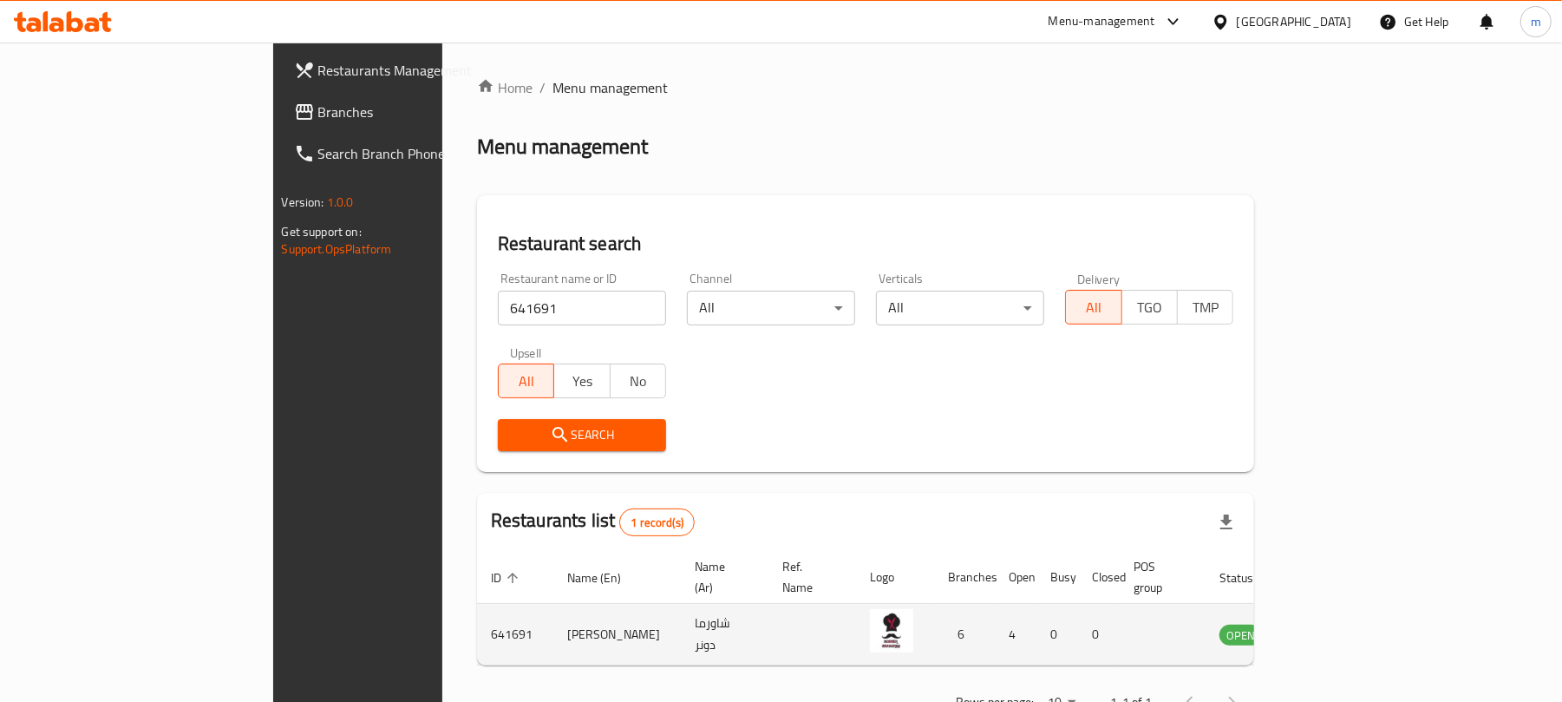
click at [1330, 628] on icon "enhanced table" at bounding box center [1320, 635] width 19 height 15
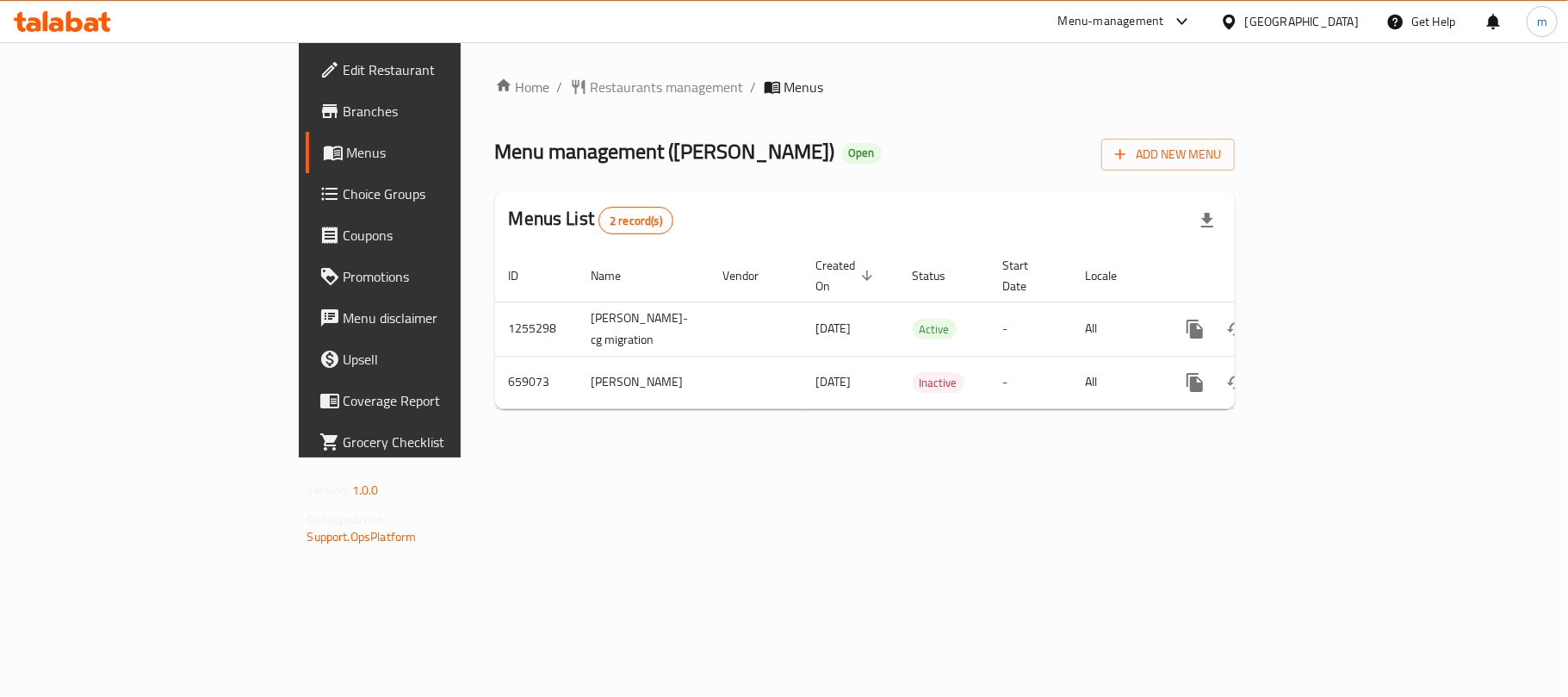
click at [1268, 17] on div "[GEOGRAPHIC_DATA]" at bounding box center [1302, 21] width 113 height 19
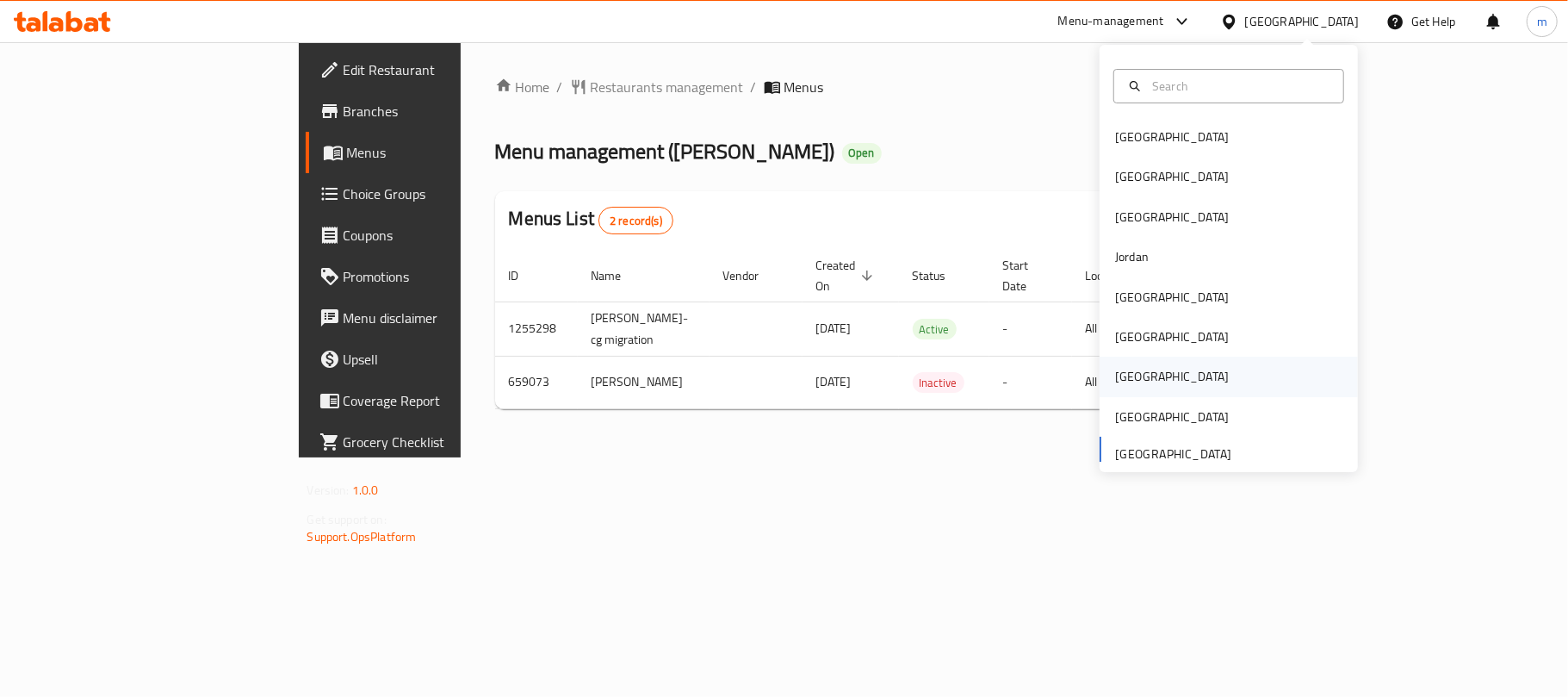
click at [1120, 372] on div "[GEOGRAPHIC_DATA]" at bounding box center [1172, 375] width 113 height 19
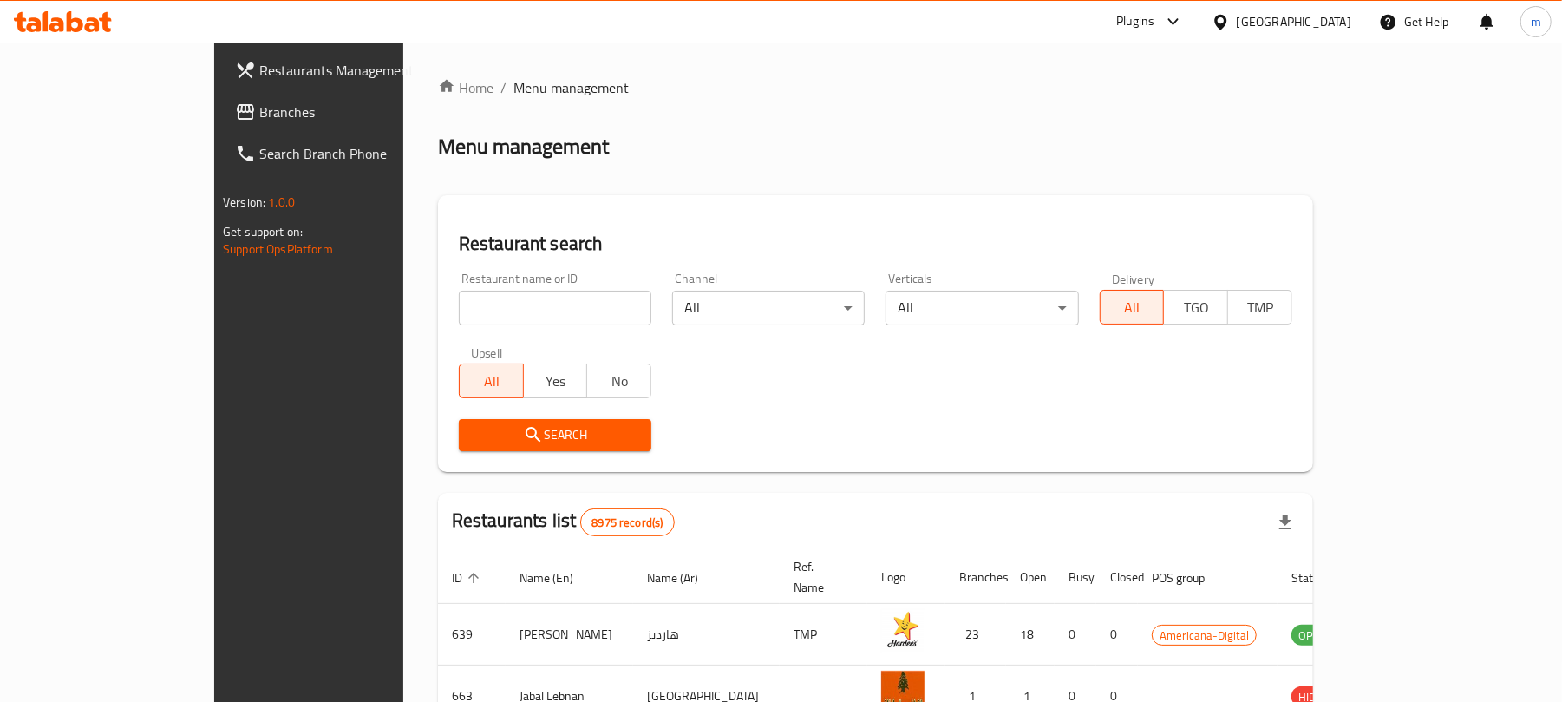
click at [259, 116] on span "Branches" at bounding box center [360, 111] width 202 height 21
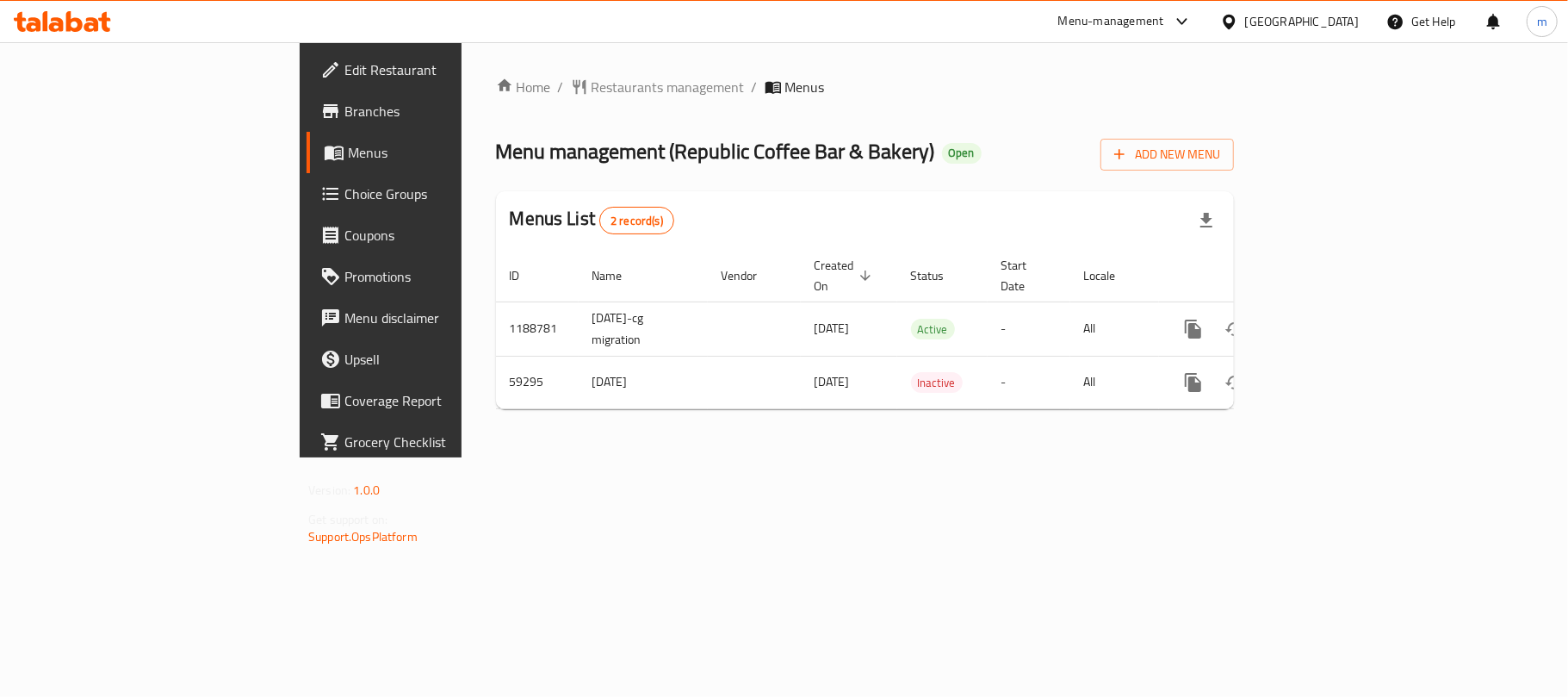
click at [592, 82] on span "Restaurants management" at bounding box center [668, 86] width 153 height 21
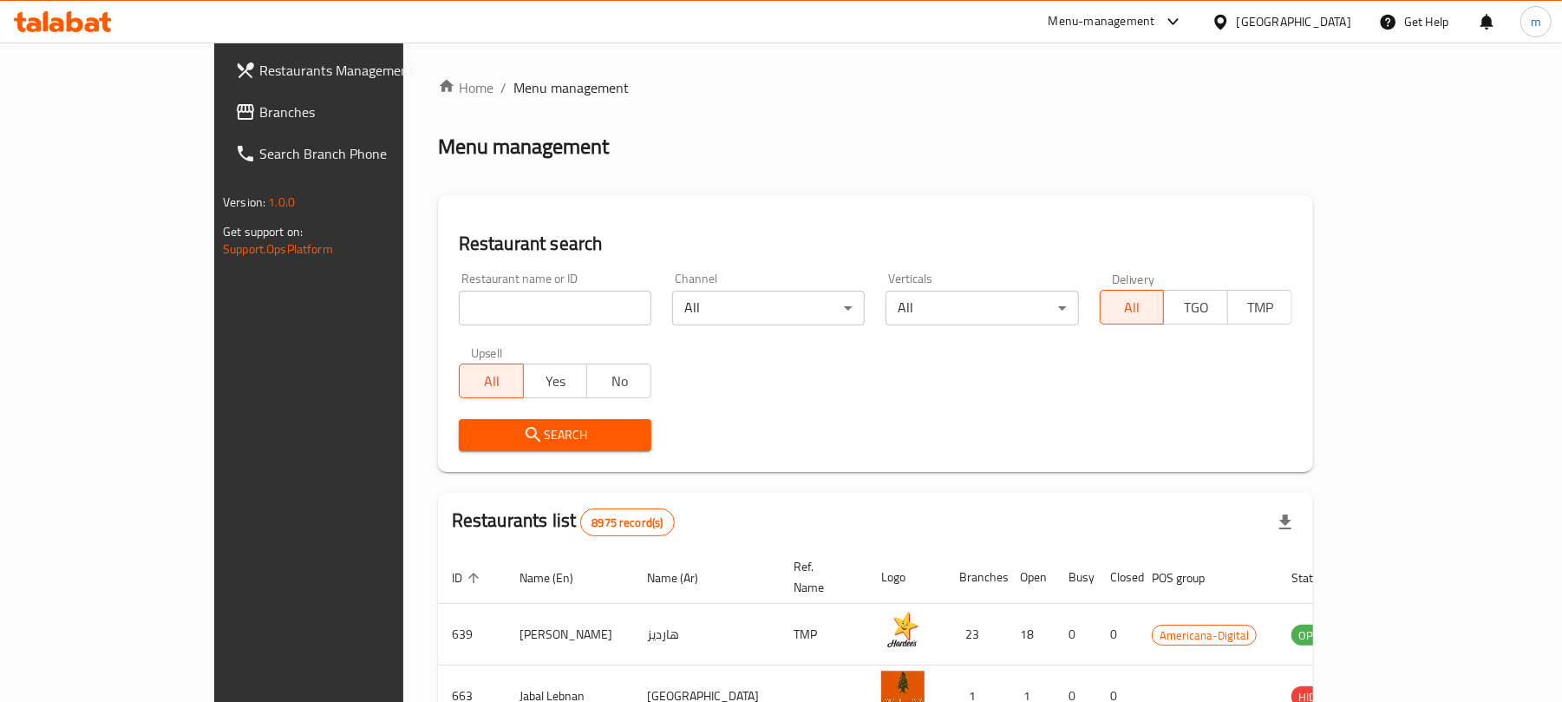
click at [460, 295] on input "search" at bounding box center [555, 308] width 193 height 35
paste input "28687"
type input "28687"
click button "Search" at bounding box center [555, 435] width 193 height 32
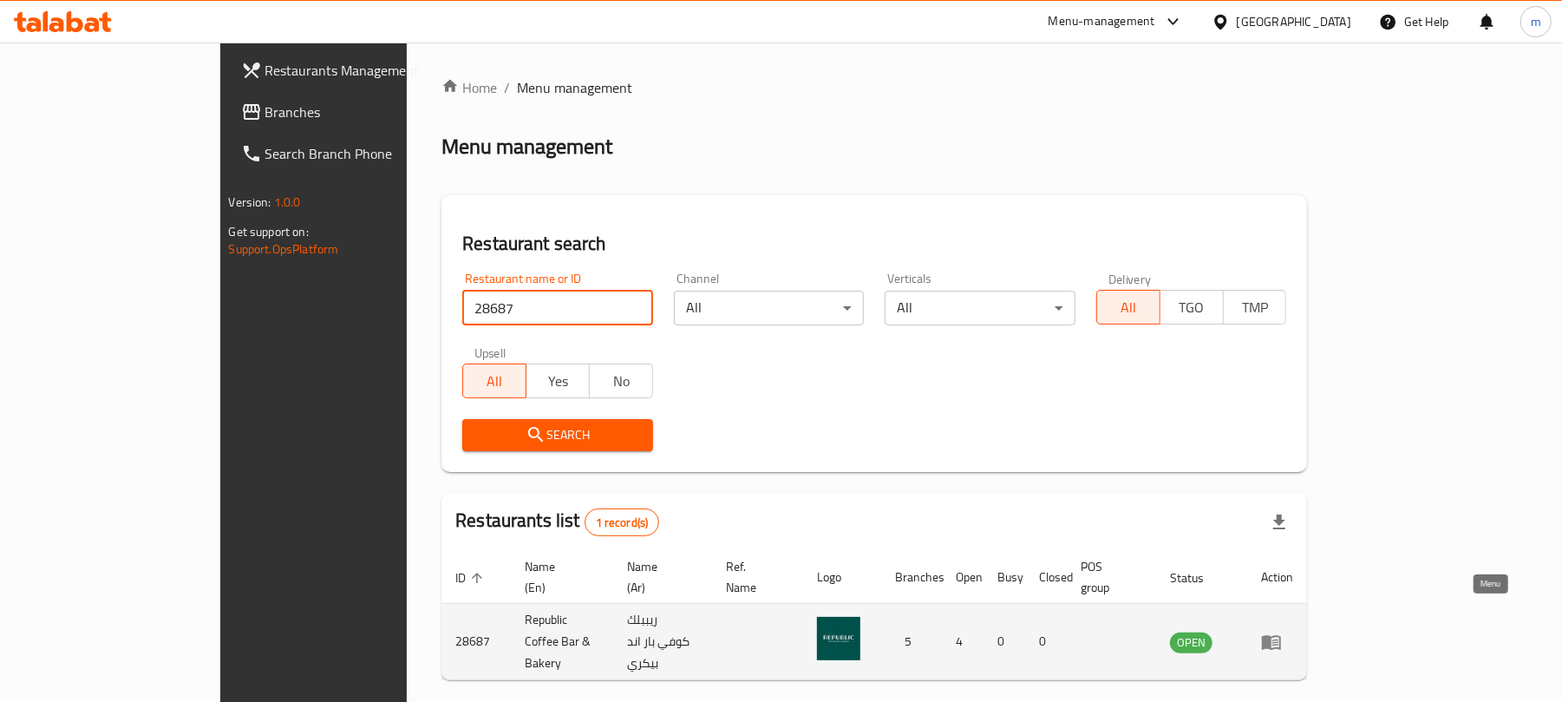
click at [1281, 635] on icon "enhanced table" at bounding box center [1271, 642] width 19 height 15
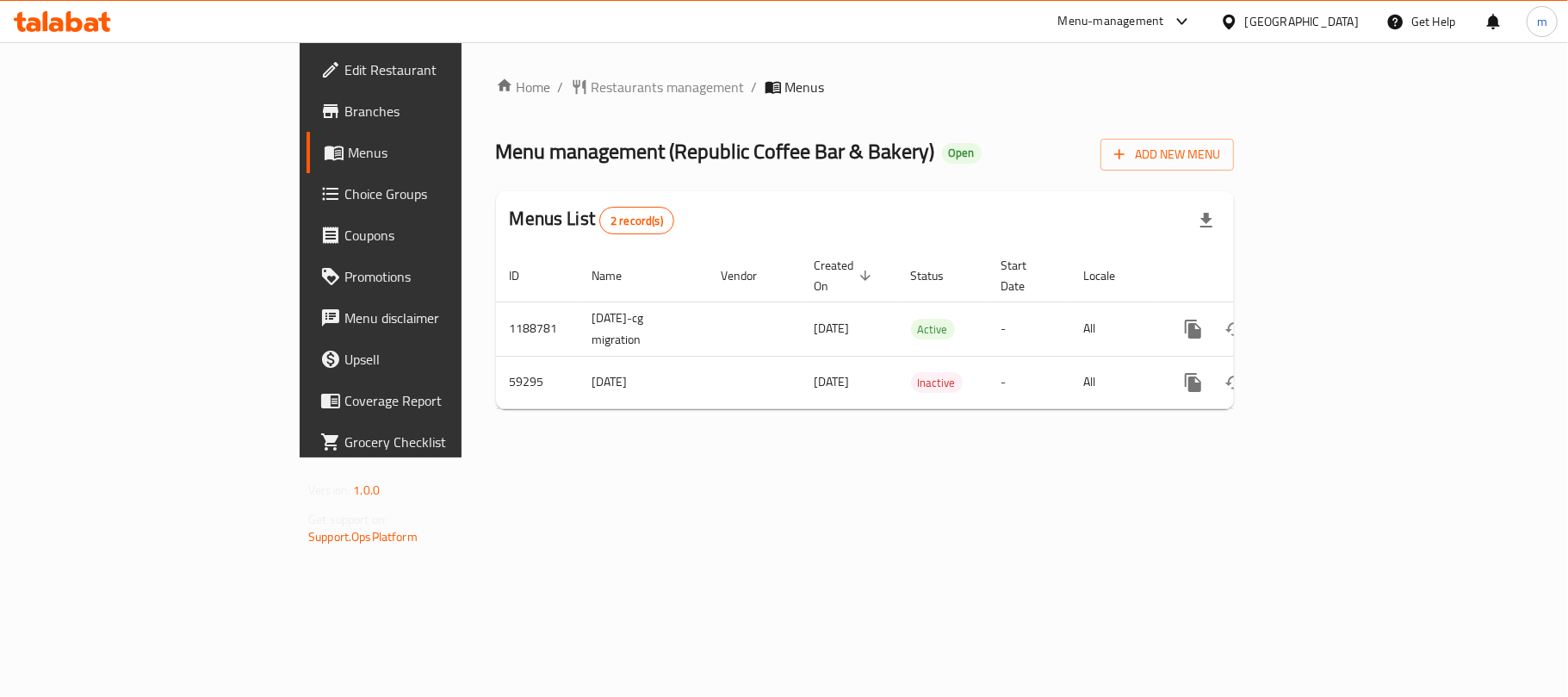
click at [1245, 28] on div at bounding box center [1232, 21] width 25 height 19
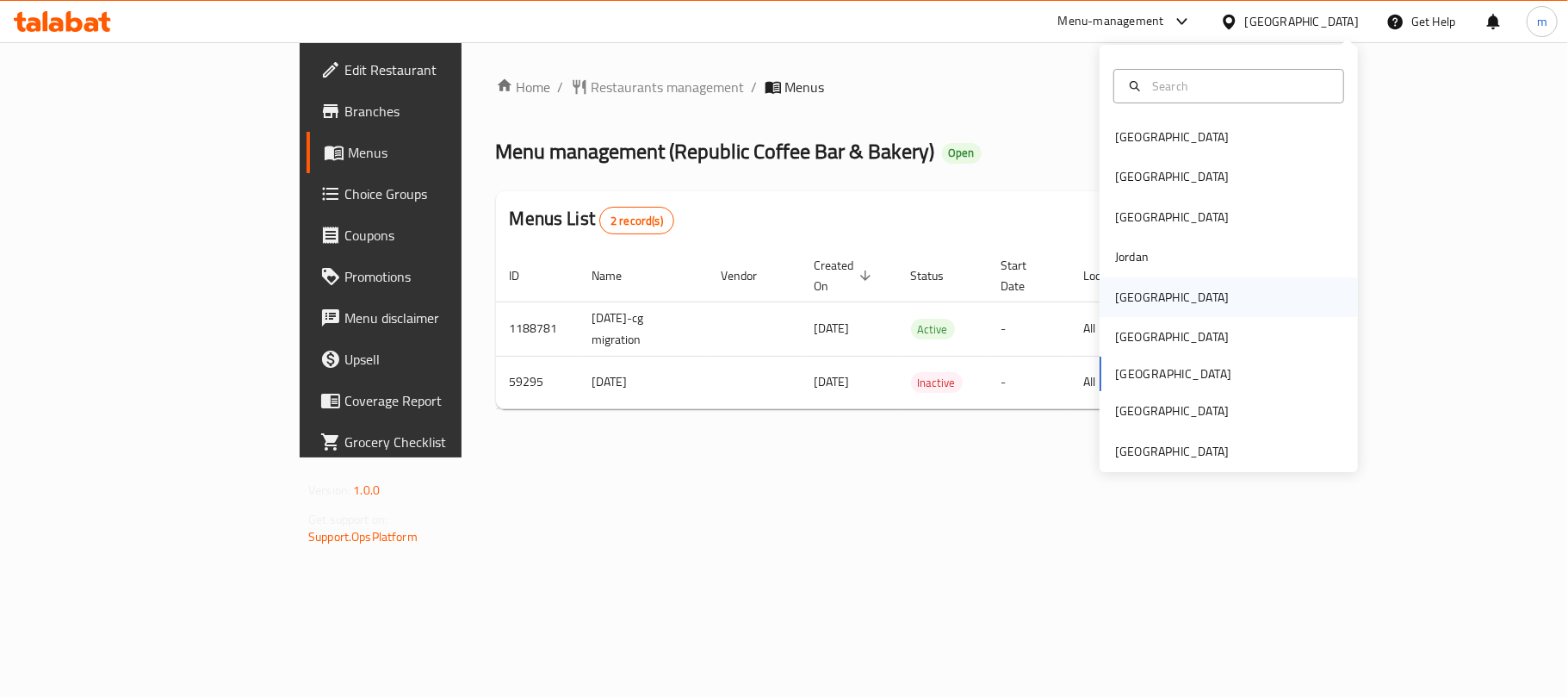
click at [1182, 301] on div "[GEOGRAPHIC_DATA]" at bounding box center [1228, 297] width 258 height 40
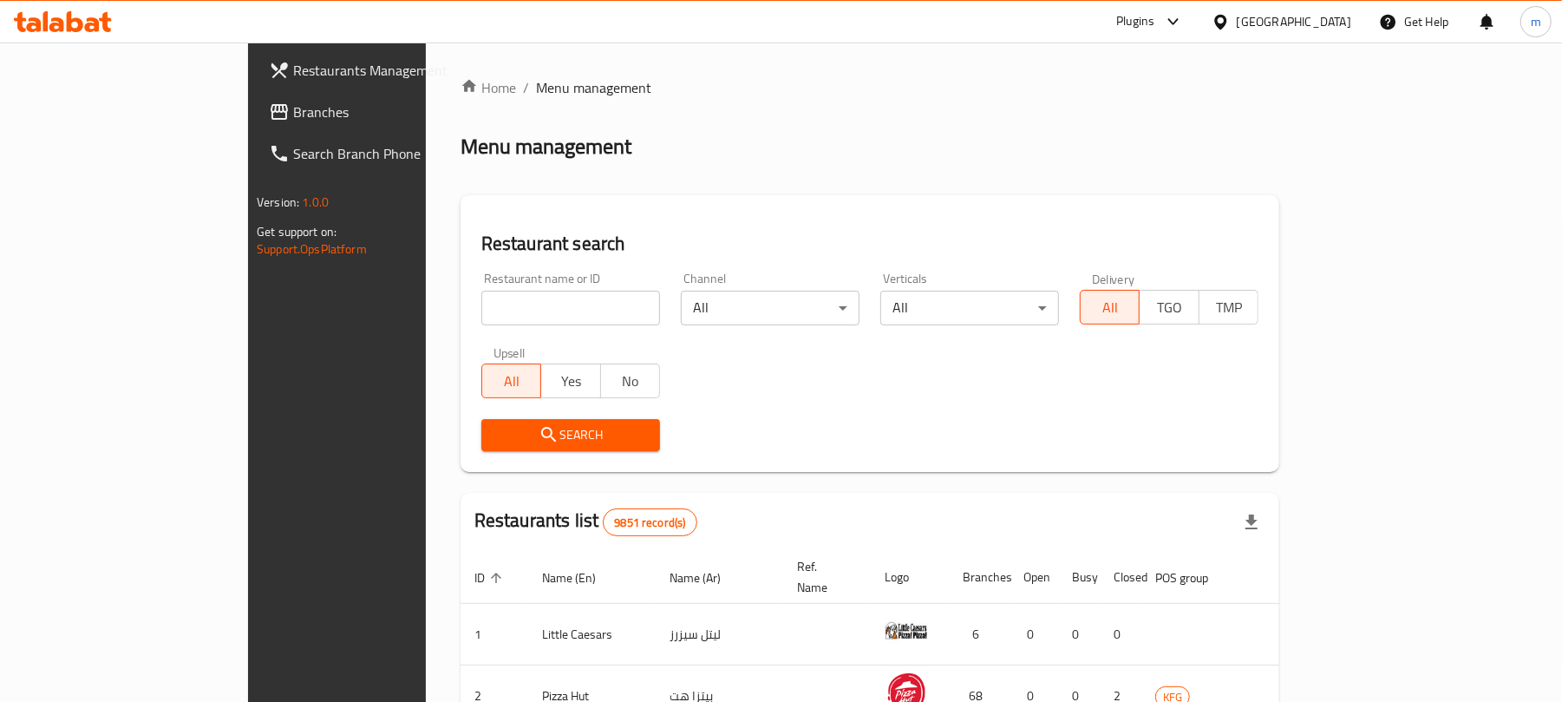
click at [255, 123] on link "Branches" at bounding box center [382, 112] width 254 height 42
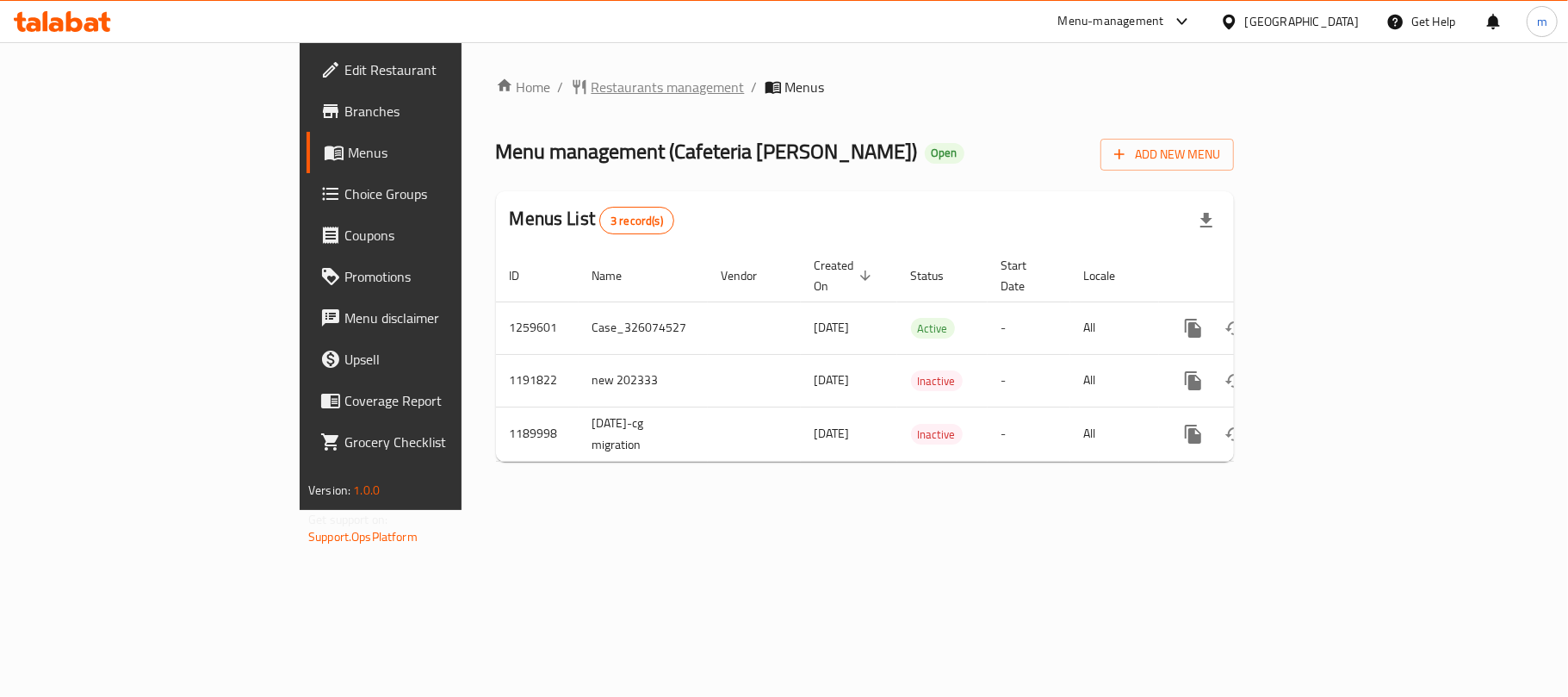
click at [592, 97] on span "Restaurants management" at bounding box center [668, 86] width 153 height 21
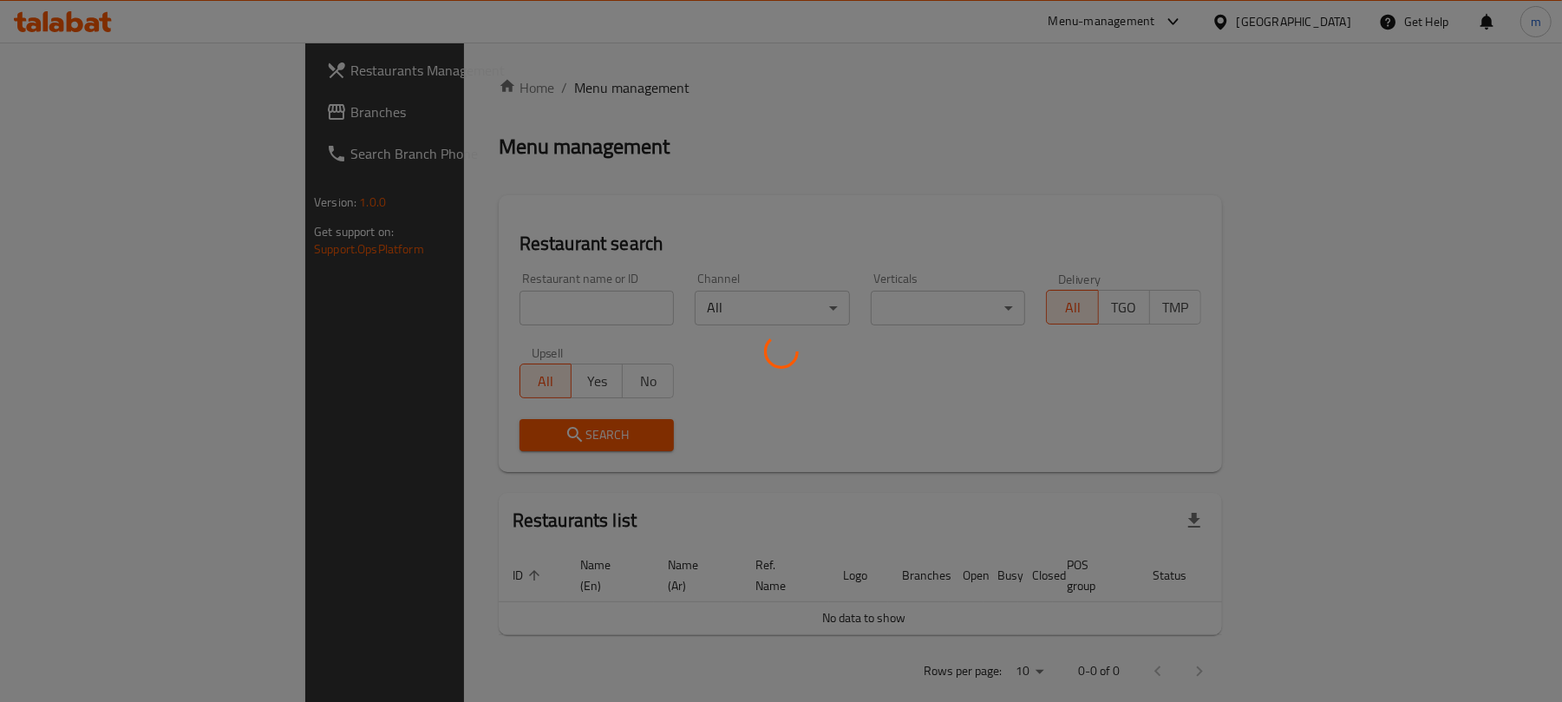
click at [515, 303] on div at bounding box center [781, 351] width 1562 height 702
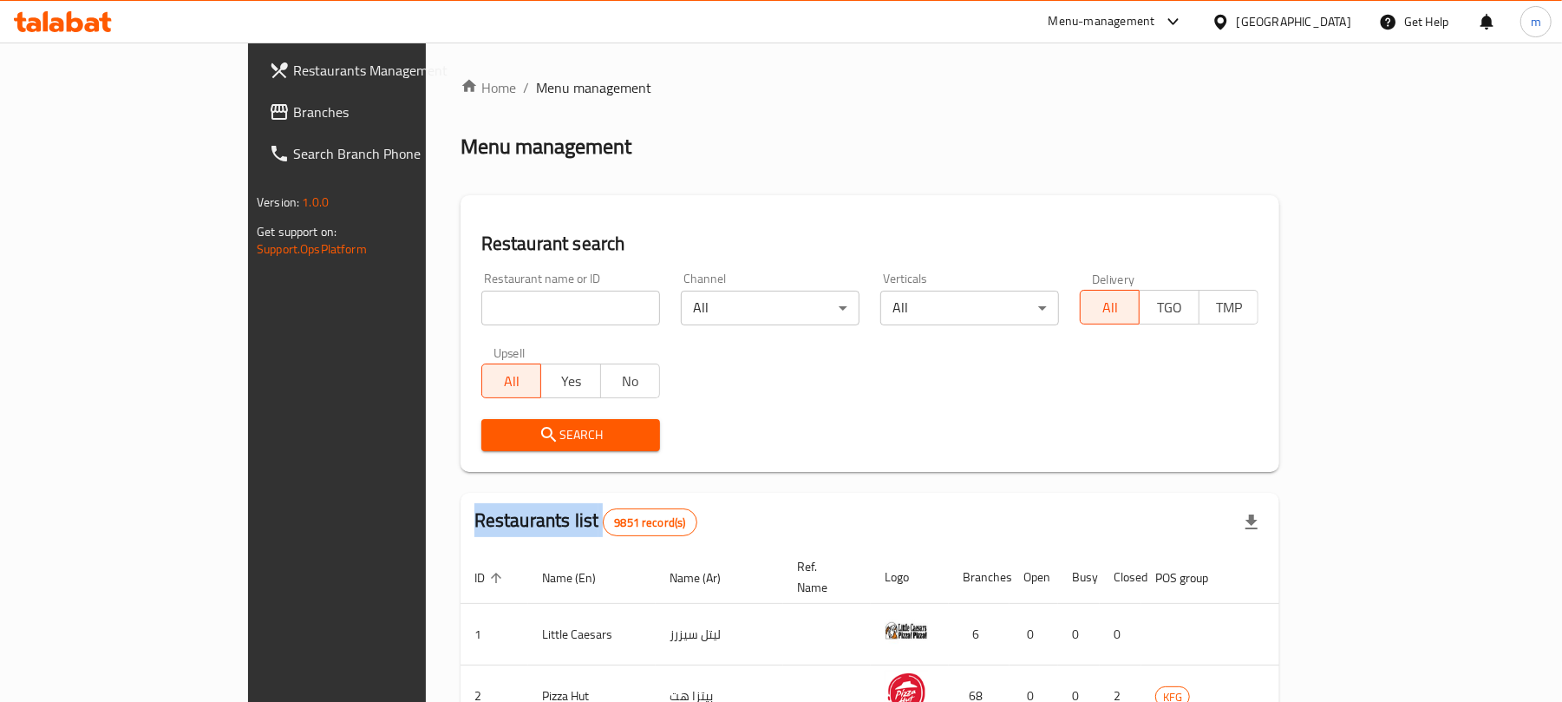
click at [515, 303] on div "Home / Menu management Menu management Restaurant search Restaurant name or ID …" at bounding box center [869, 621] width 819 height 1088
click at [515, 303] on input "search" at bounding box center [570, 308] width 179 height 35
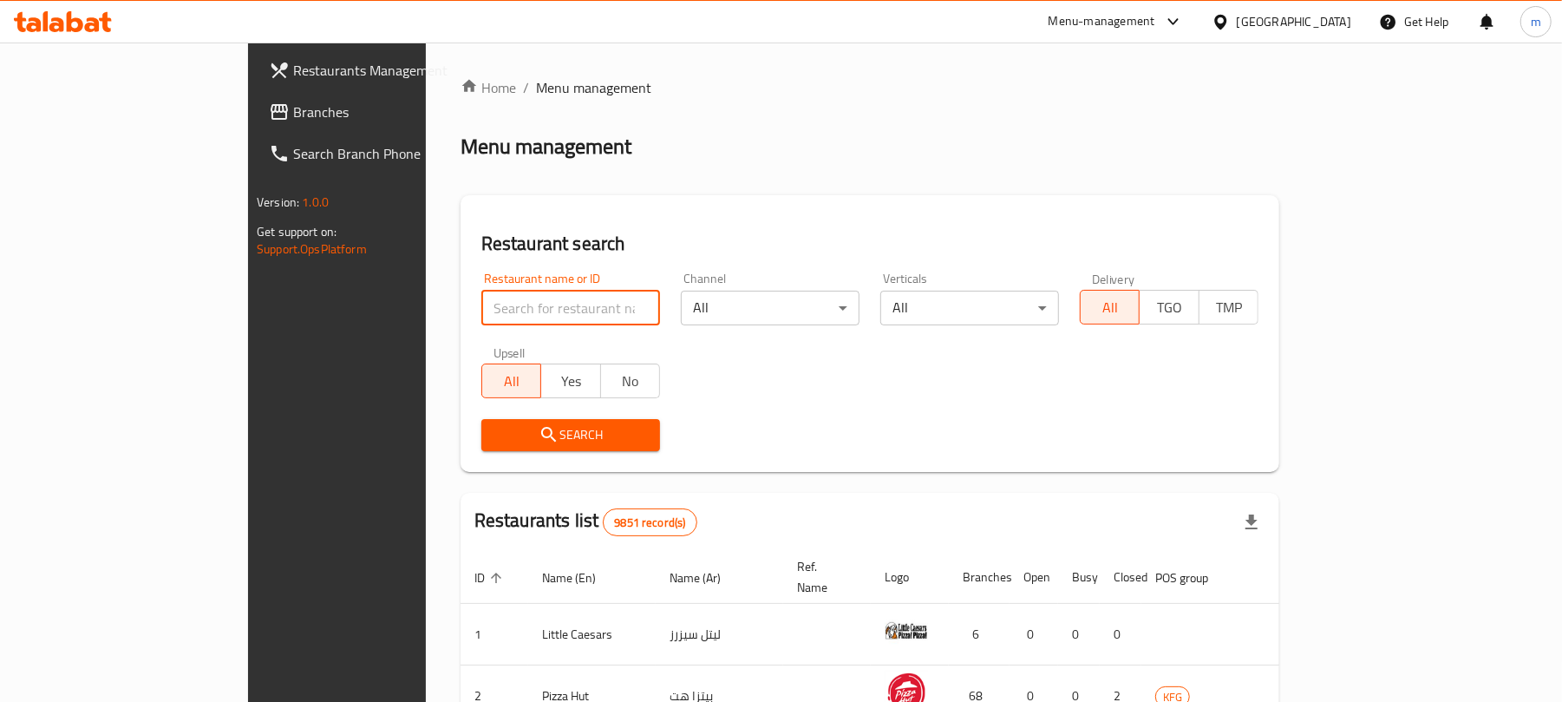
paste input "5720"
type input "5720"
click button "Search" at bounding box center [570, 435] width 179 height 32
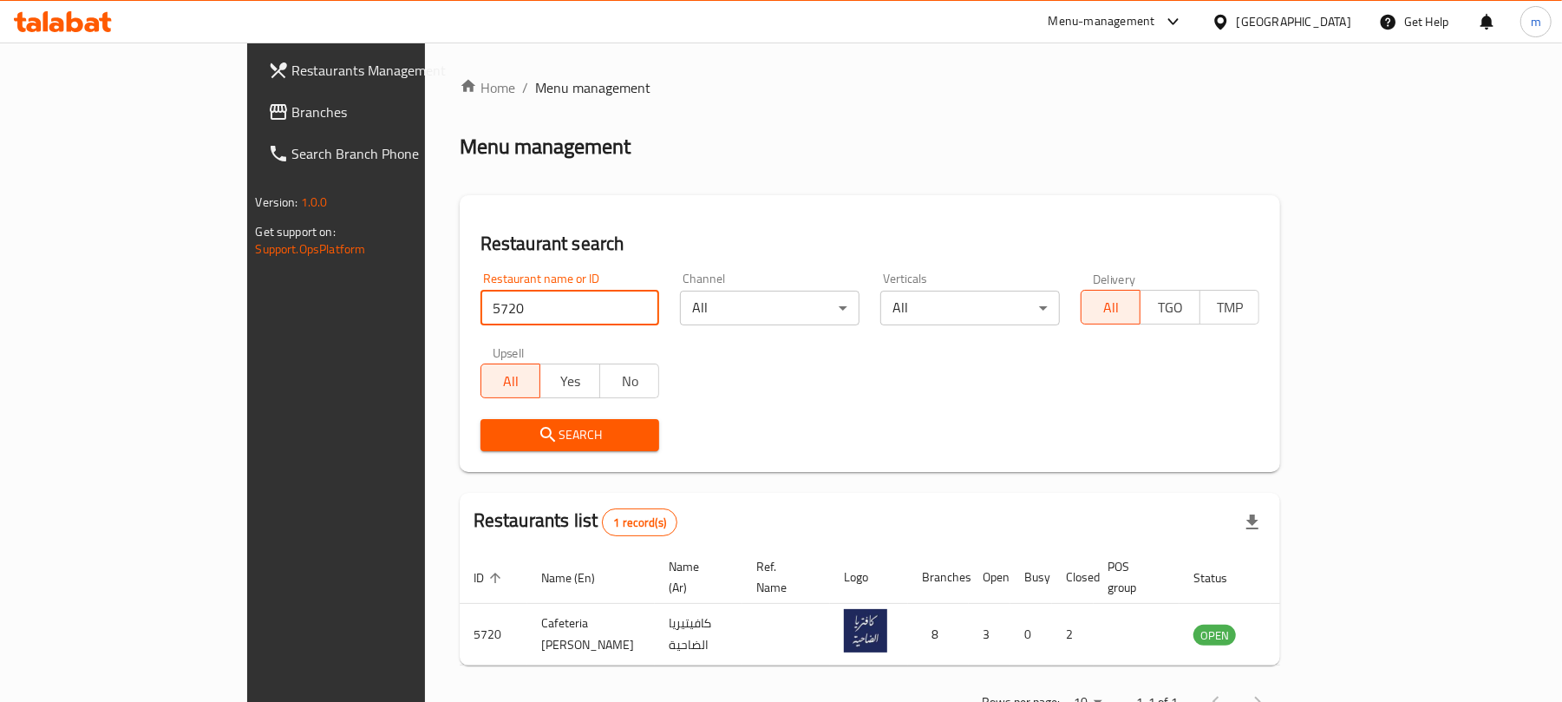
click at [536, 453] on div "Search" at bounding box center [570, 434] width 200 height 53
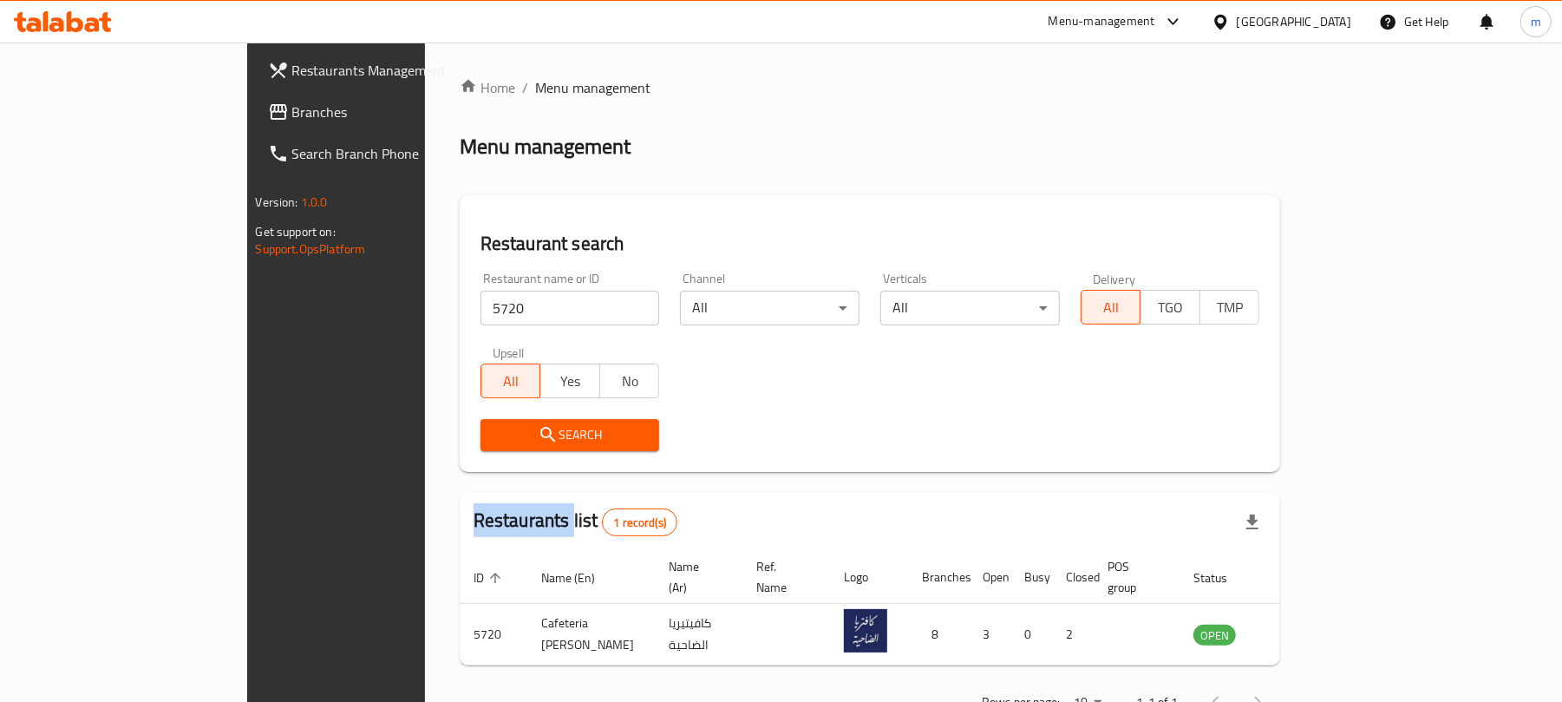
click at [536, 453] on div "Search" at bounding box center [570, 434] width 200 height 53
click at [518, 448] on button "Search" at bounding box center [570, 435] width 180 height 32
click at [460, 496] on div "Restaurants list 1 record(s)" at bounding box center [870, 522] width 821 height 59
click at [500, 438] on span "Search" at bounding box center [570, 435] width 152 height 22
drag, startPoint x: 500, startPoint y: 438, endPoint x: 1239, endPoint y: 601, distance: 756.6
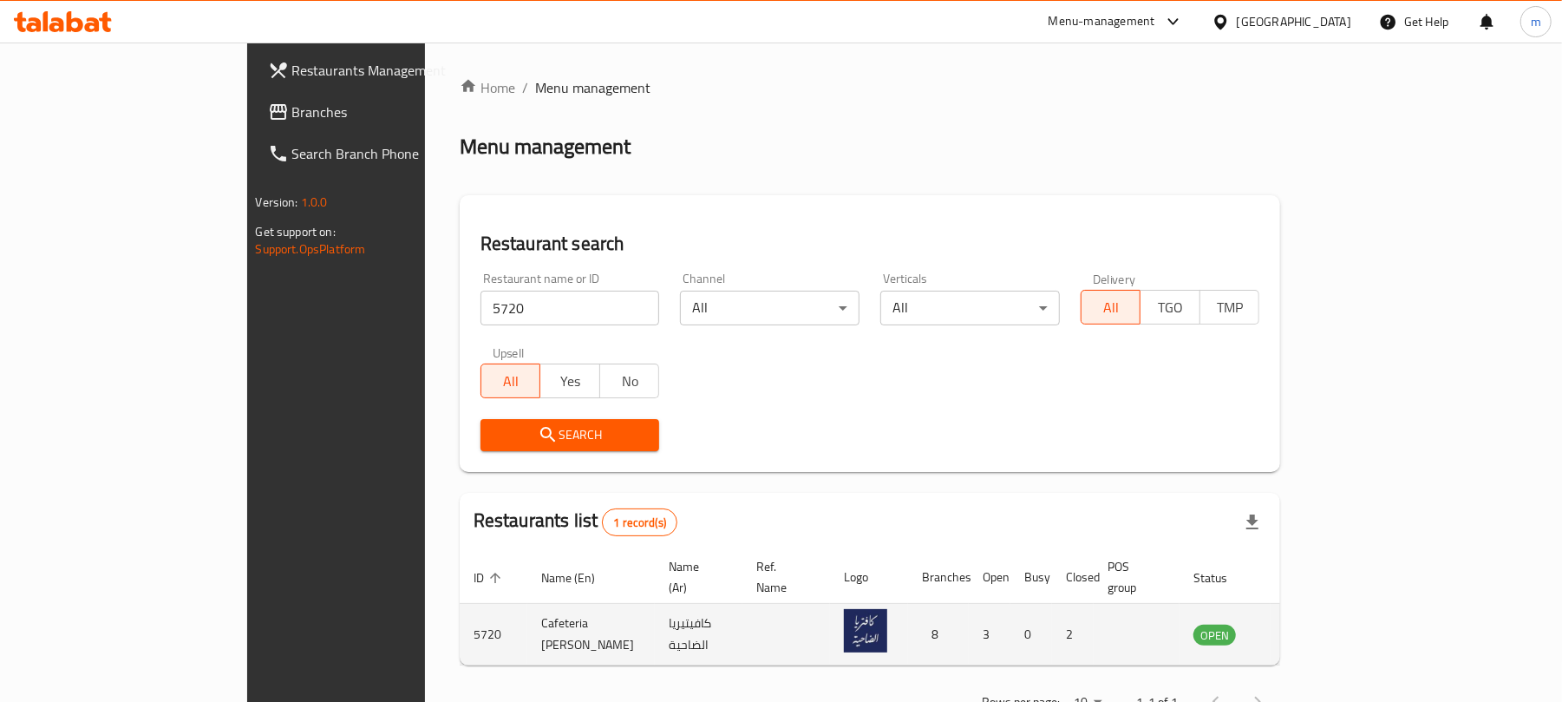
click at [504, 439] on span "Search" at bounding box center [570, 435] width 152 height 22
click at [1302, 631] on icon "enhanced table" at bounding box center [1299, 634] width 6 height 7
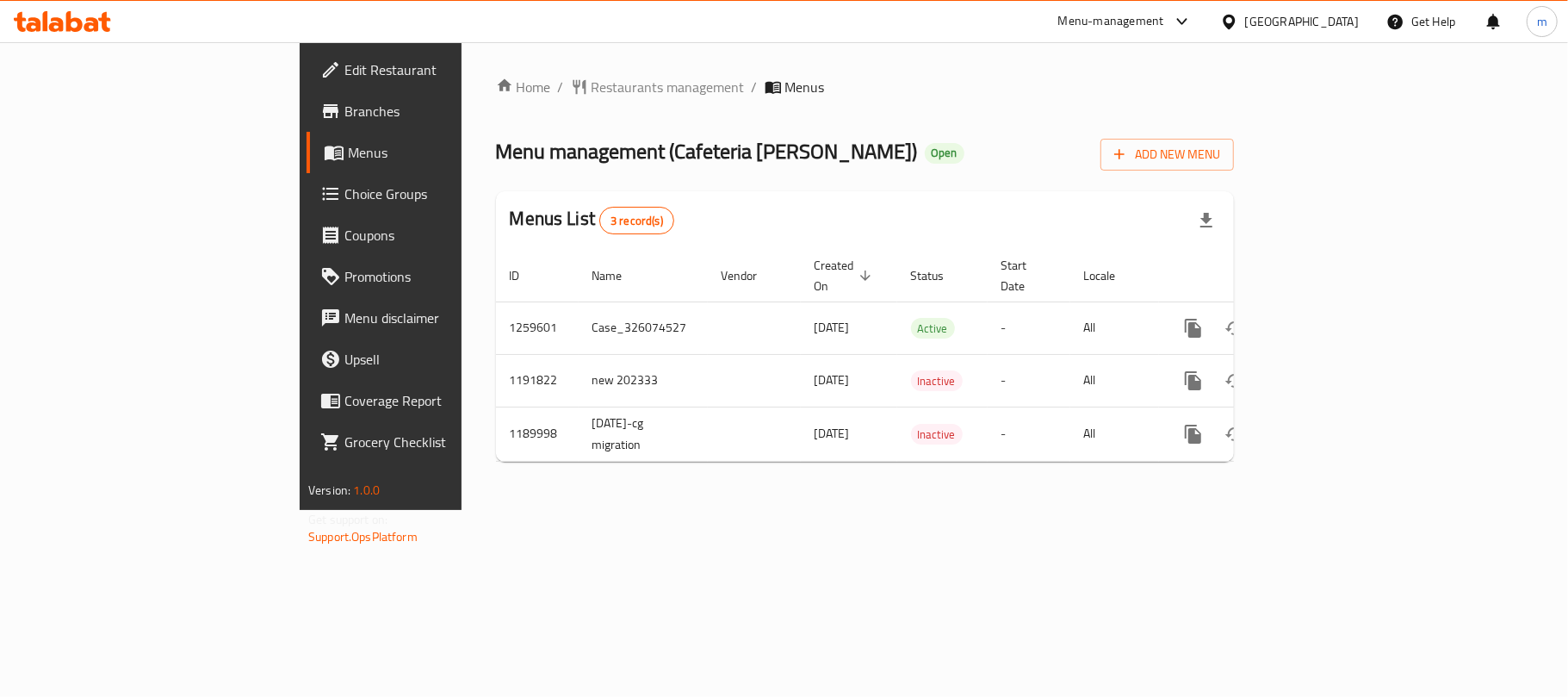
click at [1327, 7] on div "[GEOGRAPHIC_DATA]" at bounding box center [1289, 22] width 166 height 42
click at [1325, 21] on div "[GEOGRAPHIC_DATA]" at bounding box center [1302, 21] width 113 height 19
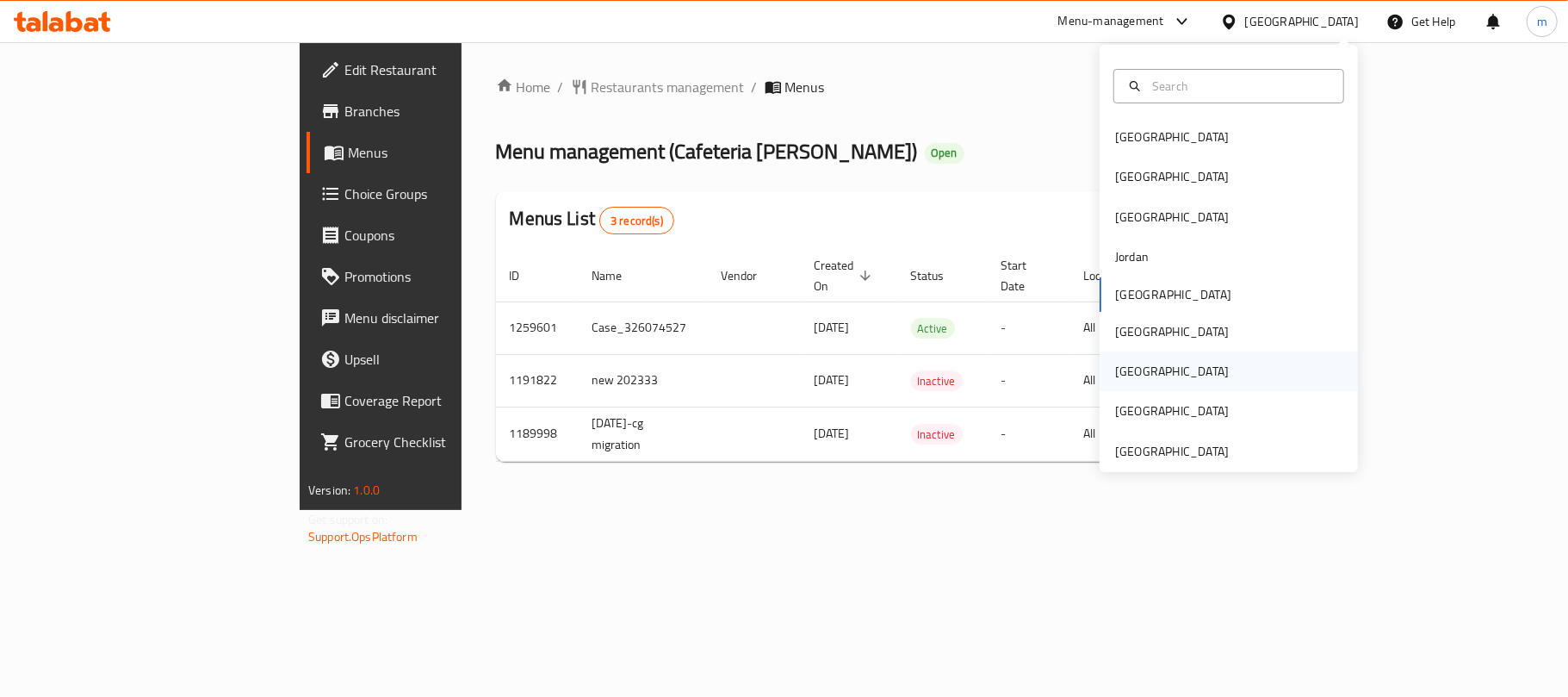
click at [1144, 377] on div "Qatar" at bounding box center [1228, 371] width 258 height 40
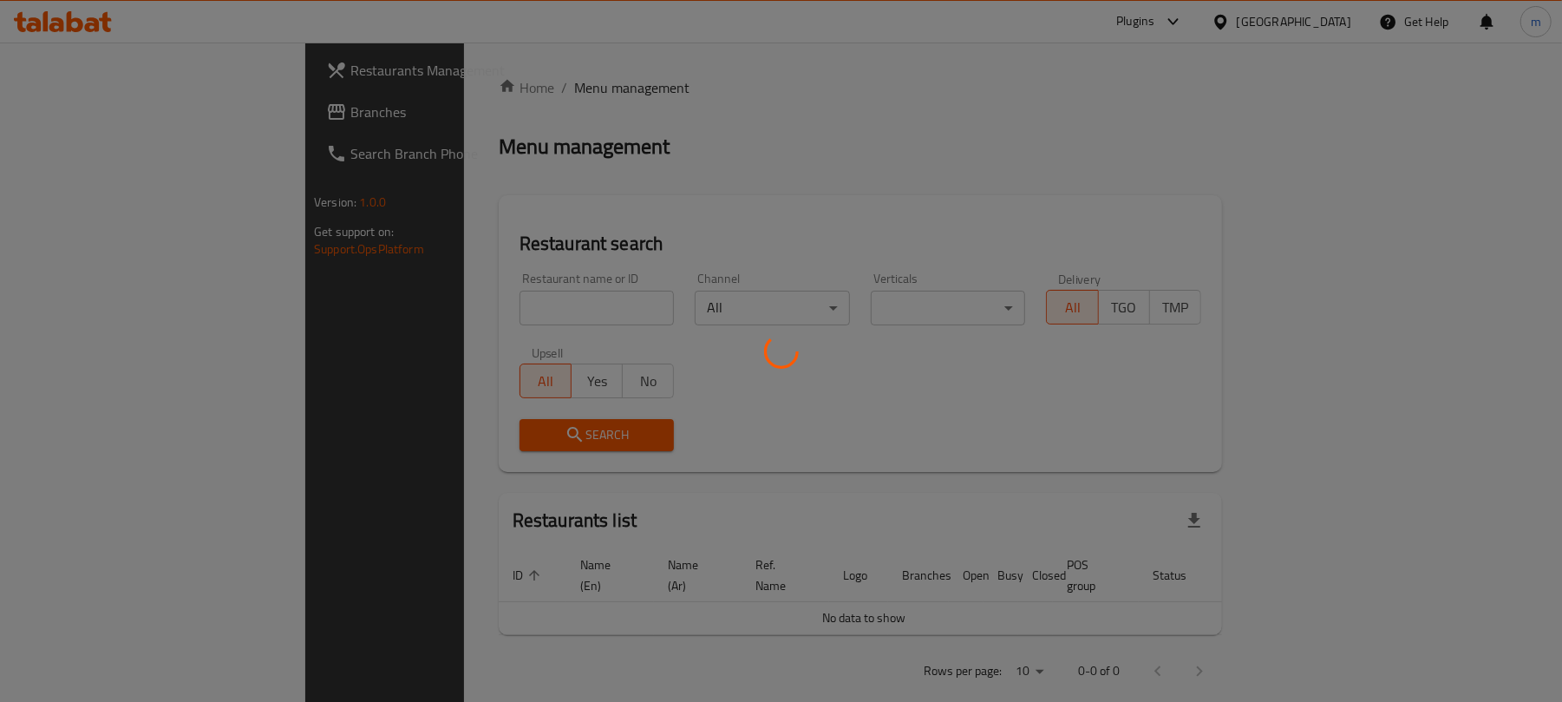
click at [115, 115] on div at bounding box center [781, 351] width 1562 height 702
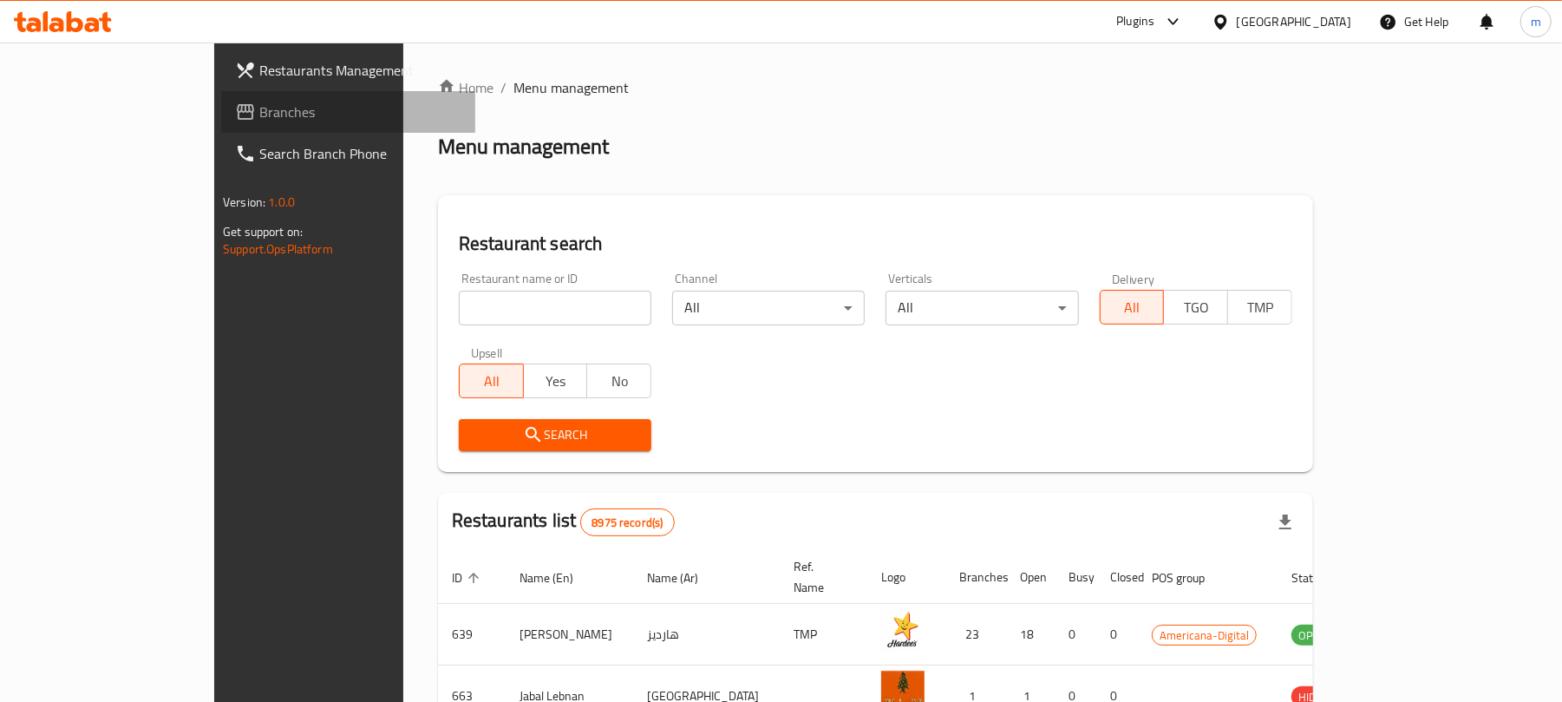
drag, startPoint x: 144, startPoint y: 114, endPoint x: 16, endPoint y: 121, distance: 128.5
click at [259, 114] on span "Branches" at bounding box center [360, 111] width 202 height 21
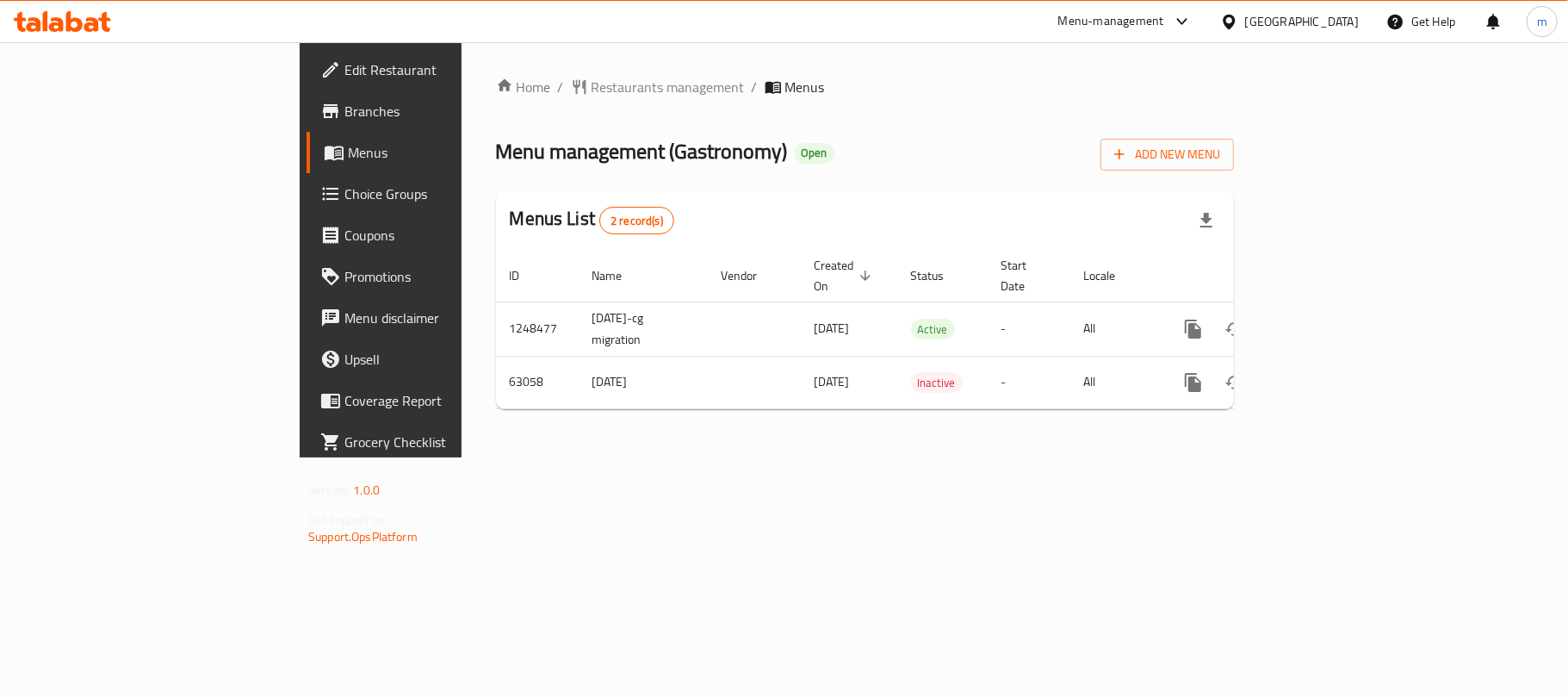
click at [592, 89] on span "Restaurants management" at bounding box center [668, 86] width 153 height 21
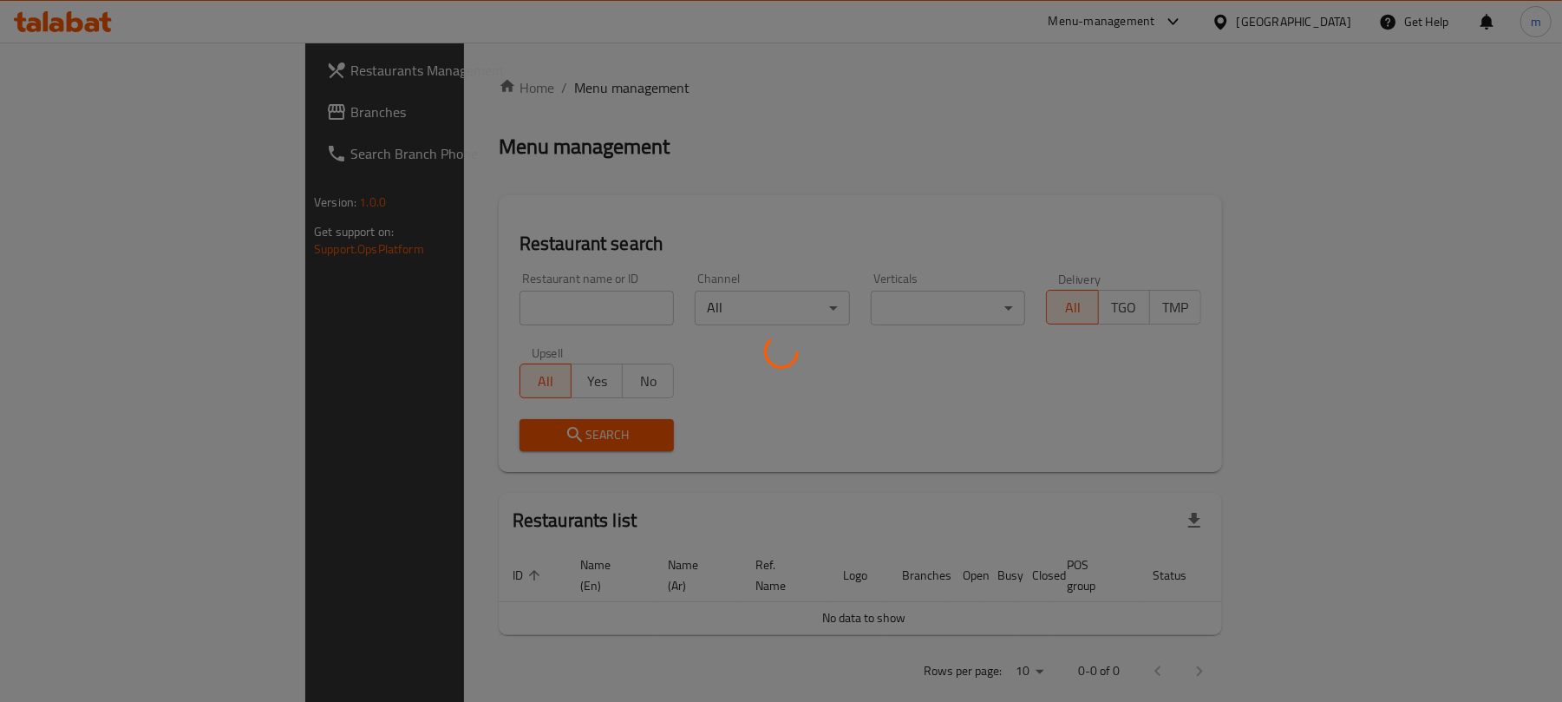
click at [444, 297] on div at bounding box center [781, 351] width 1562 height 702
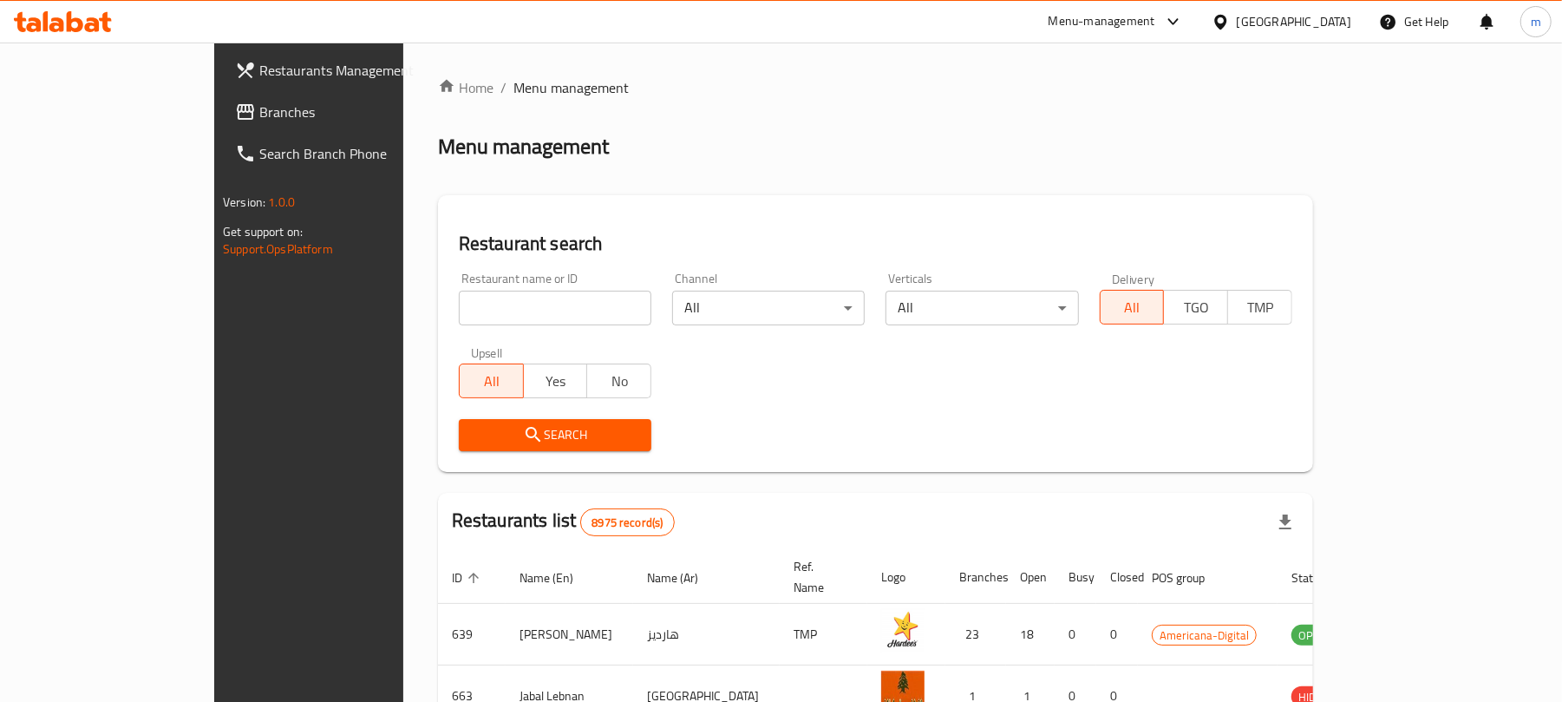
click at [459, 297] on input "search" at bounding box center [555, 308] width 193 height 35
paste input "600031"
type input "600031"
click button "Search" at bounding box center [555, 435] width 193 height 32
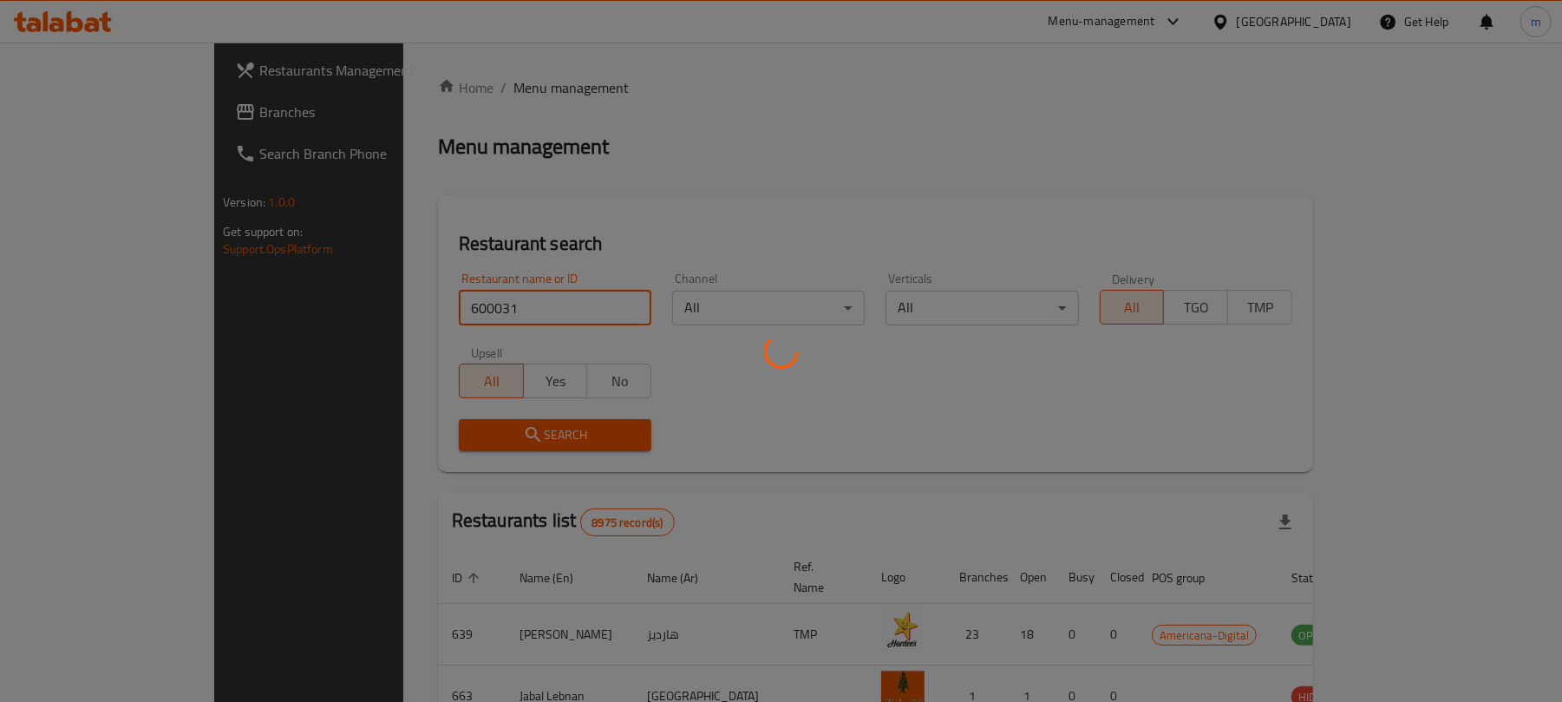
click button "Search" at bounding box center [555, 435] width 193 height 32
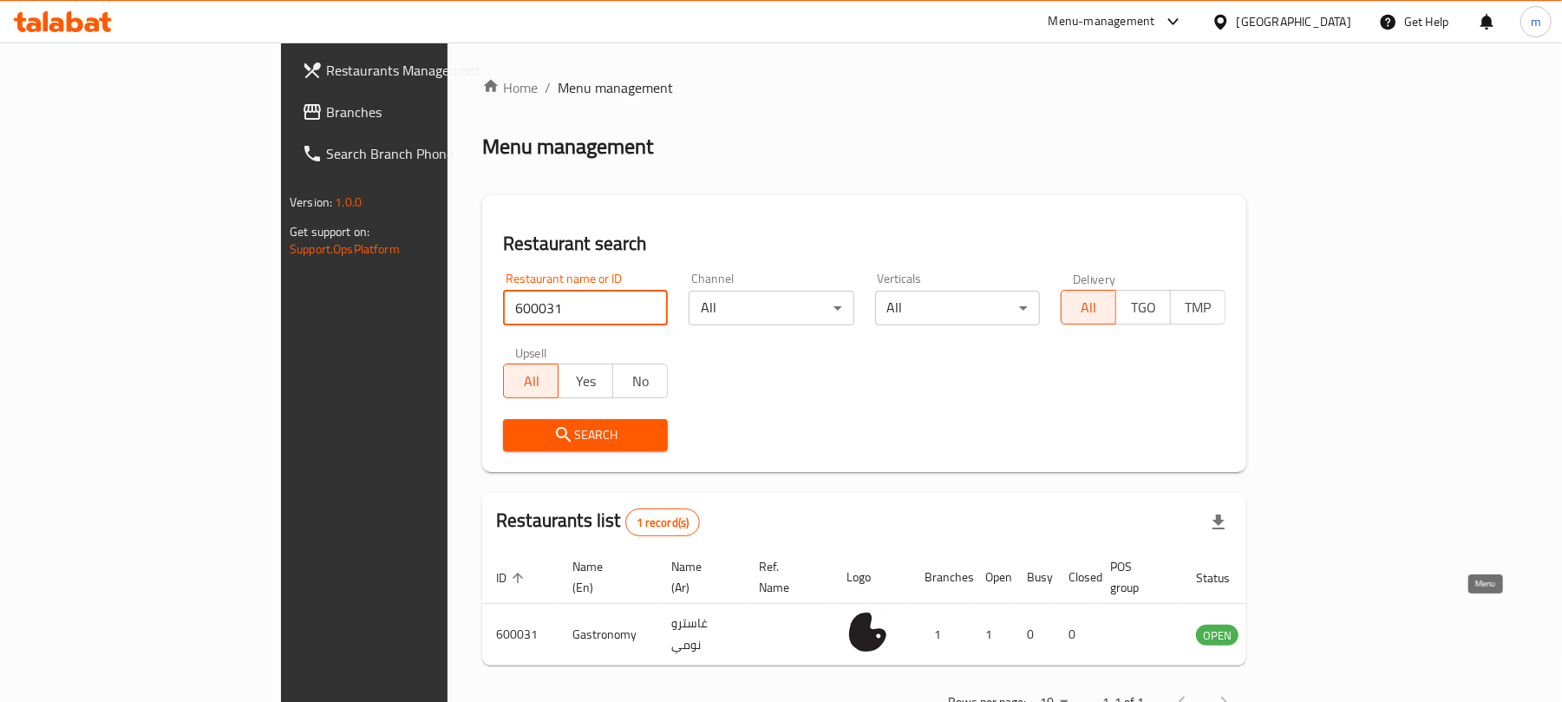
click at [1304, 631] on icon "enhanced table" at bounding box center [1301, 634] width 6 height 7
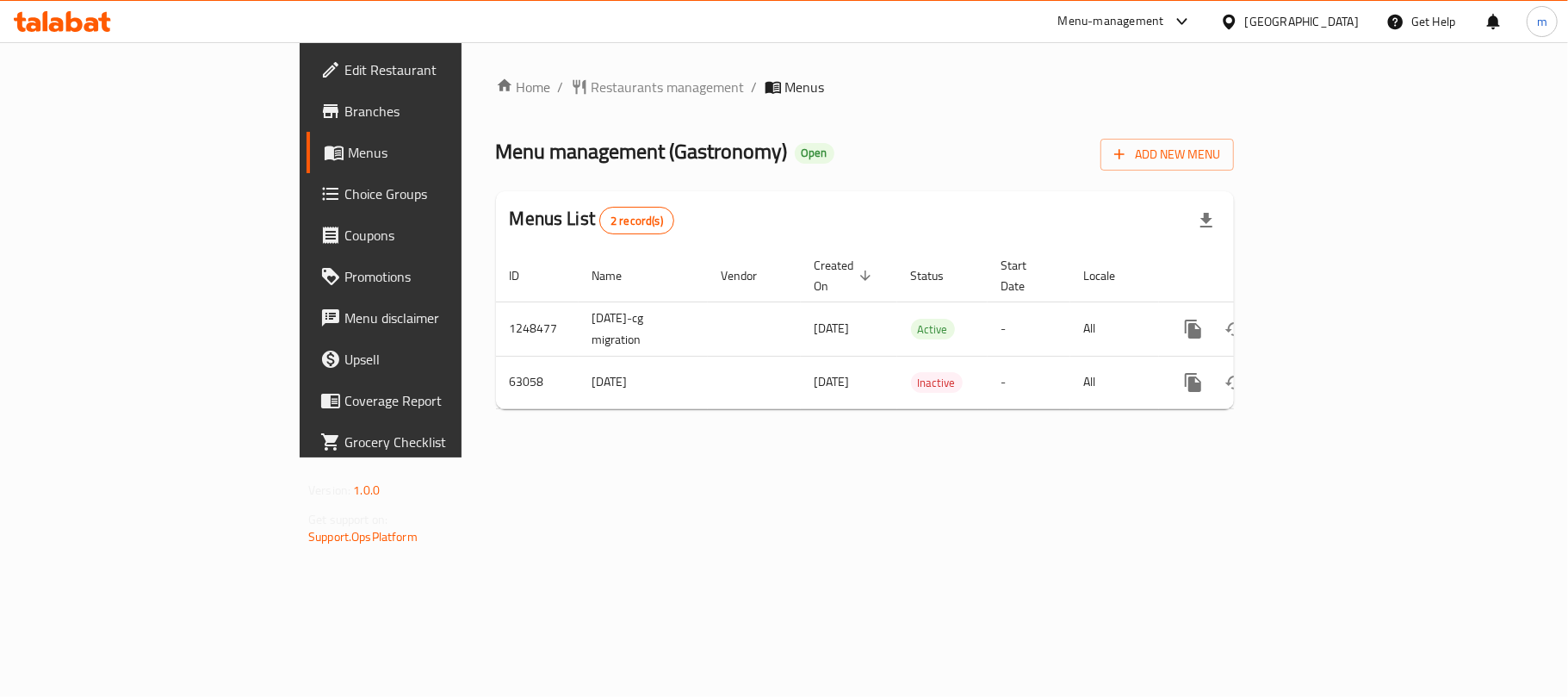
click at [1235, 21] on icon at bounding box center [1228, 21] width 12 height 15
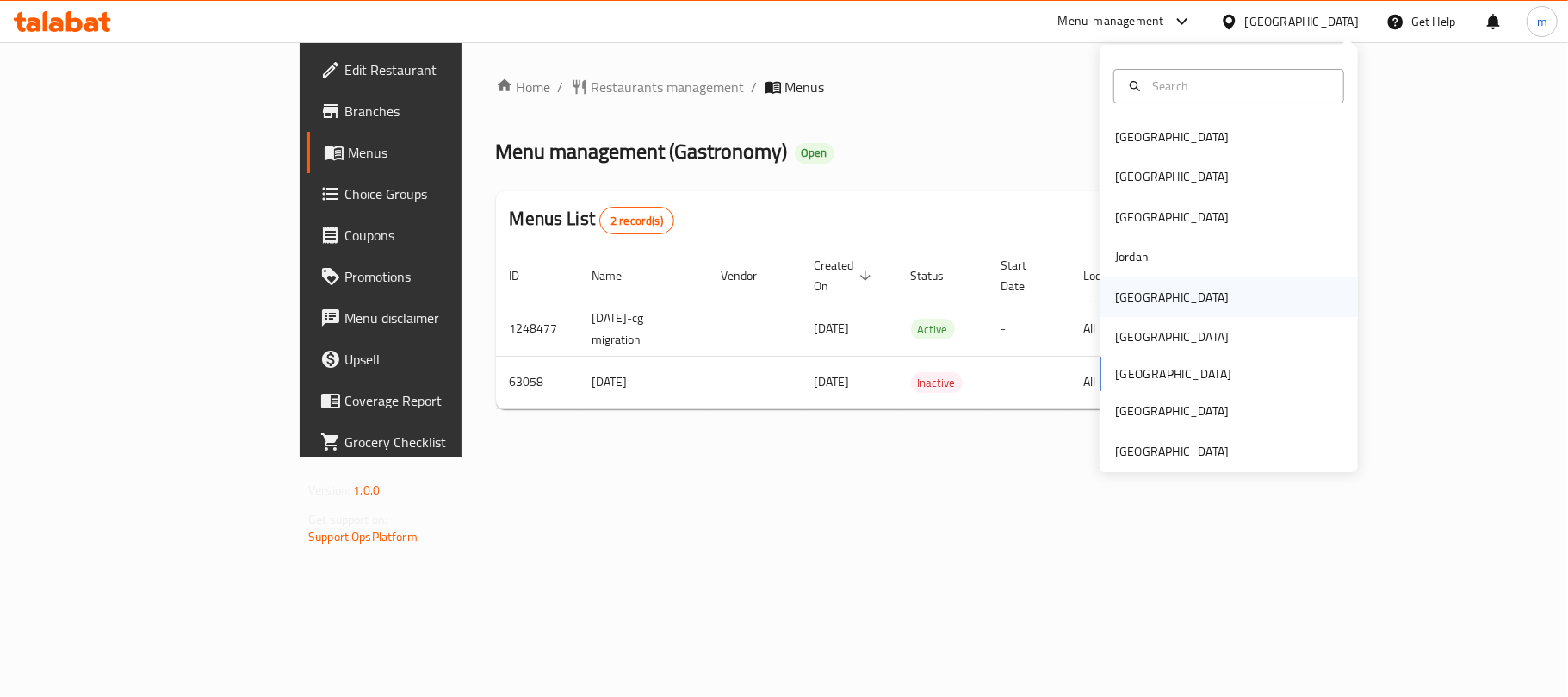
click at [1145, 298] on div "[GEOGRAPHIC_DATA]" at bounding box center [1172, 297] width 141 height 40
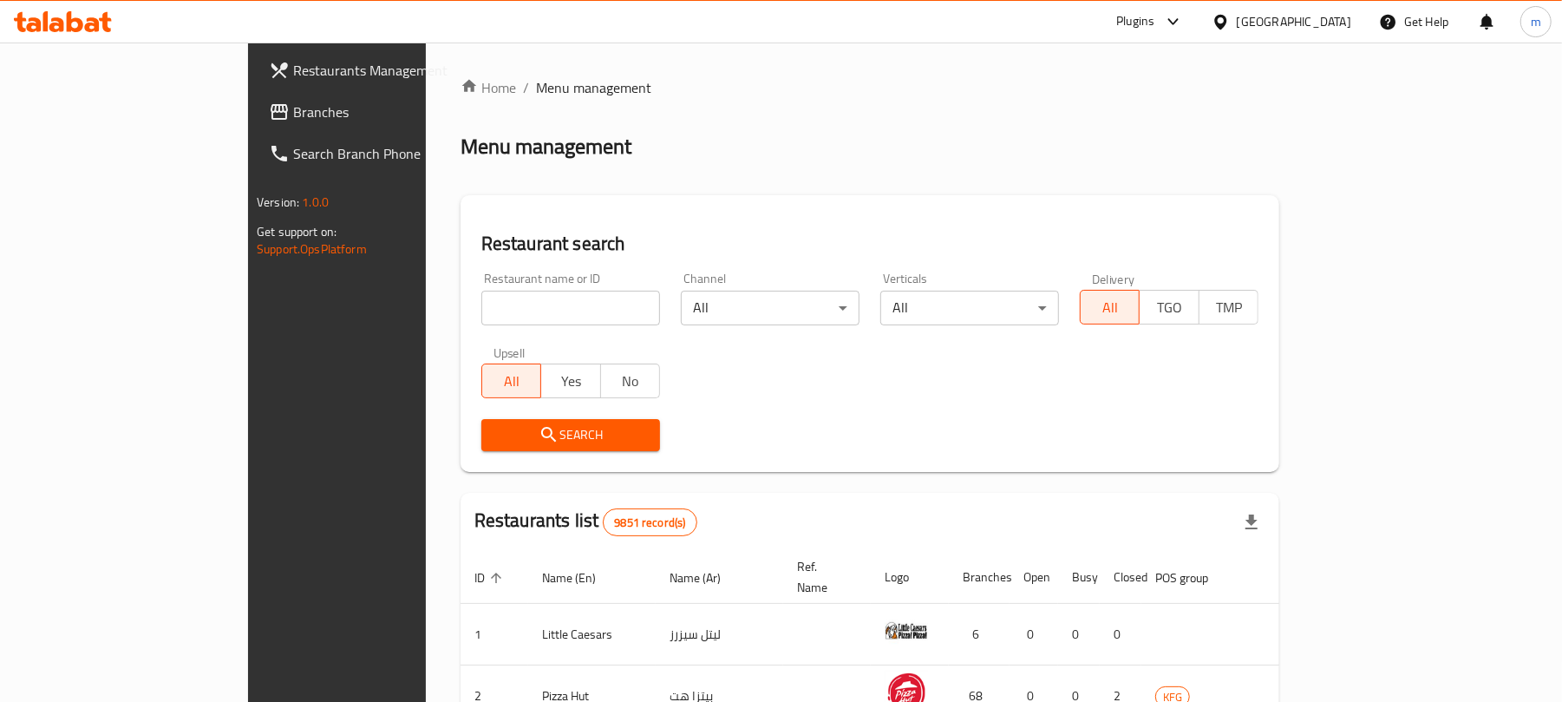
click at [293, 120] on span "Branches" at bounding box center [394, 111] width 202 height 21
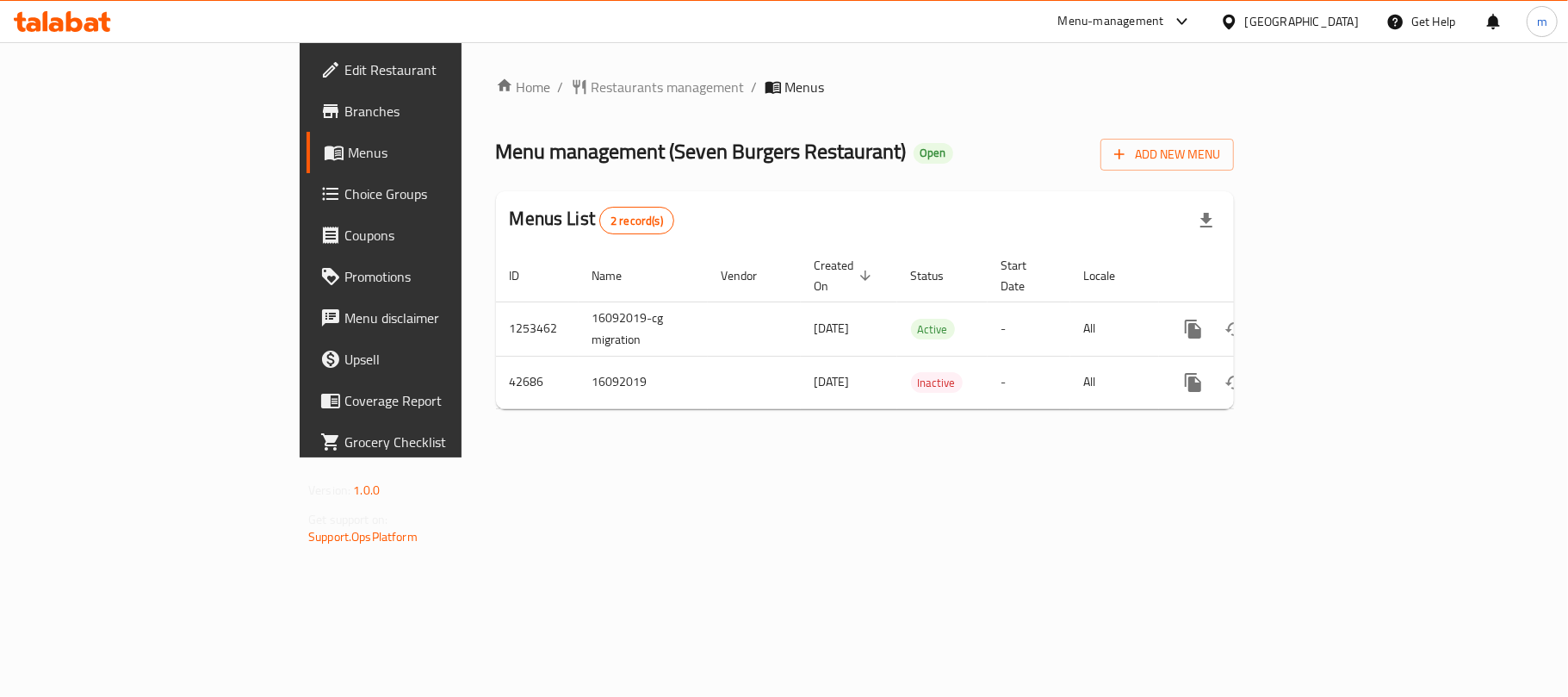
click at [592, 93] on span "Restaurants management" at bounding box center [668, 86] width 153 height 21
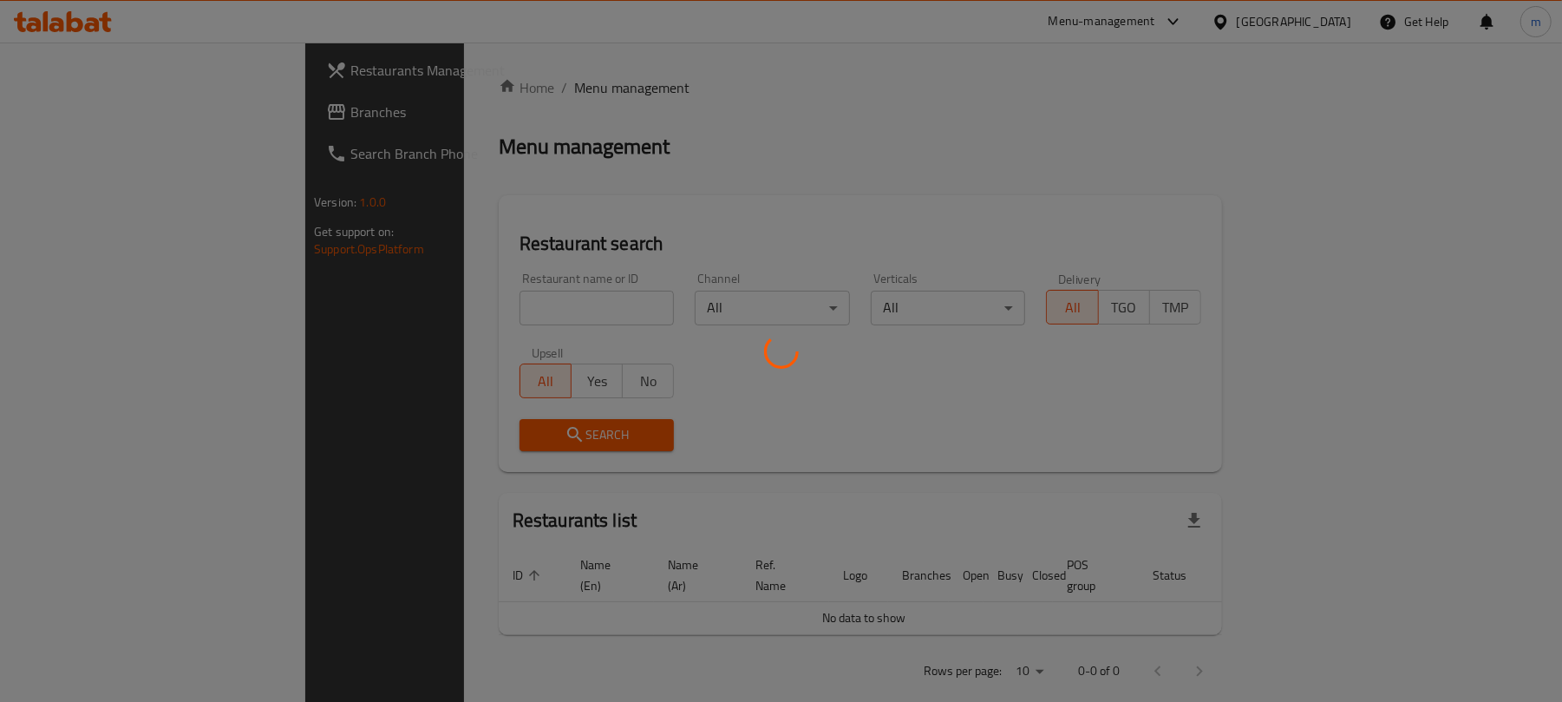
click at [438, 302] on div at bounding box center [781, 351] width 1562 height 702
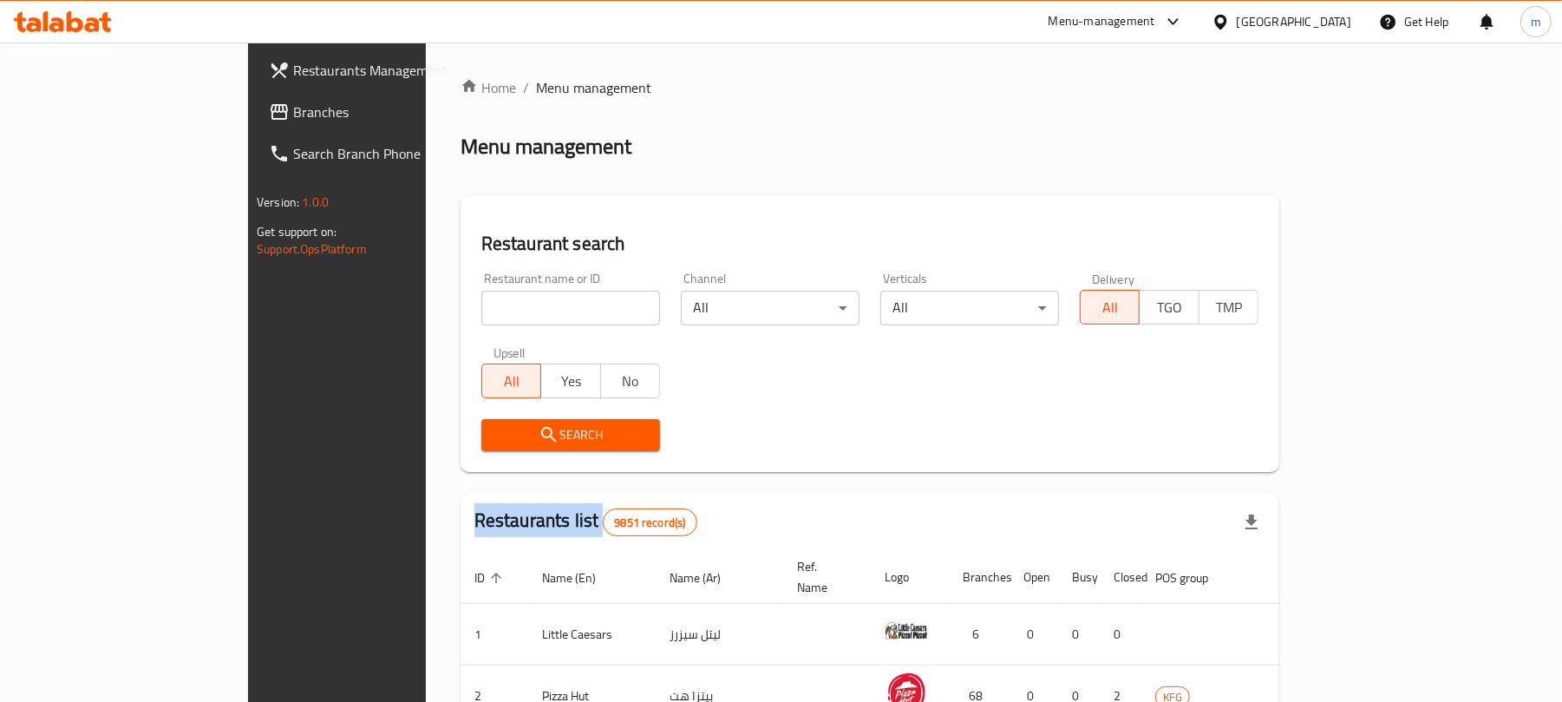
click at [438, 302] on div at bounding box center [781, 351] width 1562 height 702
click at [481, 302] on input "search" at bounding box center [570, 308] width 179 height 35
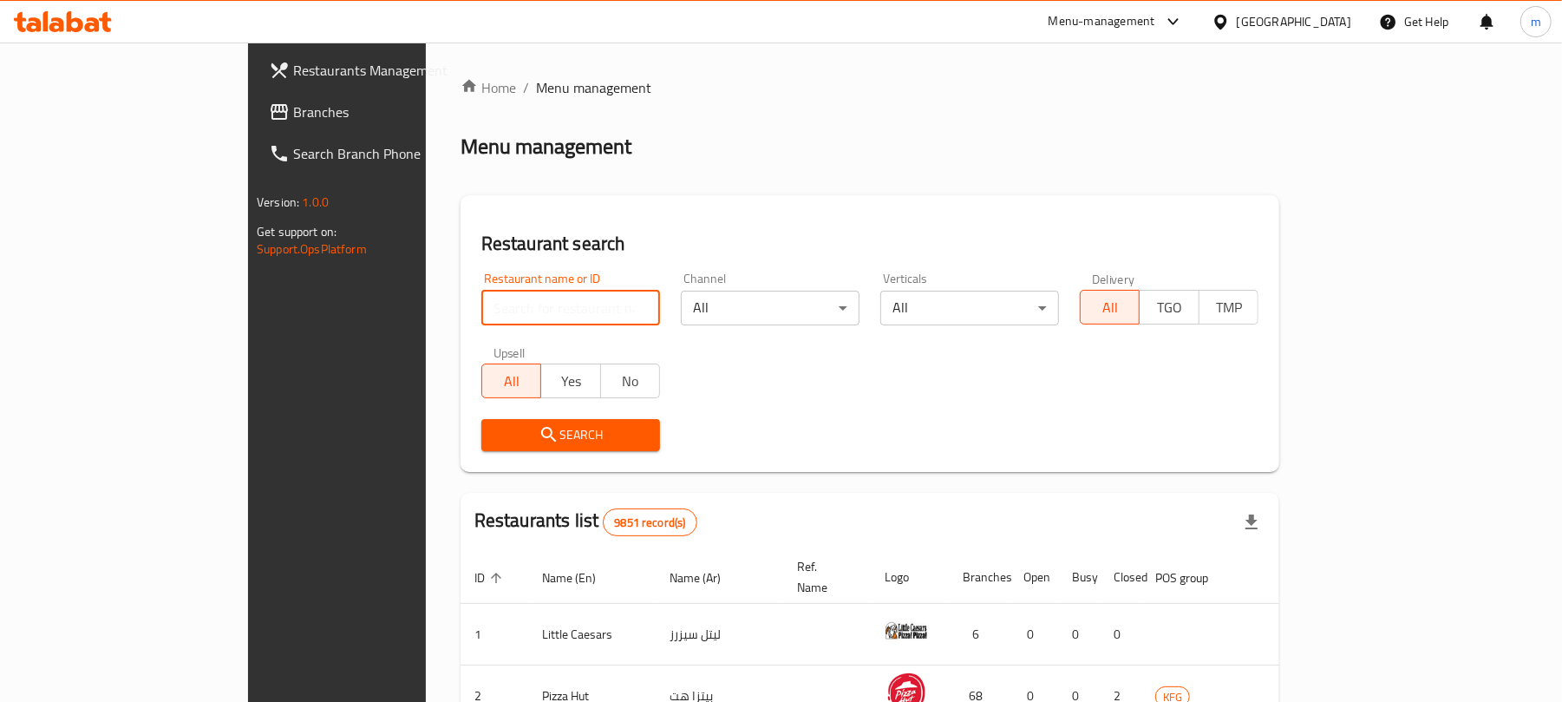
paste input "22094"
type input "22094"
click button "Search" at bounding box center [570, 435] width 179 height 32
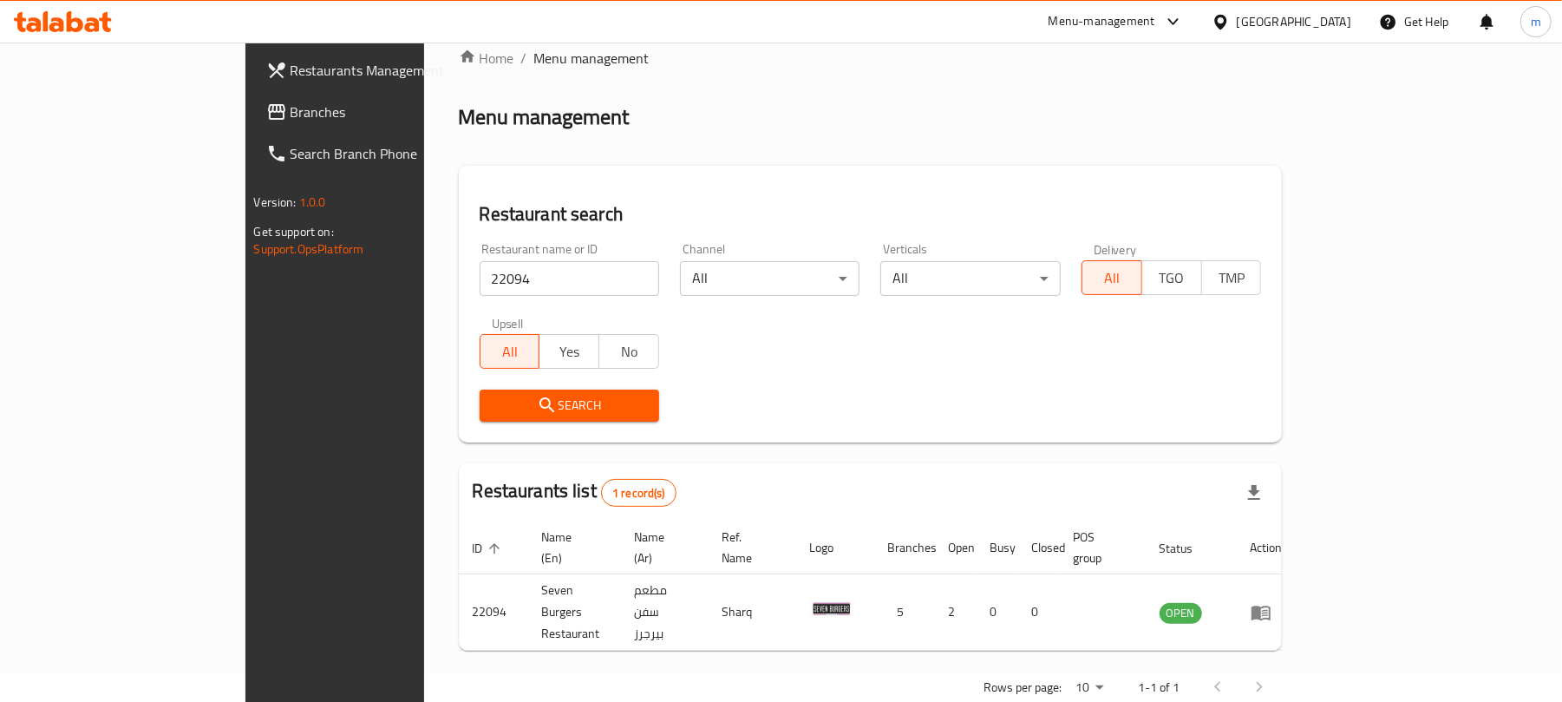
scroll to position [39, 0]
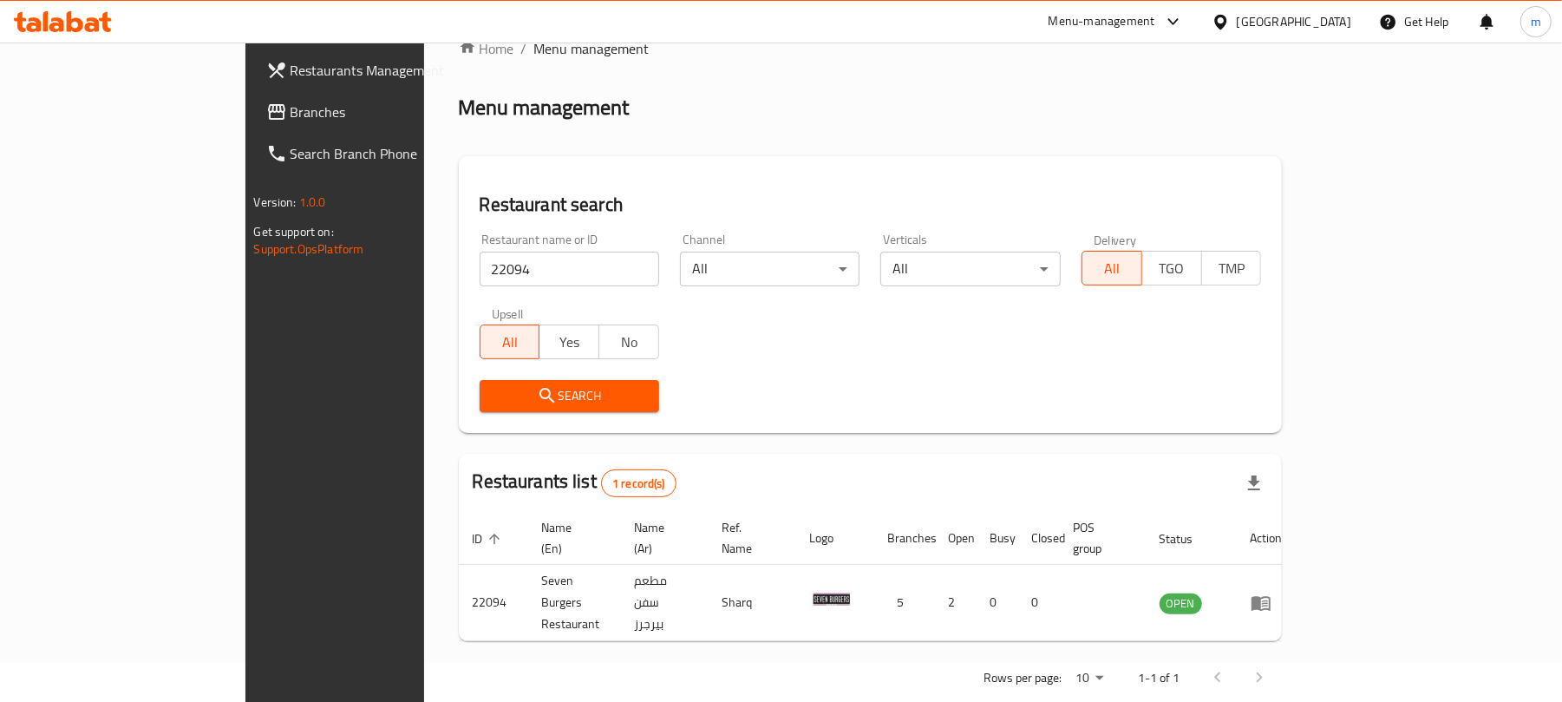
click at [1271, 592] on icon "enhanced table" at bounding box center [1261, 602] width 21 height 21
